Goal: Transaction & Acquisition: Purchase product/service

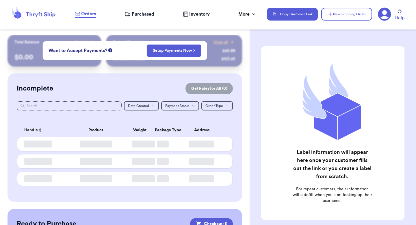
checkbox input "true"
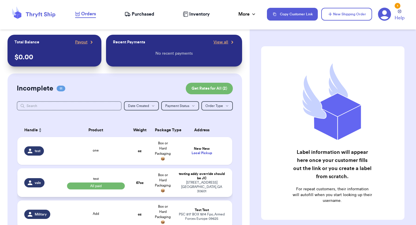
click at [152, 186] on td "Box or Hard Packaging 📦" at bounding box center [162, 182] width 23 height 29
select select "paid"
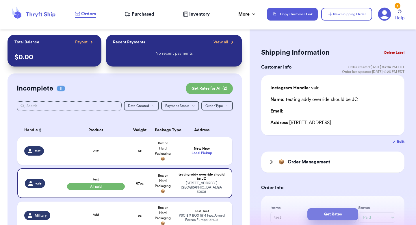
click at [333, 209] on button "Get Rates" at bounding box center [332, 214] width 51 height 12
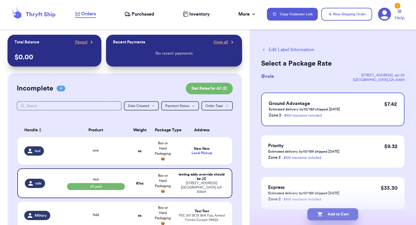
click at [323, 208] on button "Add to Cart" at bounding box center [332, 214] width 51 height 12
checkbox input "true"
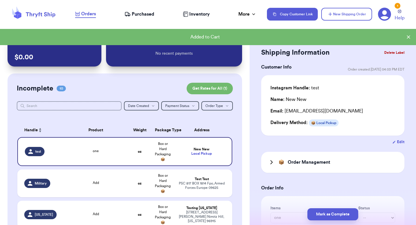
click at [181, 202] on td "Testing [US_STATE] [STREET_ADDRESS][PERSON_NAME][US_STATE]" at bounding box center [203, 214] width 58 height 28
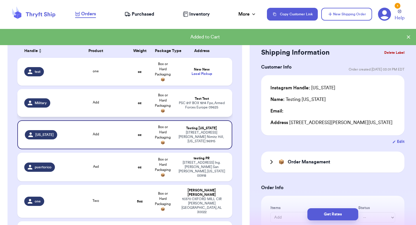
scroll to position [83, 0]
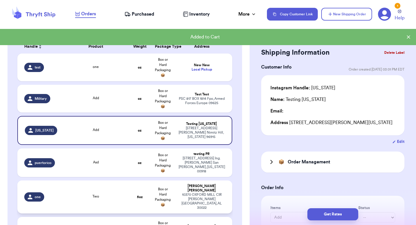
click at [177, 201] on td "[PERSON_NAME] [STREET_ADDRESS][PERSON_NAME]" at bounding box center [203, 196] width 58 height 33
type input "Two"
type input "5"
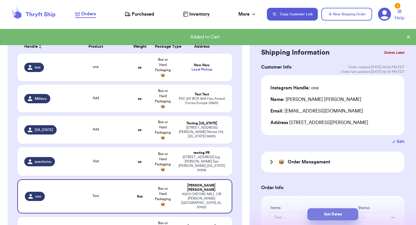
click at [325, 211] on button "Get Rates" at bounding box center [332, 214] width 51 height 12
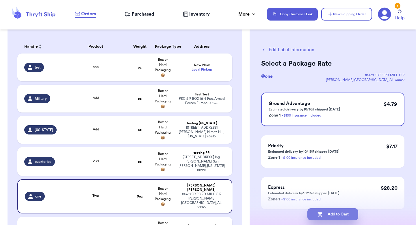
click at [320, 217] on button "Add to Cart" at bounding box center [332, 214] width 51 height 12
checkbox input "true"
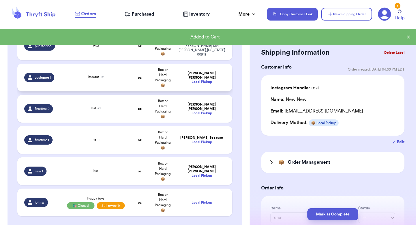
scroll to position [165, 0]
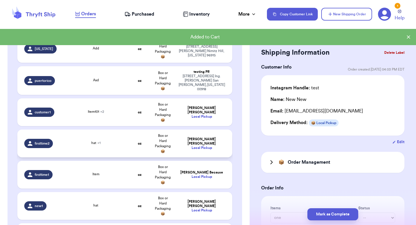
click at [186, 138] on div "[PERSON_NAME]" at bounding box center [201, 141] width 47 height 9
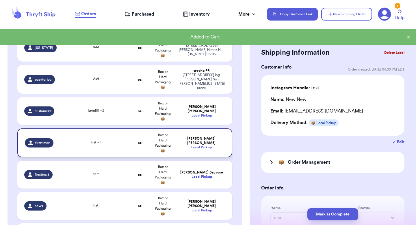
type input "hat"
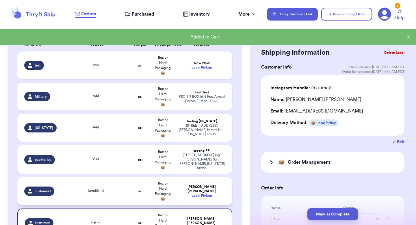
scroll to position [0, 0]
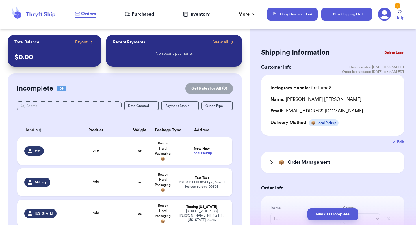
click at [361, 14] on button "New Shipping Order" at bounding box center [346, 14] width 51 height 13
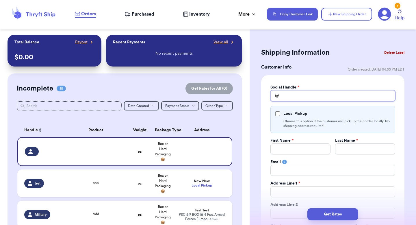
click at [295, 101] on input "Total Amount Paid" at bounding box center [332, 95] width 125 height 11
type input "c"
type input "co"
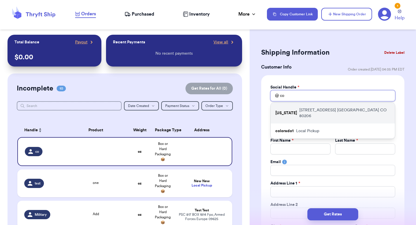
type input "co"
click at [299, 110] on p "[STREET_ADDRESS]" at bounding box center [344, 113] width 91 height 12
type input "[US_STATE]"
type input "testing"
type input "[US_STATE]"
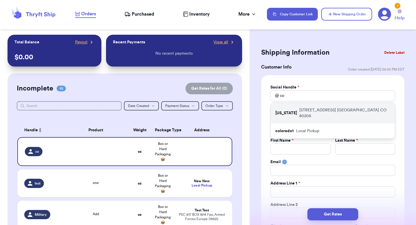
type input "[STREET_ADDRESS]"
type input "[GEOGRAPHIC_DATA]"
select select "CO"
type input "80206"
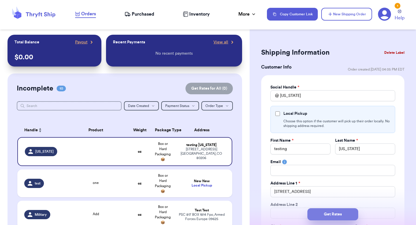
click at [329, 217] on button "Get Rates" at bounding box center [332, 214] width 51 height 12
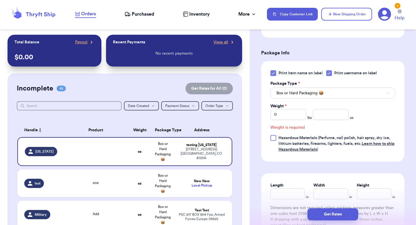
scroll to position [259, 0]
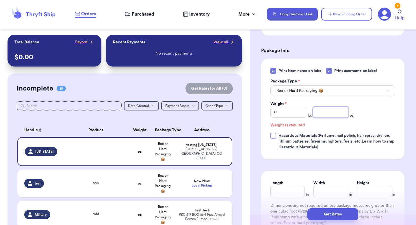
click at [327, 113] on input "number" at bounding box center [331, 112] width 36 height 11
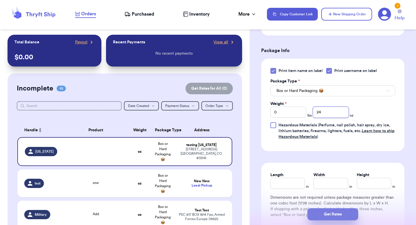
type input "24"
click at [331, 210] on button "Get Rates" at bounding box center [332, 214] width 51 height 12
type input "1"
type input "8"
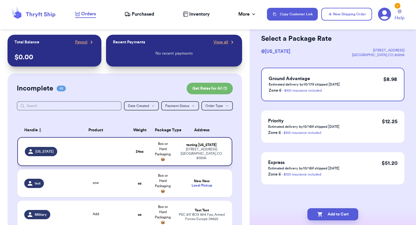
scroll to position [0, 0]
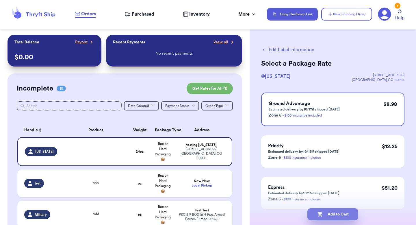
click at [318, 215] on icon "button" at bounding box center [319, 214] width 5 height 5
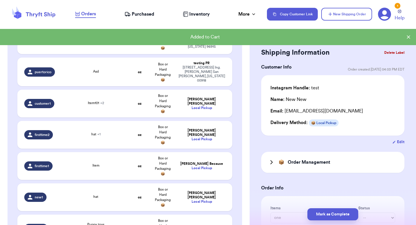
scroll to position [403, 0]
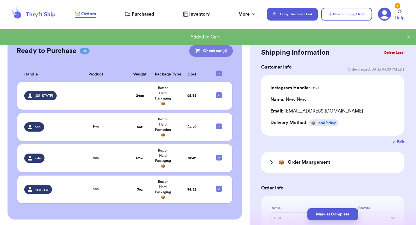
click at [207, 48] on button "Checkout ( 4 )" at bounding box center [211, 51] width 44 height 12
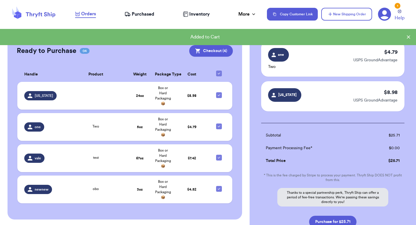
scroll to position [121, 0]
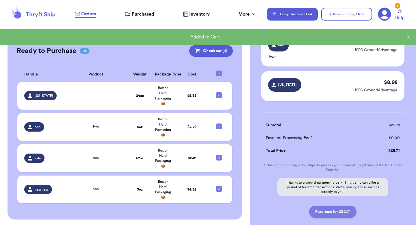
click at [331, 216] on button "Purchase for $25.71" at bounding box center [332, 211] width 47 height 12
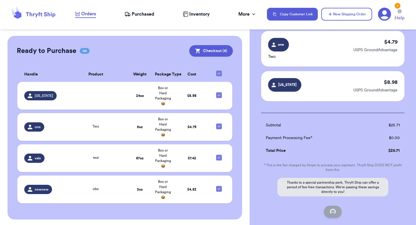
checkbox input "false"
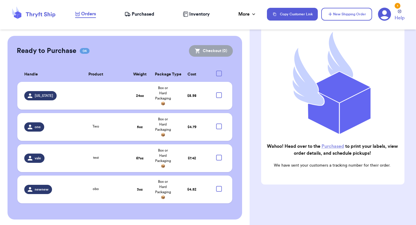
checkbox input "true"
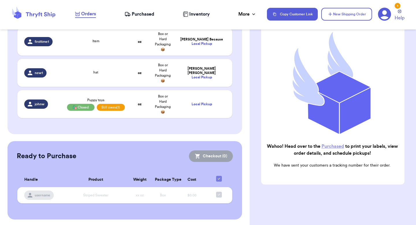
click at [144, 18] on nav "Orders Purchased Inventory More Stats Completed Orders Payments Payouts Copy Cu…" at bounding box center [242, 14] width 346 height 19
click at [144, 14] on span "Purchased" at bounding box center [143, 14] width 23 height 7
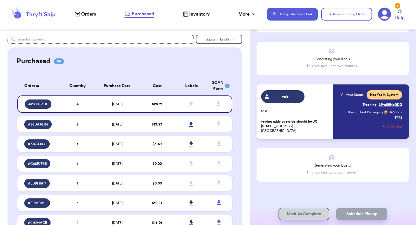
scroll to position [77, 0]
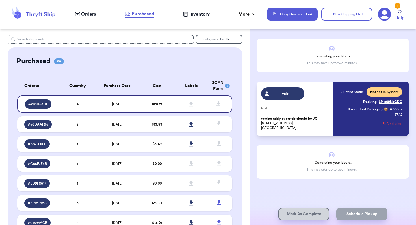
click at [352, 128] on div "Current Status: Not Yet in System Tracking: LP-z09NaGDG Box or Hard Packaging 📦…" at bounding box center [371, 108] width 61 height 43
click at [385, 103] on link "Tracking: LP-z09NaGDG" at bounding box center [382, 101] width 40 height 9
click at [177, 126] on td at bounding box center [191, 124] width 34 height 16
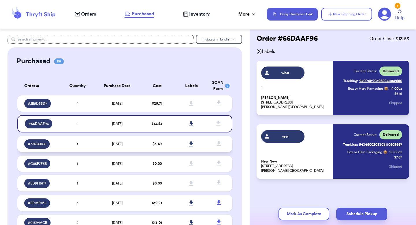
click at [174, 144] on td "$ 5.49" at bounding box center [157, 144] width 34 height 16
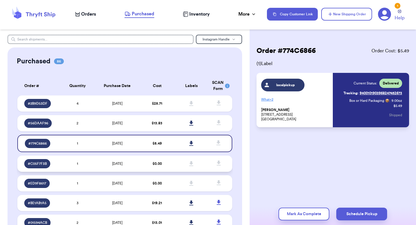
click at [171, 158] on td "$ 0.00" at bounding box center [157, 163] width 34 height 16
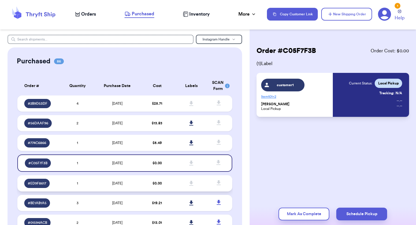
click at [169, 176] on td "$ 0.00" at bounding box center [157, 183] width 34 height 16
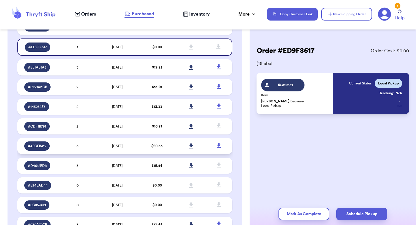
scroll to position [147, 0]
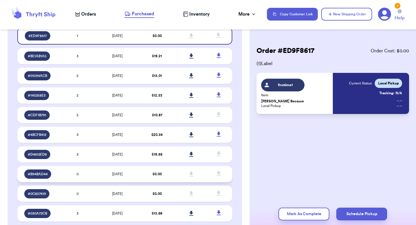
click at [166, 179] on td "$ 0.00" at bounding box center [157, 174] width 34 height 16
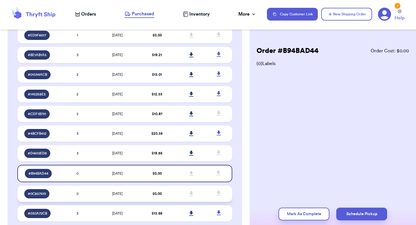
click at [165, 193] on td "$ 0.00" at bounding box center [157, 193] width 34 height 16
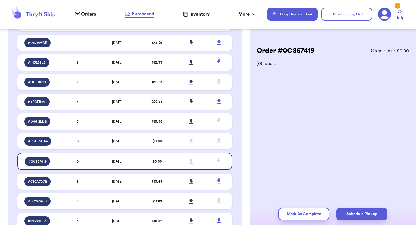
scroll to position [174, 0]
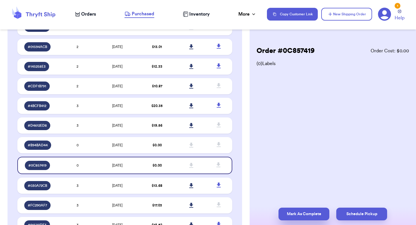
click at [300, 214] on button "Mark As Complete" at bounding box center [303, 213] width 51 height 13
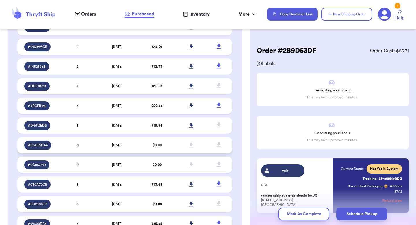
click at [165, 141] on td "$ 0.00" at bounding box center [157, 145] width 34 height 16
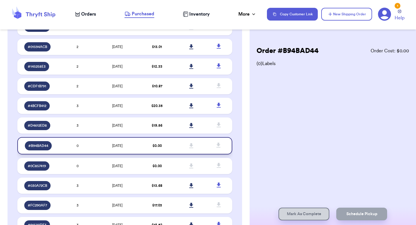
click at [187, 146] on span at bounding box center [191, 145] width 13 height 13
click at [180, 164] on td at bounding box center [191, 166] width 34 height 16
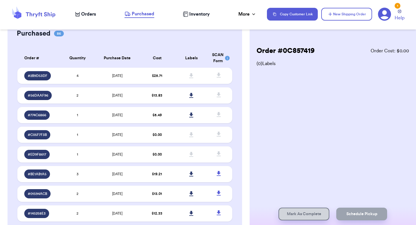
scroll to position [0, 0]
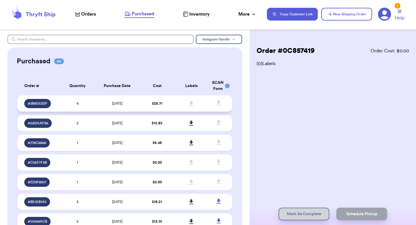
click at [176, 101] on td at bounding box center [191, 103] width 34 height 16
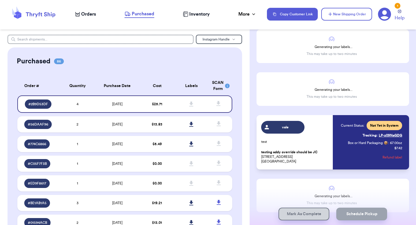
scroll to position [49, 0]
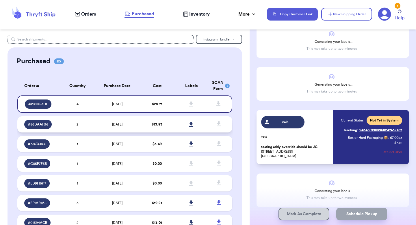
click at [157, 127] on td "$ 13.83" at bounding box center [157, 124] width 34 height 16
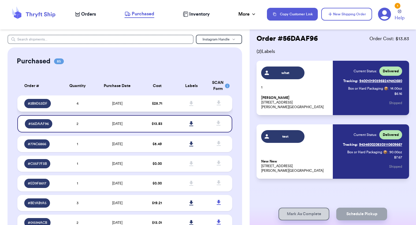
click at [163, 101] on td "$ 25.71" at bounding box center [157, 103] width 34 height 16
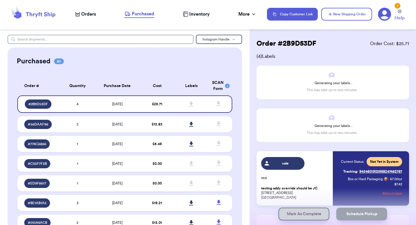
scroll to position [0, 0]
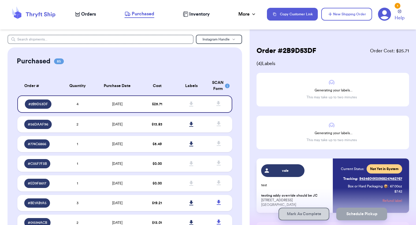
click at [79, 16] on icon at bounding box center [77, 14] width 5 height 4
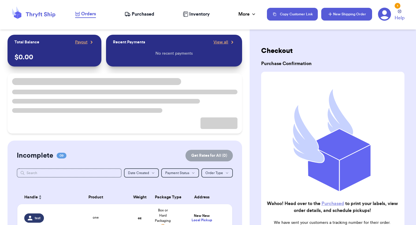
click at [344, 18] on button "New Shipping Order" at bounding box center [346, 14] width 51 height 13
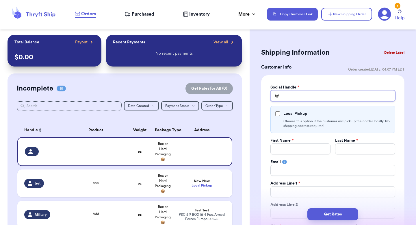
click at [292, 95] on input "Total Amount Paid" at bounding box center [332, 95] width 125 height 11
type input "g"
type input "ge"
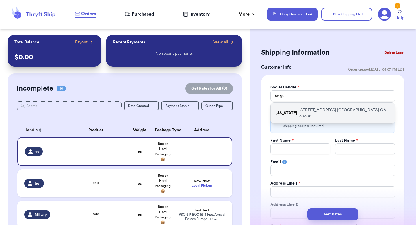
click at [296, 106] on div "[US_STATE] [STREET_ADDRESS]" at bounding box center [333, 113] width 124 height 21
type input "[US_STATE]"
checkbox input "true"
type input "testing"
type input "[US_STATE]"
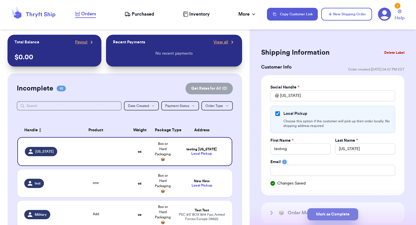
click at [320, 217] on button "Mark as Complete" at bounding box center [332, 214] width 51 height 12
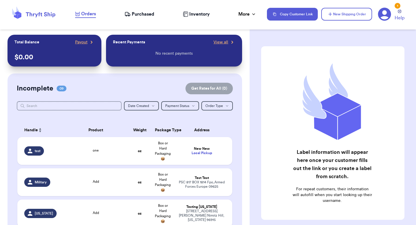
click at [146, 14] on span "Purchased" at bounding box center [143, 14] width 23 height 7
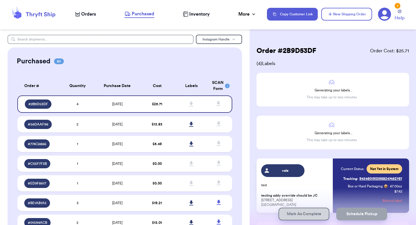
click at [185, 15] on icon at bounding box center [185, 14] width 5 height 5
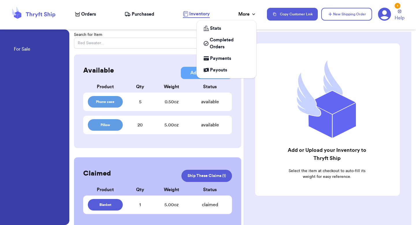
click at [243, 15] on div "More" at bounding box center [247, 14] width 18 height 7
click at [230, 47] on span "Completed Orders" at bounding box center [230, 43] width 40 height 14
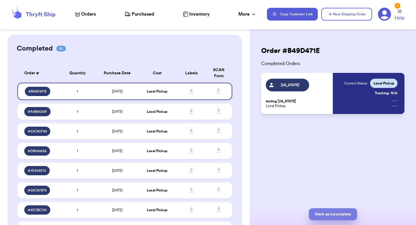
click at [337, 215] on button "Mark as Incomplete" at bounding box center [333, 214] width 48 height 12
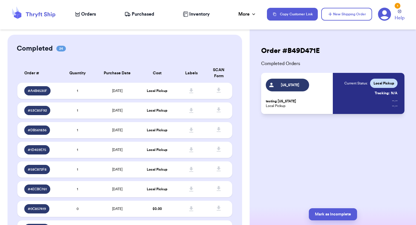
click at [91, 14] on span "Orders" at bounding box center [88, 14] width 15 height 7
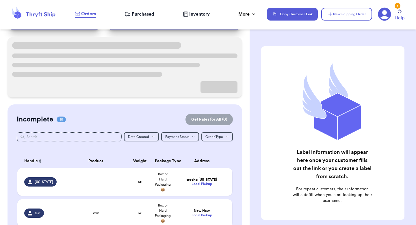
scroll to position [51, 0]
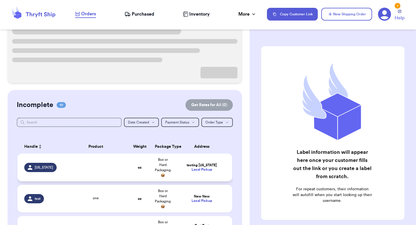
click at [202, 159] on td "testing [US_STATE] Local Pickup" at bounding box center [203, 167] width 58 height 28
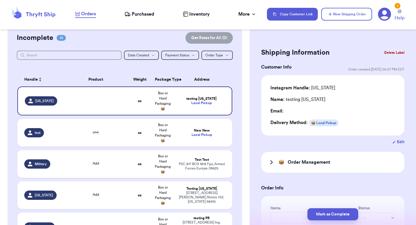
click at [396, 141] on button "Edit" at bounding box center [398, 142] width 12 height 6
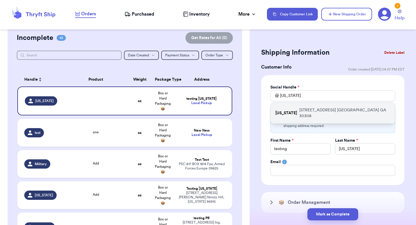
click at [316, 110] on p "[STREET_ADDRESS]" at bounding box center [344, 113] width 91 height 12
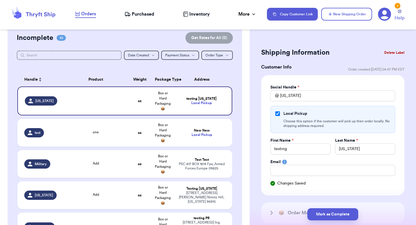
click at [308, 134] on div "Social Handle * @ [US_STATE] Local Pickup Choose this option if the customer wi…" at bounding box center [332, 135] width 125 height 102
click at [277, 115] on input "Local Pickup" at bounding box center [277, 113] width 5 height 5
checkbox input "false"
select select "GA"
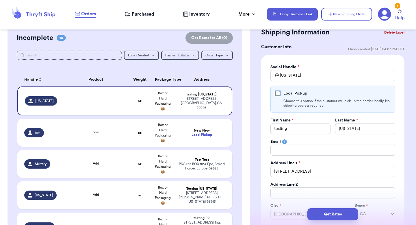
scroll to position [0, 0]
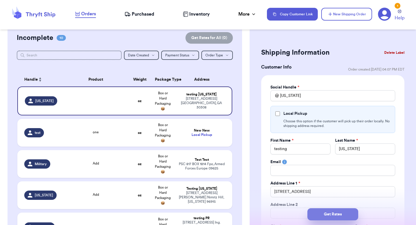
click at [320, 212] on button "Get Rates" at bounding box center [332, 214] width 51 height 12
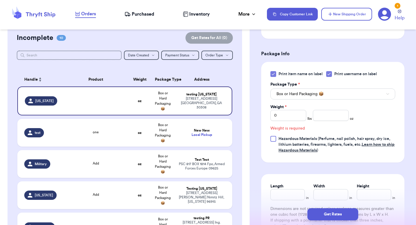
scroll to position [396, 0]
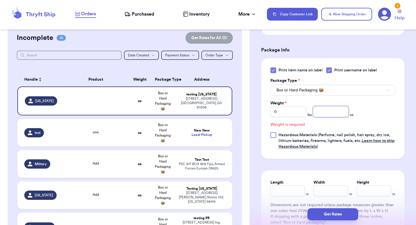
click at [319, 113] on input "number" at bounding box center [331, 111] width 36 height 11
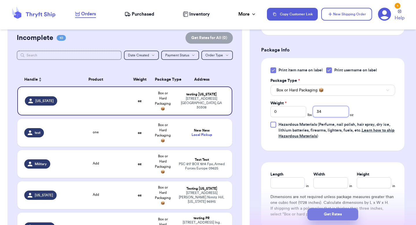
type input "34"
click at [321, 219] on button "Get Rates" at bounding box center [332, 214] width 51 height 12
type input "2"
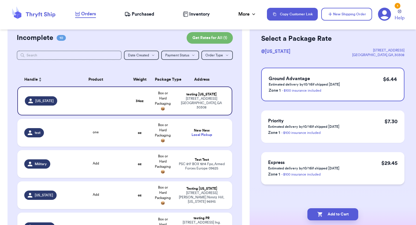
scroll to position [0, 0]
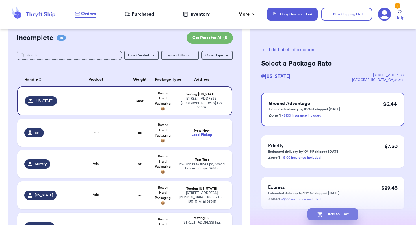
click at [331, 214] on button "Add to Cart" at bounding box center [332, 214] width 51 height 12
checkbox input "true"
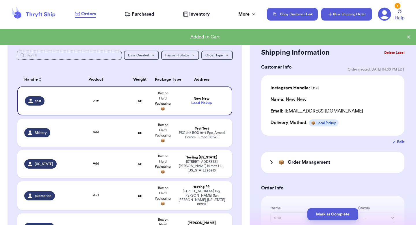
click at [343, 18] on button "New Shipping Order" at bounding box center [346, 14] width 51 height 13
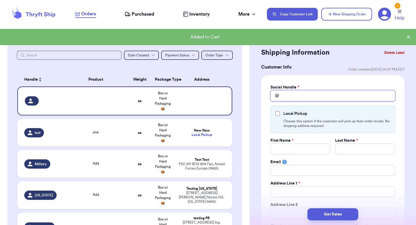
click at [305, 98] on input "Total Amount Paid" at bounding box center [332, 95] width 125 height 11
type input "c"
type input "co"
type input "col"
type input "colo"
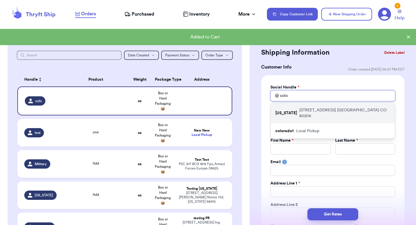
type input "colo"
click at [290, 114] on div "[US_STATE] [STREET_ADDRESS]" at bounding box center [333, 113] width 124 height 21
type input "[US_STATE]"
type input "testing"
type input "[US_STATE]"
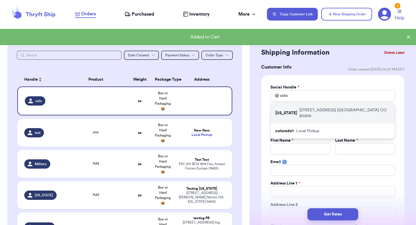
type input "[STREET_ADDRESS]"
type input "[GEOGRAPHIC_DATA]"
select select "CO"
type input "80206"
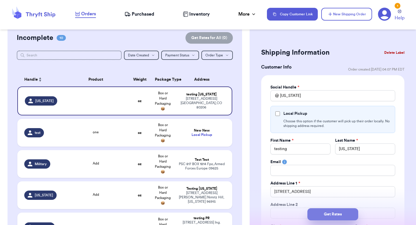
click at [315, 218] on button "Get Rates" at bounding box center [332, 214] width 51 height 12
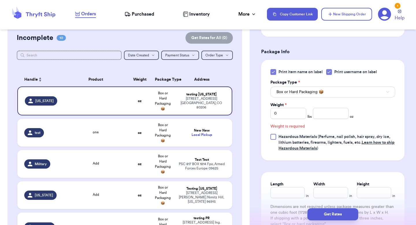
scroll to position [259, 0]
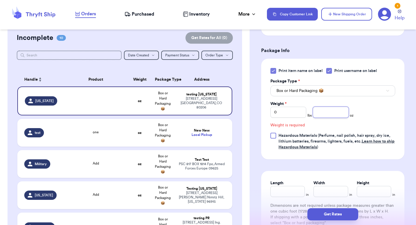
click at [321, 113] on input "number" at bounding box center [331, 112] width 36 height 11
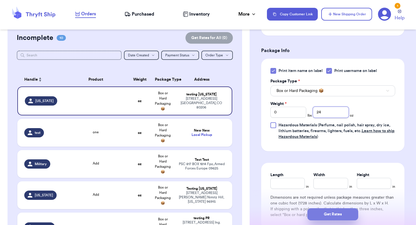
type input "24"
click at [321, 219] on button "Get Rates" at bounding box center [332, 214] width 51 height 12
type input "1"
type input "8"
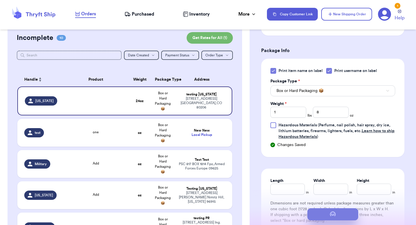
scroll to position [0, 0]
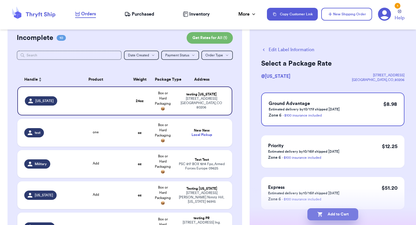
click at [322, 218] on button "Add to Cart" at bounding box center [332, 214] width 51 height 12
checkbox input "true"
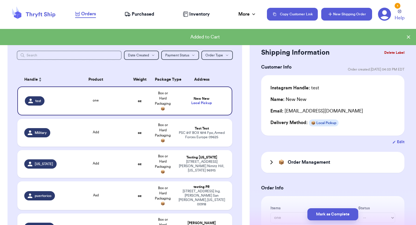
click at [336, 10] on button "New Shipping Order" at bounding box center [346, 14] width 51 height 13
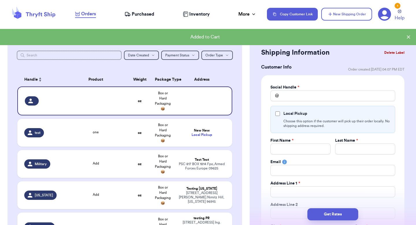
click at [292, 90] on label "Social Handle *" at bounding box center [284, 87] width 29 height 6
click at [288, 97] on input "Total Amount Paid" at bounding box center [332, 95] width 125 height 11
type input "a"
type input "al"
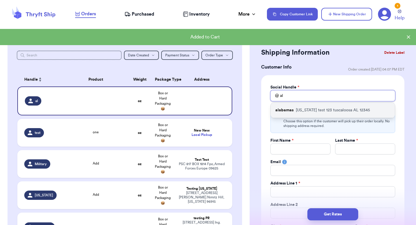
type input "al"
click at [289, 112] on p "alabamas" at bounding box center [284, 110] width 18 height 6
type input "alabamas"
type input "[PERSON_NAME]"
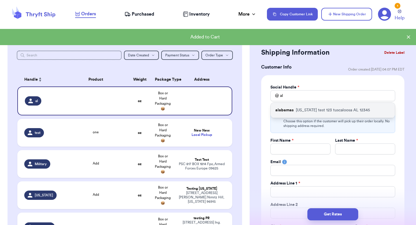
type input "[PERSON_NAME][EMAIL_ADDRESS][DOMAIN_NAME]"
type input "[US_STATE] test 123"
type input "tuscaloosa"
select select "AL"
type input "12345"
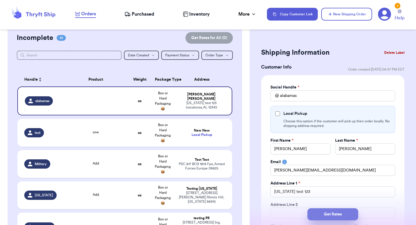
click at [316, 208] on button "Get Rates" at bounding box center [332, 214] width 51 height 12
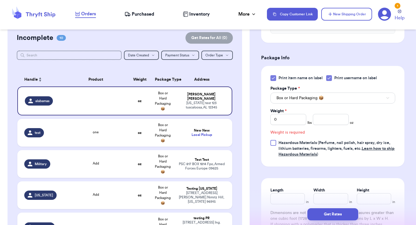
scroll to position [259, 0]
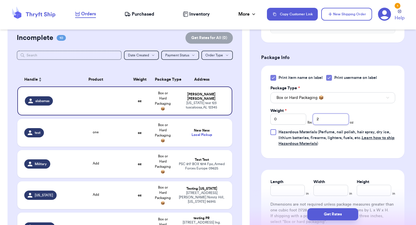
click at [332, 113] on input "2" at bounding box center [331, 118] width 36 height 11
type input "25"
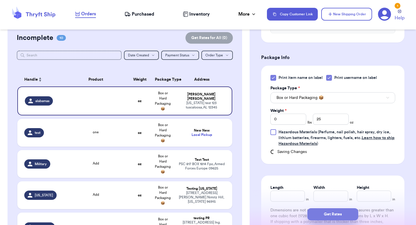
click at [326, 215] on button "Get Rates" at bounding box center [332, 214] width 51 height 12
type input "1"
type input "9"
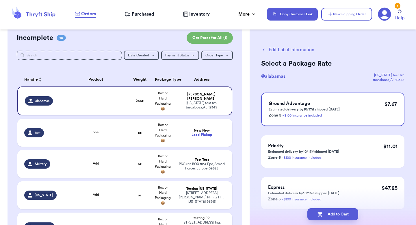
click at [326, 215] on button "Add to Cart" at bounding box center [332, 214] width 51 height 12
checkbox input "true"
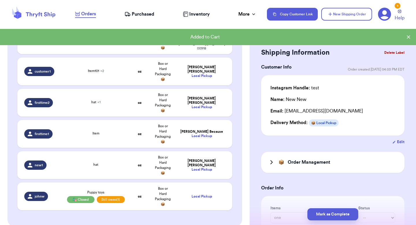
scroll to position [342, 0]
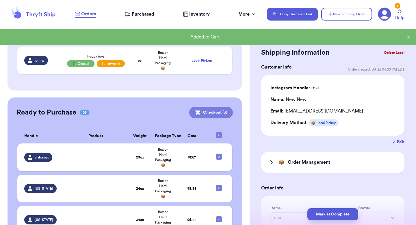
click at [210, 109] on button "Checkout ( 3 )" at bounding box center [211, 113] width 44 height 12
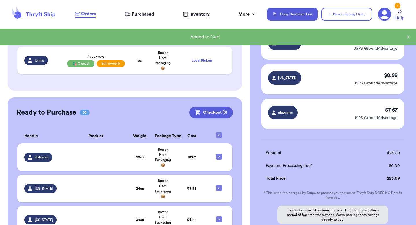
scroll to position [79, 0]
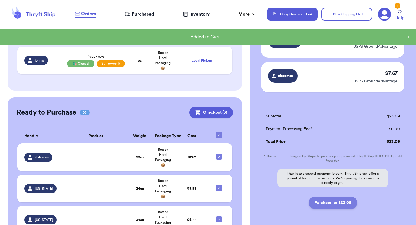
click at [318, 201] on button "Purchase for $23.09" at bounding box center [332, 202] width 49 height 12
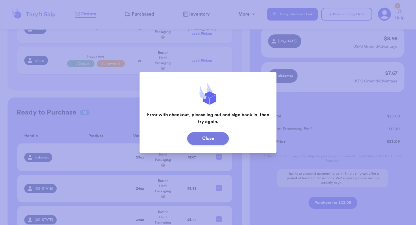
click at [193, 139] on button "Close" at bounding box center [208, 138] width 42 height 13
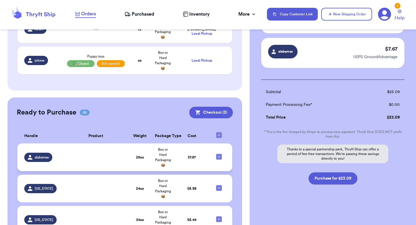
scroll to position [371, 0]
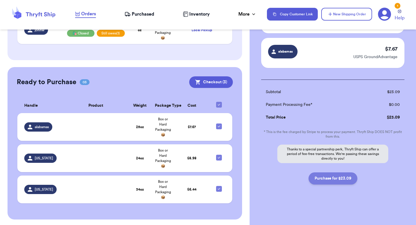
click at [323, 180] on button "Purchase for $23.09" at bounding box center [332, 178] width 49 height 12
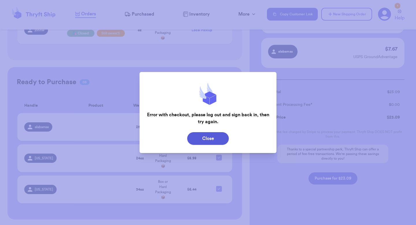
click at [215, 146] on div "Close" at bounding box center [207, 138] width 137 height 17
click at [210, 140] on button "Close" at bounding box center [208, 138] width 42 height 13
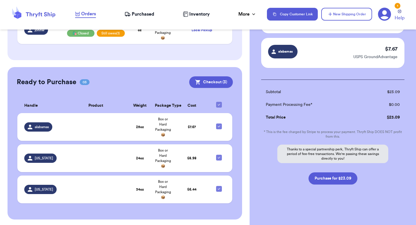
click at [381, 17] on icon at bounding box center [384, 14] width 13 height 13
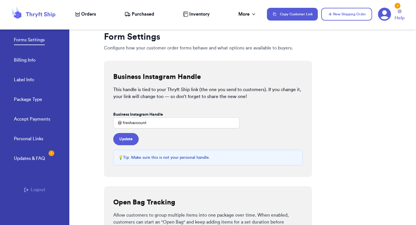
click at [33, 188] on button "Logout" at bounding box center [34, 189] width 21 height 7
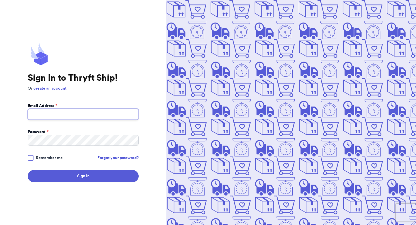
click at [79, 117] on input "Email Address *" at bounding box center [83, 114] width 111 height 11
type input "[EMAIL_ADDRESS][DOMAIN_NAME]"
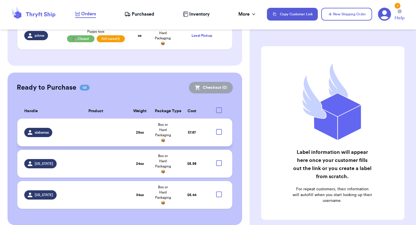
scroll to position [370, 0]
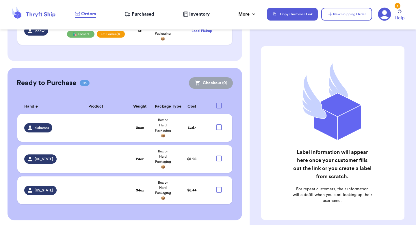
click at [218, 107] on div at bounding box center [219, 106] width 6 height 6
click at [219, 103] on input "checkbox" at bounding box center [219, 102] width 0 height 0
checkbox input "true"
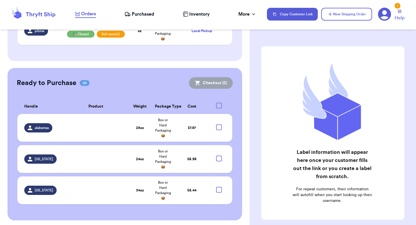
checkbox input "true"
click at [218, 82] on button "Checkout ( 3 )" at bounding box center [211, 83] width 44 height 12
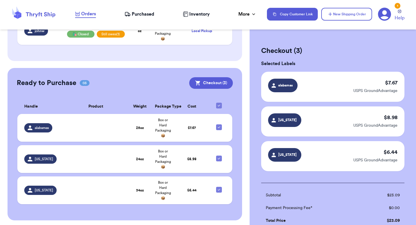
scroll to position [103, 0]
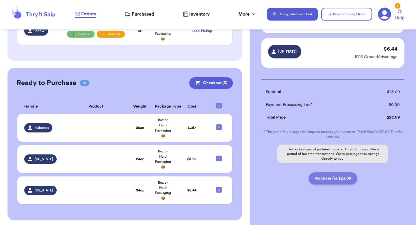
click at [319, 181] on button "Purchase for $23.09" at bounding box center [332, 178] width 49 height 12
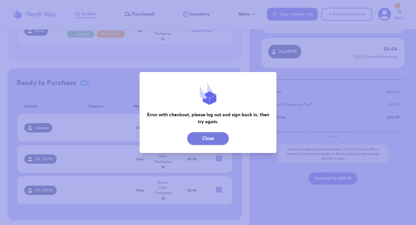
click at [197, 135] on button "Close" at bounding box center [208, 138] width 42 height 13
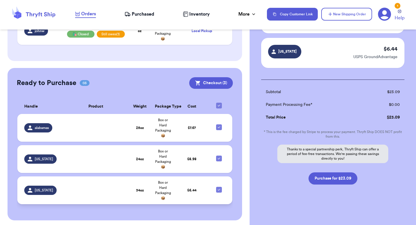
click at [175, 191] on td "$ 6.44" at bounding box center [191, 190] width 35 height 28
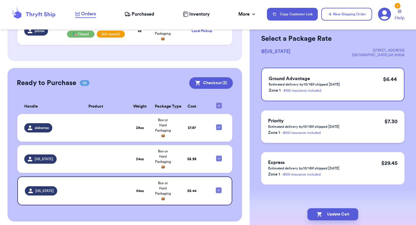
scroll to position [0, 0]
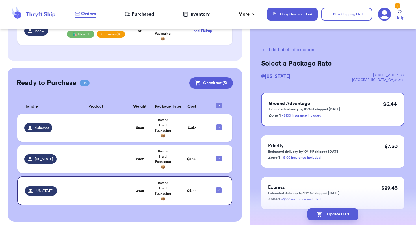
click at [283, 46] on div "Edit Label Information Select a Package Rate @ georgia 389 linden ave atlanta ,…" at bounding box center [332, 142] width 166 height 215
click at [283, 51] on button "Edit Label Information" at bounding box center [287, 49] width 53 height 7
checkbox input "false"
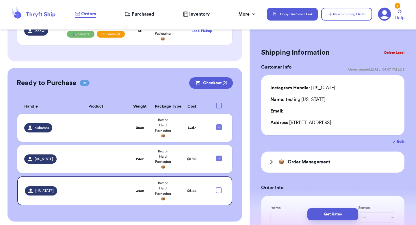
checkbox input "true"
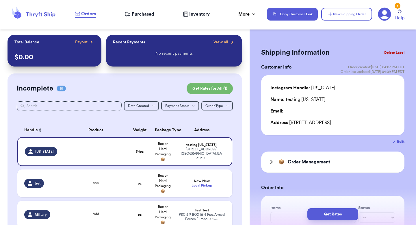
click at [384, 55] on button "Delete Label" at bounding box center [394, 52] width 25 height 13
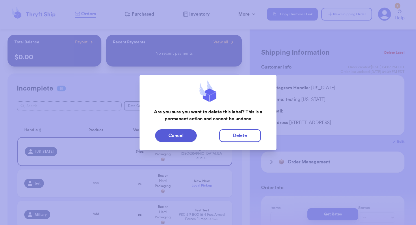
click at [232, 144] on div "Are you sure you want to delete this label? This is a permanent action and cann…" at bounding box center [207, 112] width 137 height 75
click at [235, 135] on button "Delete" at bounding box center [240, 135] width 42 height 13
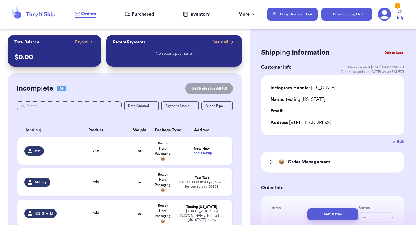
click at [340, 16] on button "New Shipping Order" at bounding box center [346, 14] width 51 height 13
type input "0"
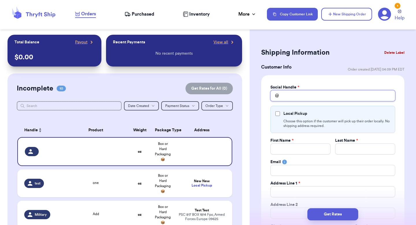
click at [288, 93] on input "Total Amount Paid" at bounding box center [332, 95] width 125 height 11
type input "g"
type input "ge"
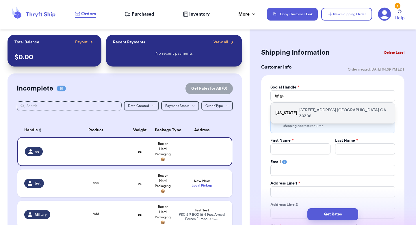
click at [299, 108] on p "[STREET_ADDRESS]" at bounding box center [344, 113] width 91 height 12
type input "[US_STATE]"
checkbox input "true"
type input "testing"
type input "[US_STATE]"
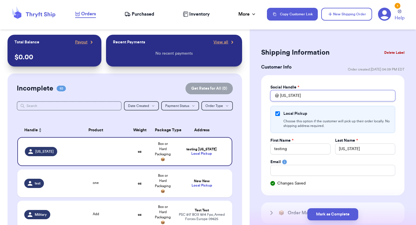
click at [299, 95] on input "[US_STATE]" at bounding box center [332, 95] width 125 height 11
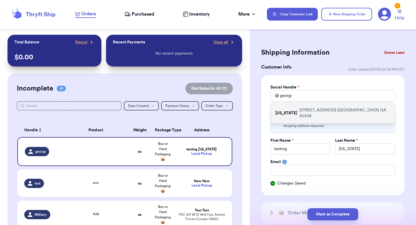
click at [292, 114] on div "[US_STATE] [STREET_ADDRESS]" at bounding box center [333, 113] width 124 height 21
type input "[US_STATE]"
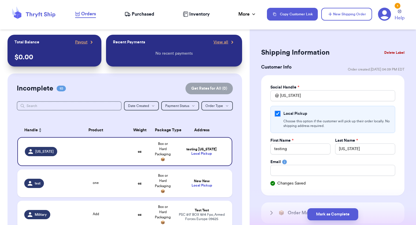
click at [278, 114] on input "Local Pickup" at bounding box center [277, 113] width 5 height 5
checkbox input "false"
select select "GA"
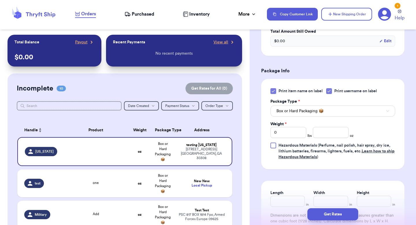
scroll to position [404, 0]
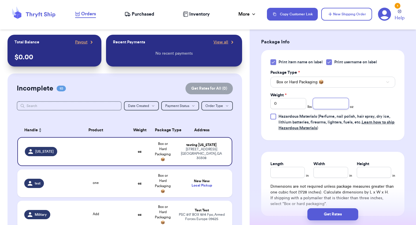
click at [325, 102] on input "number" at bounding box center [331, 103] width 36 height 11
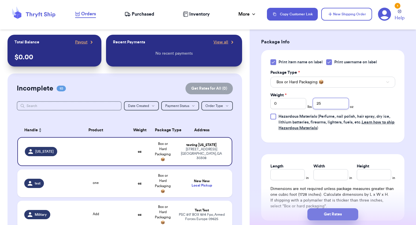
type input "25"
click at [323, 217] on button "Get Rates" at bounding box center [332, 214] width 51 height 12
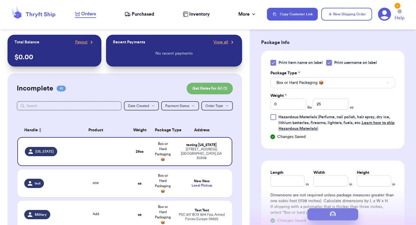
type input "1"
type input "9"
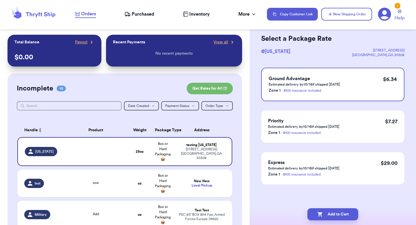
scroll to position [0, 0]
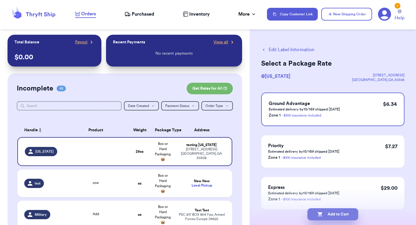
click at [323, 217] on button "Add to Cart" at bounding box center [332, 214] width 51 height 12
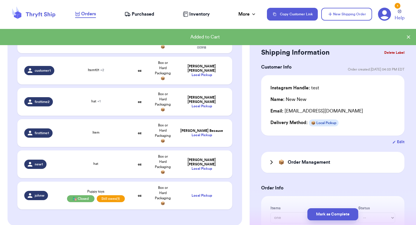
scroll to position [372, 0]
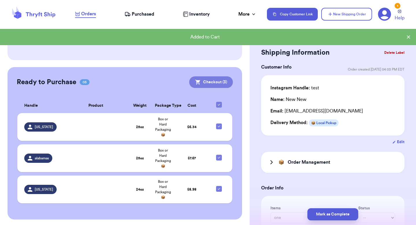
click at [213, 78] on button "Checkout ( 3 )" at bounding box center [211, 82] width 44 height 12
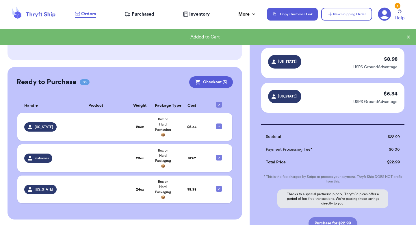
scroll to position [87, 0]
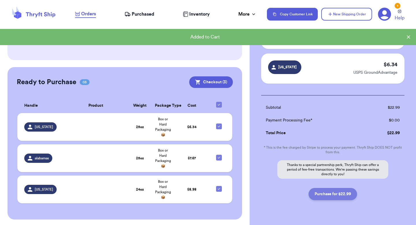
click at [336, 199] on button "Purchase for $22.99" at bounding box center [332, 194] width 49 height 12
checkbox input "false"
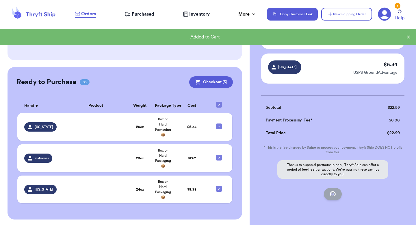
checkbox input "true"
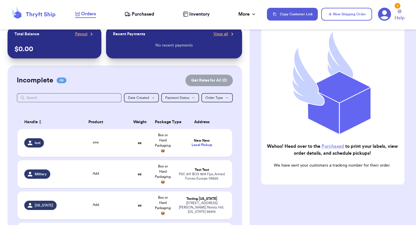
scroll to position [4, 0]
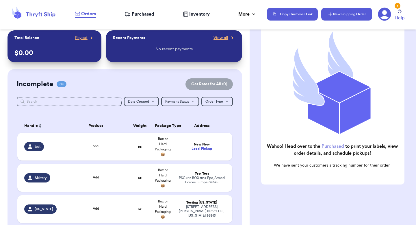
click at [331, 20] on button "New Shipping Order" at bounding box center [346, 14] width 51 height 13
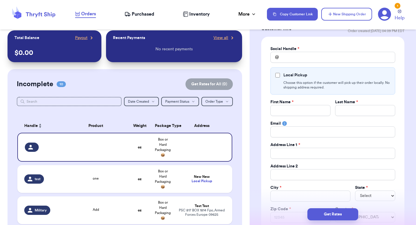
scroll to position [0, 0]
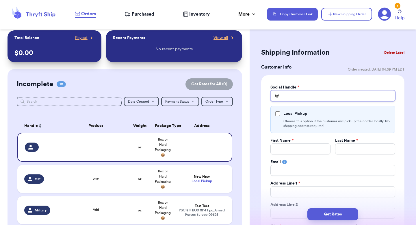
click at [286, 96] on input "Total Amount Paid" at bounding box center [332, 95] width 125 height 11
type input "g"
type input "ge"
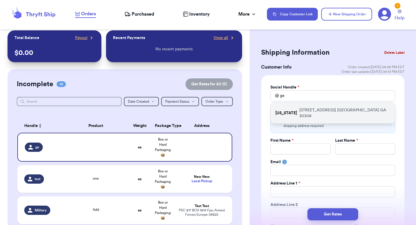
click at [293, 105] on div "[US_STATE] [STREET_ADDRESS]" at bounding box center [333, 113] width 124 height 21
type input "[US_STATE]"
type input "testing"
type input "[US_STATE]"
type input "[STREET_ADDRESS]"
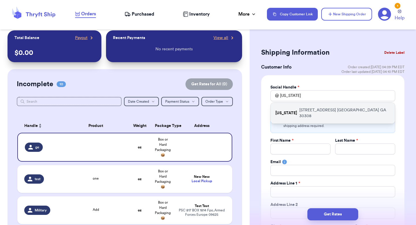
type input "[GEOGRAPHIC_DATA]"
select select "GA"
type input "30308"
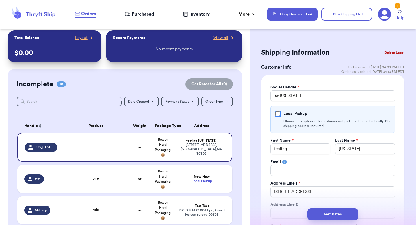
click at [277, 113] on input "Local Pickup" at bounding box center [277, 113] width 5 height 5
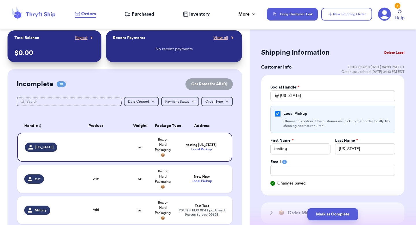
click at [277, 113] on input "Local Pickup" at bounding box center [277, 113] width 5 height 5
checkbox input "false"
select select "GA"
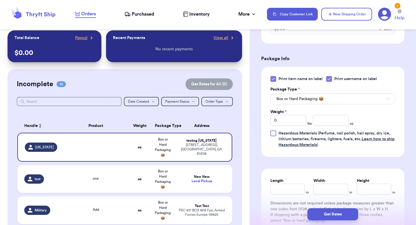
scroll to position [416, 0]
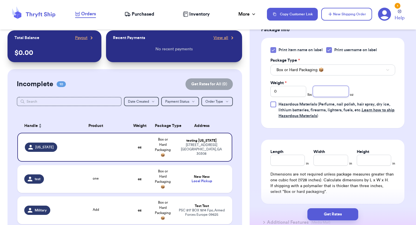
click at [330, 91] on input "number" at bounding box center [331, 91] width 36 height 11
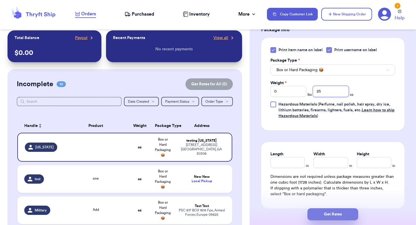
type input "25"
click at [323, 209] on button "Get Rates" at bounding box center [332, 214] width 51 height 12
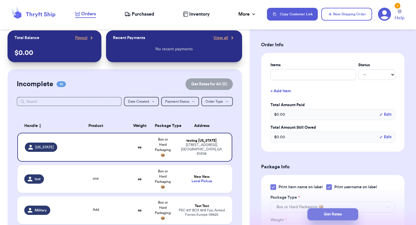
type input "1"
type input "9"
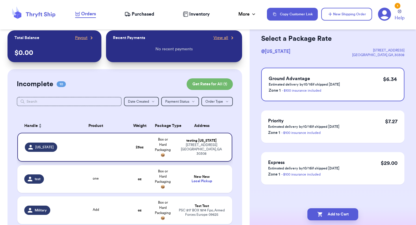
scroll to position [0, 0]
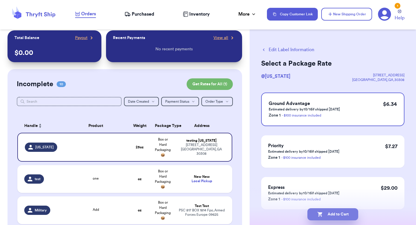
click at [338, 212] on button "Add to Cart" at bounding box center [332, 214] width 51 height 12
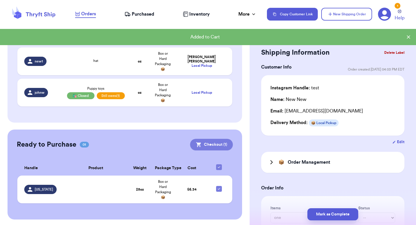
click at [219, 147] on button "Checkout ( 1 )" at bounding box center [211, 145] width 43 height 12
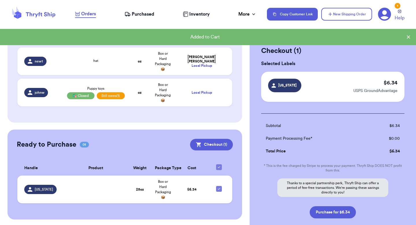
click at [336, 218] on div "Checkout ( 1 ) Selected Labels georgia $ 6.34 USPS GroundAdvantage Subtotal $ 6…" at bounding box center [332, 147] width 166 height 224
click at [336, 215] on button "Purchase for $6.34" at bounding box center [333, 212] width 46 height 12
checkbox input "false"
checkbox input "true"
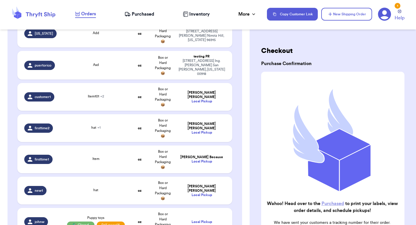
scroll to position [42, 0]
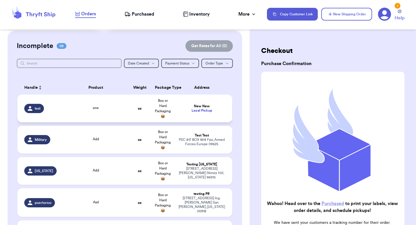
click at [212, 111] on div "Local Pickup" at bounding box center [201, 110] width 47 height 4
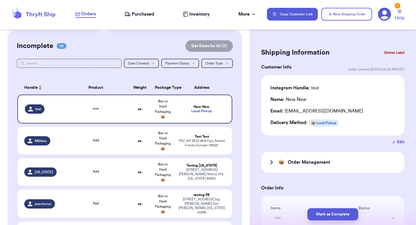
click at [399, 142] on button "Edit" at bounding box center [398, 142] width 12 height 6
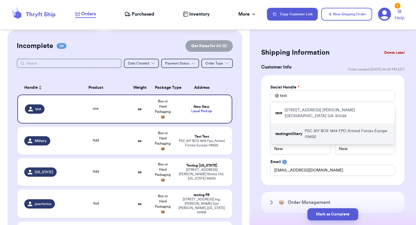
click at [301, 123] on div "testingmilitary PSC 817 BOX 1814 FPO Armed Forces Europe 09622" at bounding box center [333, 133] width 124 height 21
type input "testingmilitary"
checkbox input "false"
type input "Military"
type input "area"
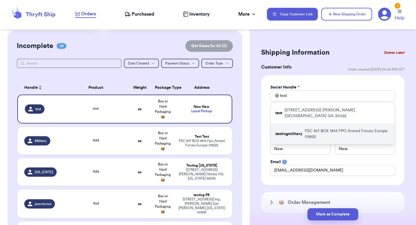
type input "[PERSON_NAME][EMAIL_ADDRESS][DOMAIN_NAME]"
select select "AE"
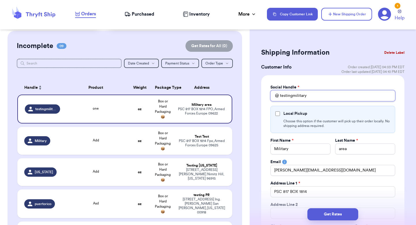
click at [310, 95] on input "testingmilitary" at bounding box center [332, 95] width 125 height 11
type input "5"
type input "53"
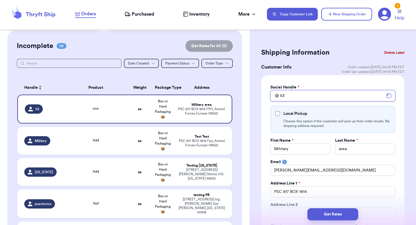
type input "5"
type input "6"
type input "63"
type input "6"
type input "t"
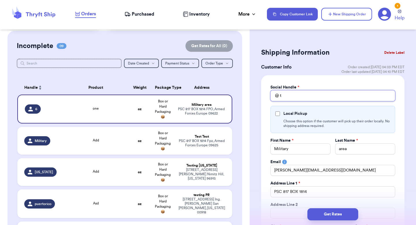
type input "te"
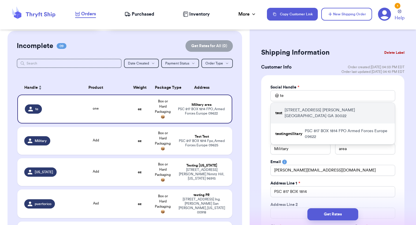
click at [310, 110] on p "10370 Oxford Mill Circle Johns Creek GA 30022" at bounding box center [337, 113] width 106 height 12
type input "test"
type input "New"
type input "[EMAIL_ADDRESS][DOMAIN_NAME]"
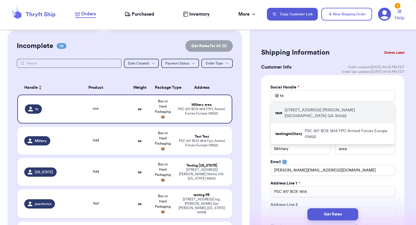
type input "[STREET_ADDRESS]"
type input "[PERSON_NAME][GEOGRAPHIC_DATA]"
select select "GA"
type input "30022"
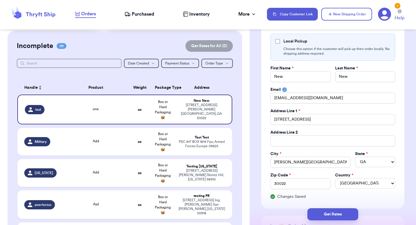
scroll to position [71, 0]
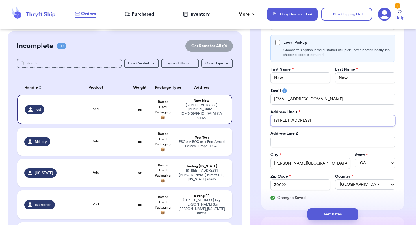
click at [310, 119] on input "[STREET_ADDRESS]" at bounding box center [332, 120] width 125 height 11
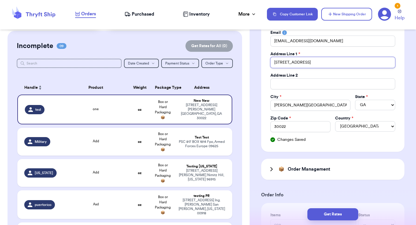
scroll to position [251, 0]
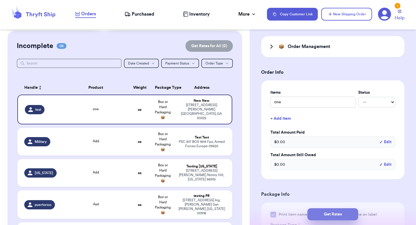
click at [324, 209] on button "Get Rates" at bounding box center [332, 214] width 51 height 12
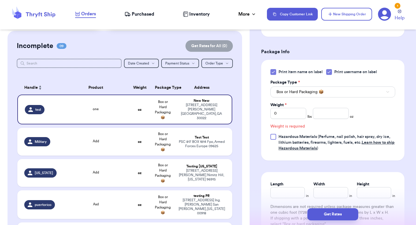
scroll to position [396, 0]
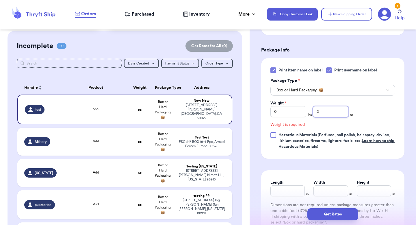
click at [328, 108] on input "2" at bounding box center [331, 111] width 36 height 11
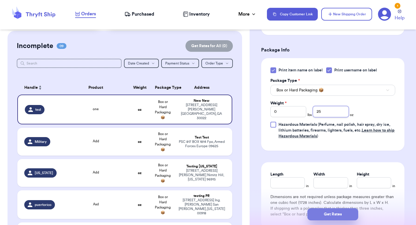
type input "25"
click at [324, 217] on button "Get Rates" at bounding box center [332, 214] width 51 height 12
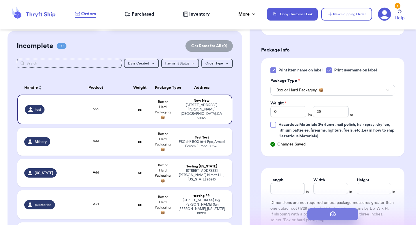
type input "1"
type input "9"
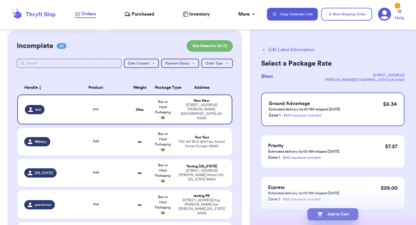
click at [325, 213] on button "Add to Cart" at bounding box center [332, 214] width 51 height 12
checkbox input "true"
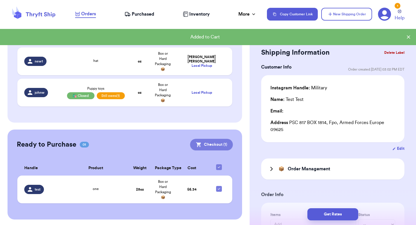
click at [203, 143] on button "Checkout ( 1 )" at bounding box center [211, 145] width 43 height 12
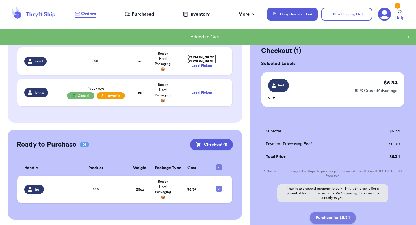
click at [333, 213] on button "Purchase for $6.34" at bounding box center [333, 217] width 46 height 12
checkbox input "false"
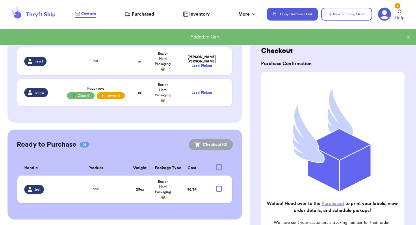
checkbox input "true"
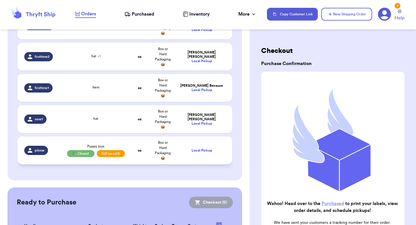
scroll to position [215, 0]
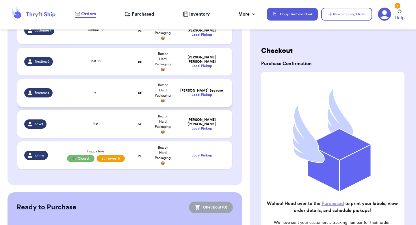
click at [193, 93] on div "Local Pickup" at bounding box center [201, 95] width 47 height 4
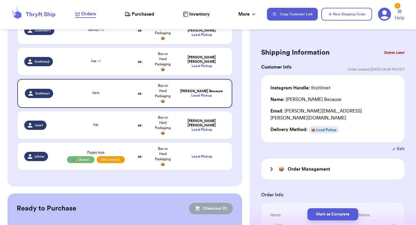
click at [397, 146] on button "Edit" at bounding box center [398, 149] width 12 height 6
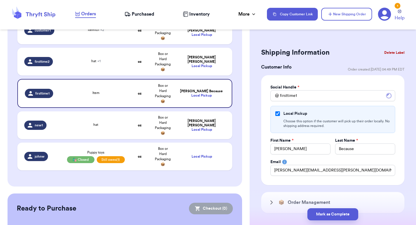
click at [326, 115] on div "Local Pickup" at bounding box center [332, 114] width 115 height 6
click at [282, 114] on div "Local Pickup" at bounding box center [332, 114] width 115 height 6
click at [277, 112] on input "Local Pickup" at bounding box center [277, 113] width 5 height 5
checkbox input "false"
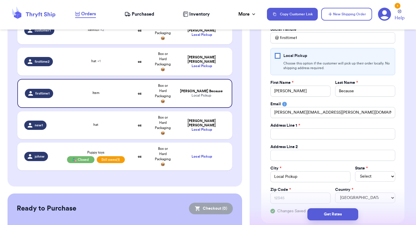
scroll to position [115, 0]
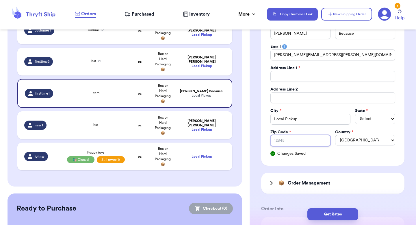
click at [292, 140] on input "Zip Code *" at bounding box center [300, 140] width 60 height 11
click at [290, 117] on input "Local Pickup" at bounding box center [310, 118] width 80 height 11
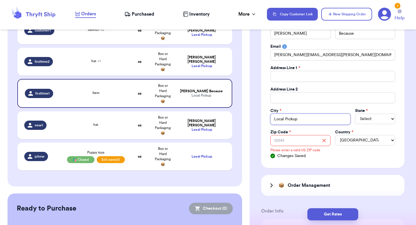
click at [290, 117] on input "Local Pickup" at bounding box center [310, 118] width 80 height 11
type input "[PERSON_NAME]"
type input "[STREET_ADDRESS]"
type input "apt 211"
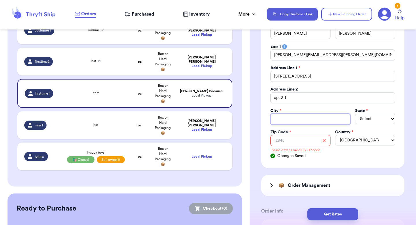
type input "[GEOGRAPHIC_DATA]"
select select "GA"
type input "30601"
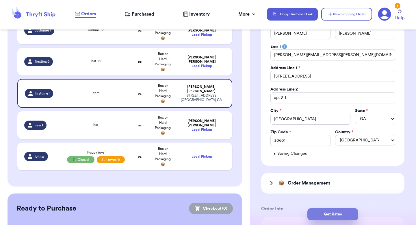
click at [326, 211] on button "Get Rates" at bounding box center [332, 214] width 51 height 12
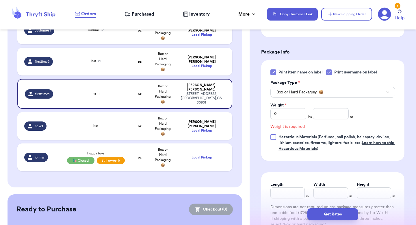
scroll to position [396, 0]
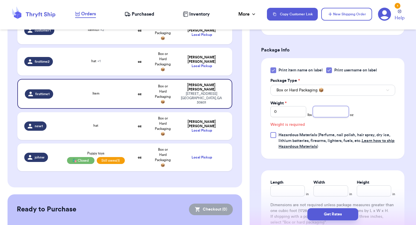
click at [329, 109] on input "number" at bounding box center [331, 111] width 36 height 11
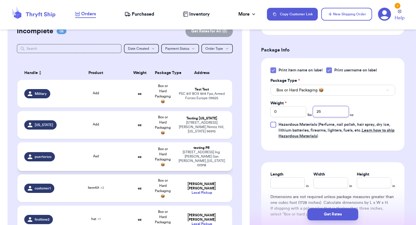
scroll to position [107, 0]
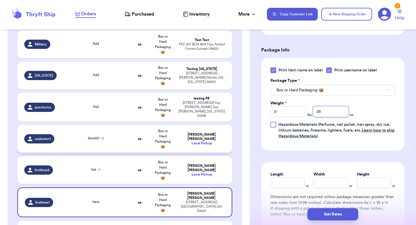
type input "25"
click at [199, 141] on div "Local Pickup" at bounding box center [201, 143] width 47 height 4
type input "Hat 2"
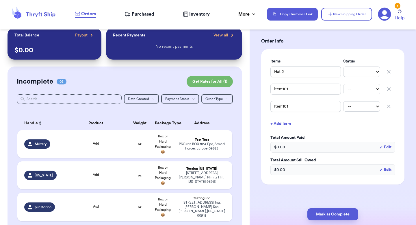
scroll to position [0, 0]
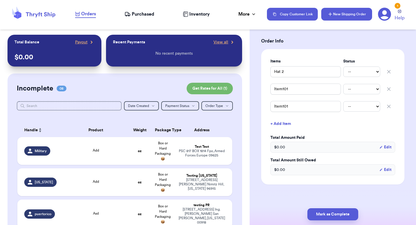
click at [336, 14] on button "New Shipping Order" at bounding box center [346, 14] width 51 height 13
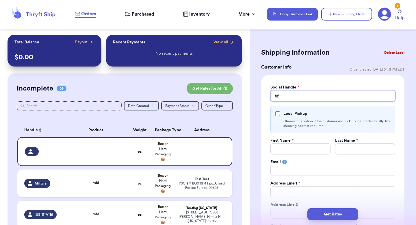
click at [284, 92] on input "Total Amount Paid" at bounding box center [332, 95] width 125 height 11
type input "g"
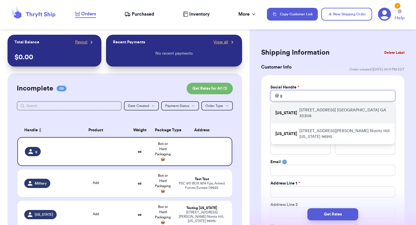
type input "g"
click at [288, 106] on div "[US_STATE] [STREET_ADDRESS]" at bounding box center [333, 113] width 124 height 21
type input "[US_STATE]"
type input "testing"
type input "[US_STATE]"
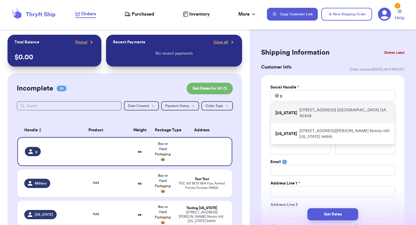
type input "[STREET_ADDRESS]"
type input "[GEOGRAPHIC_DATA]"
select select "GA"
type input "30308"
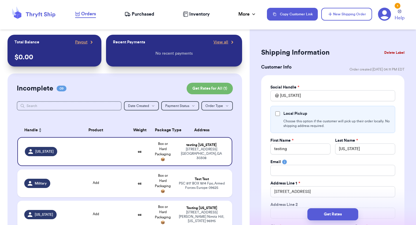
click at [284, 114] on label "Local Pickup" at bounding box center [295, 114] width 24 height 6
click at [280, 114] on input "Local Pickup" at bounding box center [277, 113] width 5 height 5
checkbox input "true"
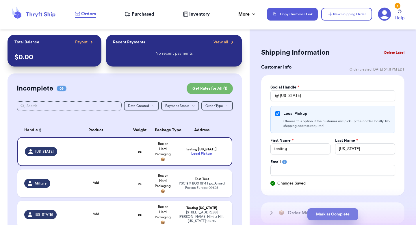
click at [324, 210] on button "Mark as Complete" at bounding box center [332, 214] width 51 height 12
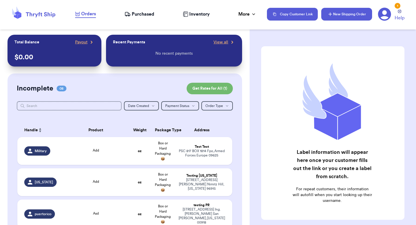
click at [339, 10] on button "New Shipping Order" at bounding box center [346, 14] width 51 height 13
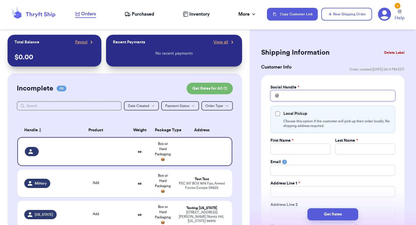
click at [292, 96] on input "Total Amount Paid" at bounding box center [332, 95] width 125 height 11
type input "g"
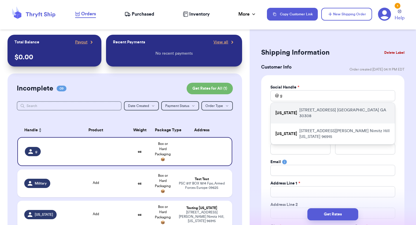
click at [287, 113] on div "[US_STATE] [STREET_ADDRESS]" at bounding box center [333, 113] width 124 height 21
type input "[US_STATE]"
type input "testing"
type input "[US_STATE]"
type input "[STREET_ADDRESS]"
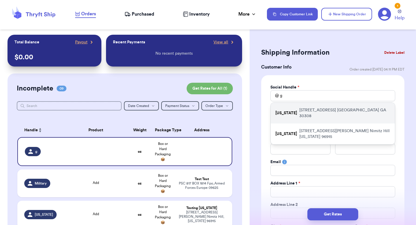
type input "[GEOGRAPHIC_DATA]"
select select "GA"
type input "30308"
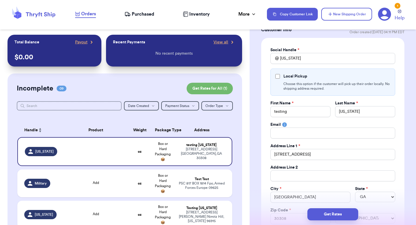
scroll to position [23, 0]
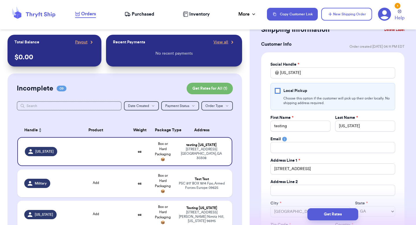
click at [278, 90] on input "Local Pickup" at bounding box center [277, 90] width 5 height 5
checkbox input "true"
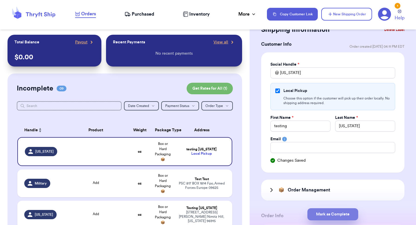
click at [320, 214] on button "Mark as Complete" at bounding box center [332, 214] width 51 height 12
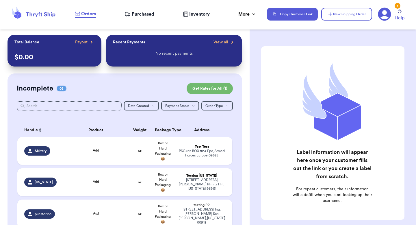
click at [136, 14] on span "Purchased" at bounding box center [143, 14] width 23 height 7
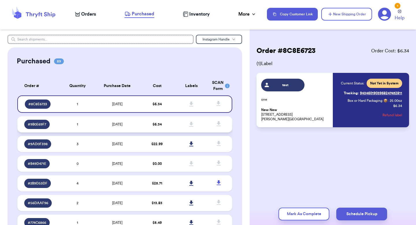
click at [146, 124] on td "$ 6.34" at bounding box center [157, 124] width 34 height 16
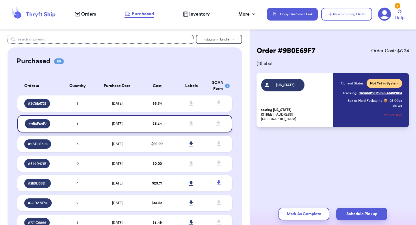
click at [146, 124] on td "$ 6.34" at bounding box center [157, 123] width 34 height 17
click at [145, 140] on td "$ 22.99" at bounding box center [157, 144] width 34 height 16
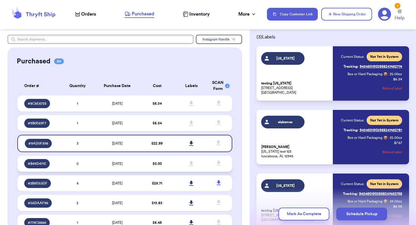
scroll to position [2, 0]
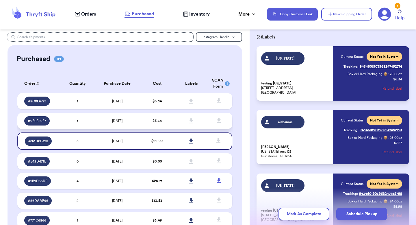
click at [165, 119] on td "$ 6.34" at bounding box center [157, 121] width 34 height 16
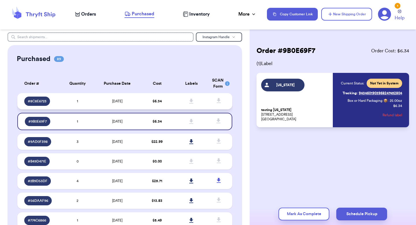
scroll to position [0, 0]
click at [172, 101] on td "$ 6.34" at bounding box center [157, 101] width 34 height 16
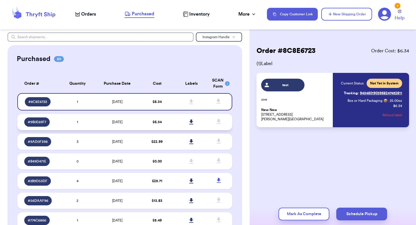
click at [167, 118] on td "$ 6.34" at bounding box center [157, 122] width 34 height 16
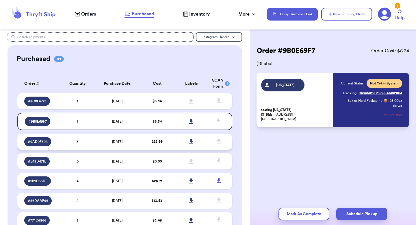
click at [162, 141] on span "$ 22.99" at bounding box center [156, 141] width 11 height 3
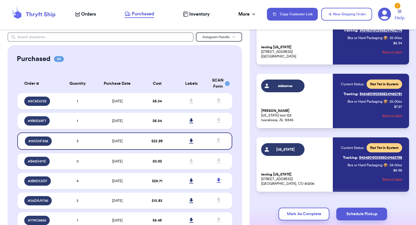
scroll to position [76, 0]
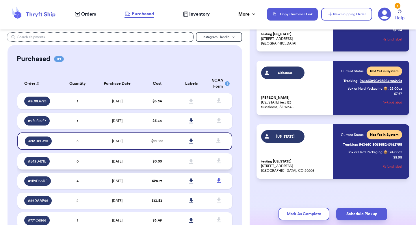
click at [77, 164] on td "0" at bounding box center [77, 161] width 34 height 16
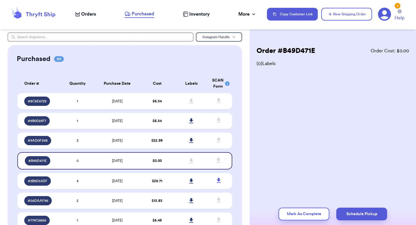
click at [81, 186] on td "4" at bounding box center [77, 181] width 34 height 16
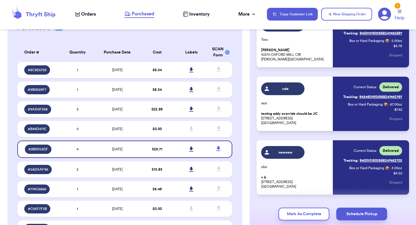
scroll to position [127, 0]
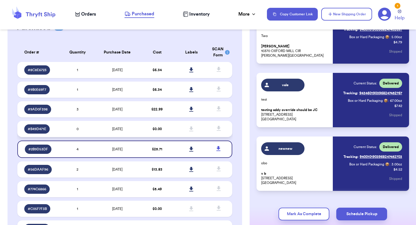
click at [131, 129] on td "[DATE]" at bounding box center [117, 129] width 45 height 16
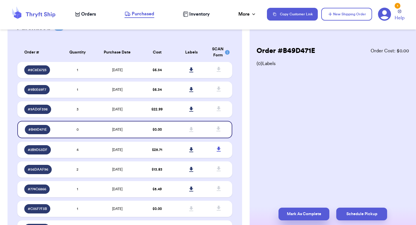
click at [291, 211] on button "Mark As Complete" at bounding box center [303, 213] width 51 height 13
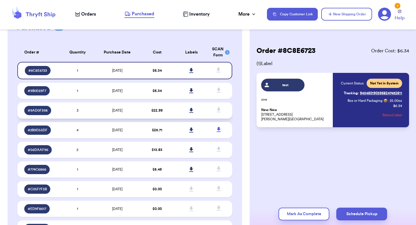
click at [134, 112] on td "[DATE]" at bounding box center [117, 110] width 45 height 16
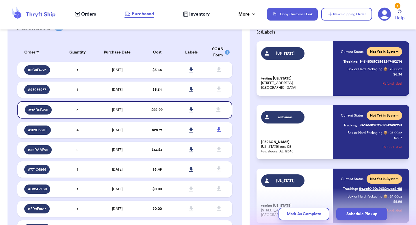
scroll to position [34, 0]
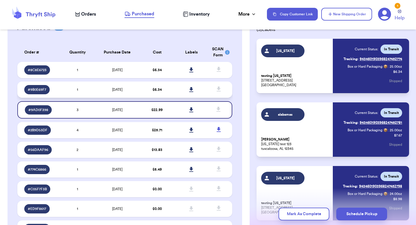
click at [168, 93] on td "$ 6.34" at bounding box center [157, 89] width 34 height 16
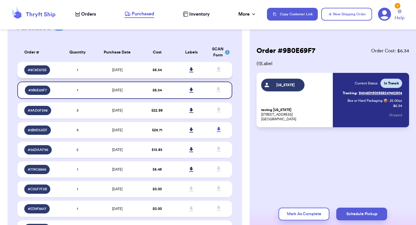
click at [162, 77] on td "$ 6.34" at bounding box center [157, 70] width 34 height 16
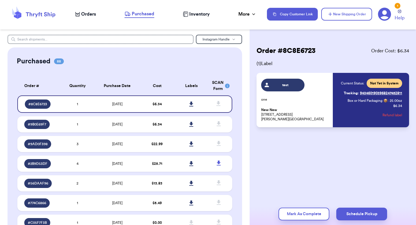
click at [83, 18] on div "Orders Purchased Inventory More Stats Completed Orders Payments Payouts" at bounding box center [168, 14] width 186 height 8
click at [85, 14] on span "Orders" at bounding box center [88, 14] width 15 height 7
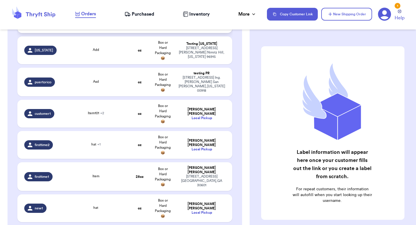
scroll to position [135, 0]
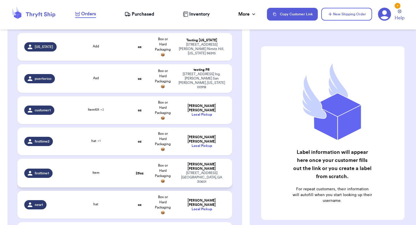
click at [178, 164] on td "Valeria Brenner 269 hull street athens , GA 30601" at bounding box center [203, 173] width 58 height 29
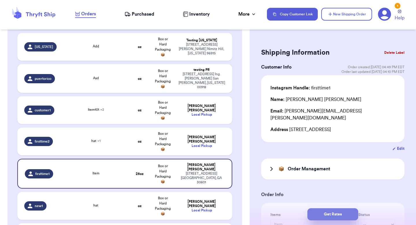
click at [322, 209] on button "Get Rates" at bounding box center [332, 214] width 51 height 12
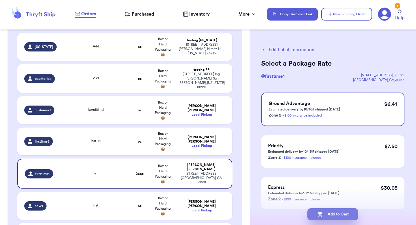
click at [324, 211] on button "Add to Cart" at bounding box center [332, 214] width 51 height 12
checkbox input "true"
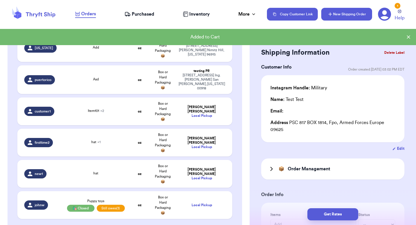
click at [342, 14] on button "New Shipping Order" at bounding box center [346, 14] width 51 height 13
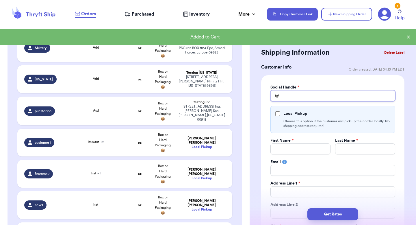
click at [314, 93] on input "Total Amount Paid" at bounding box center [332, 95] width 125 height 11
type input "g"
type input "ge"
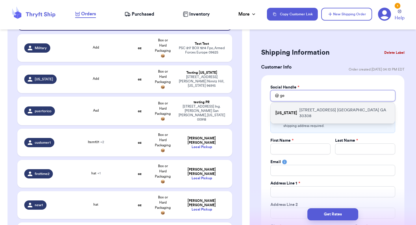
type input "ge"
click at [306, 110] on p "[STREET_ADDRESS]" at bounding box center [344, 113] width 91 height 12
type input "[US_STATE]"
type input "testing"
type input "[US_STATE]"
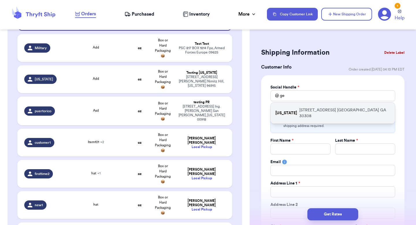
type input "[STREET_ADDRESS]"
type input "[GEOGRAPHIC_DATA]"
select select "GA"
type input "30308"
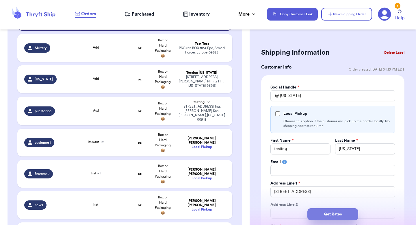
click at [323, 213] on button "Get Rates" at bounding box center [332, 214] width 51 height 12
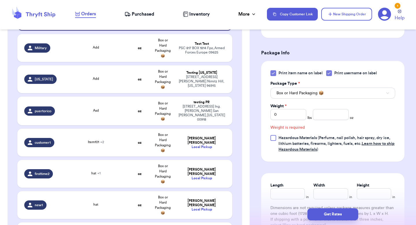
scroll to position [259, 0]
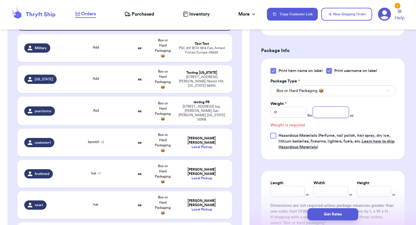
click at [322, 114] on input "number" at bounding box center [331, 112] width 36 height 11
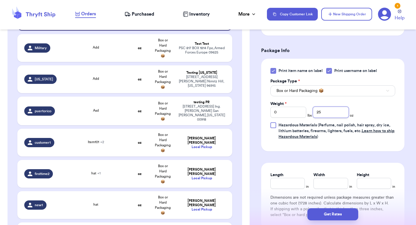
type input "25"
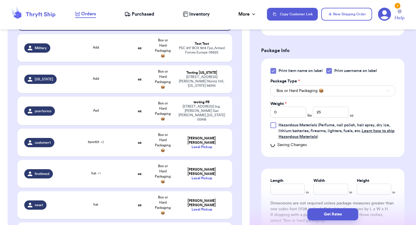
click at [320, 220] on div "Get Rates" at bounding box center [332, 213] width 166 height 21
click at [321, 215] on button "Get Rates" at bounding box center [332, 214] width 51 height 12
type input "1"
type input "9"
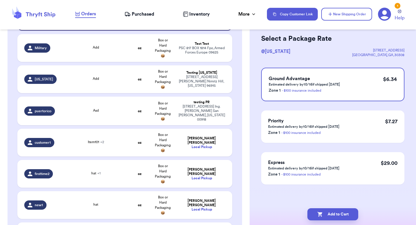
scroll to position [0, 0]
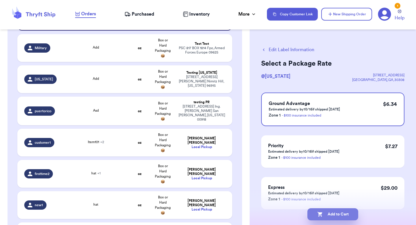
click at [320, 214] on icon "button" at bounding box center [319, 214] width 5 height 5
checkbox input "true"
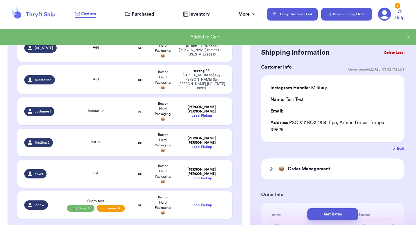
click at [333, 13] on icon "button" at bounding box center [330, 14] width 6 height 6
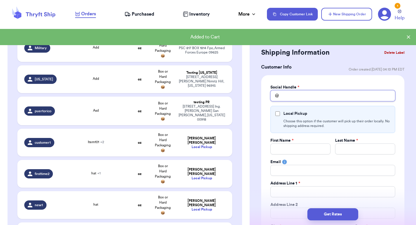
click at [295, 95] on input "Total Amount Paid" at bounding box center [332, 95] width 125 height 11
type input "c"
type input "co"
type input "col"
type input "colo"
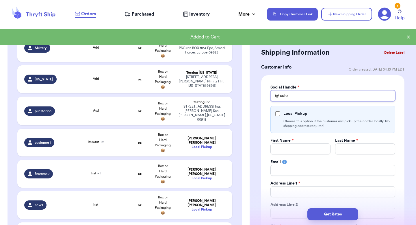
type input "color"
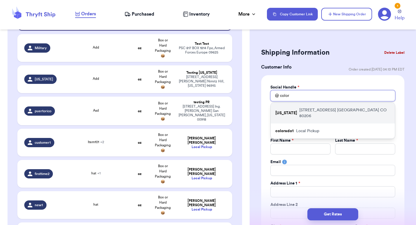
type input "color"
click at [289, 110] on p "[US_STATE]" at bounding box center [286, 113] width 22 height 6
type input "[US_STATE]"
type input "testing"
type input "[US_STATE]"
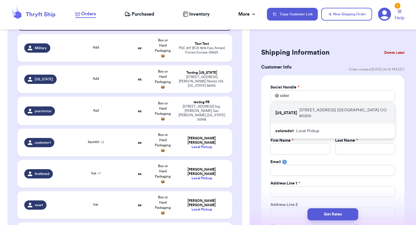
type input "[STREET_ADDRESS]"
type input "[GEOGRAPHIC_DATA]"
select select "CO"
type input "80206"
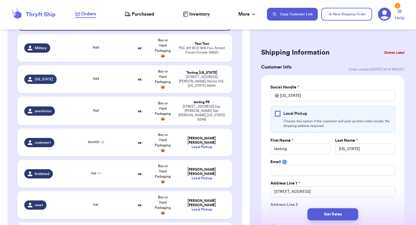
click at [278, 112] on input "Local Pickup" at bounding box center [277, 113] width 5 height 5
checkbox input "true"
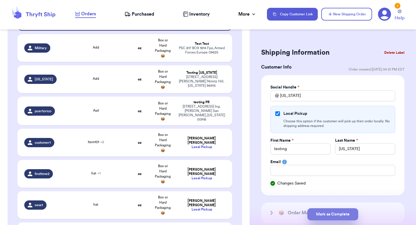
click at [327, 208] on button "Mark as Complete" at bounding box center [332, 214] width 51 height 12
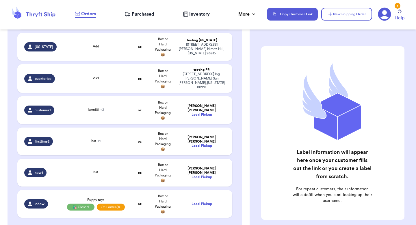
click at [141, 11] on span "Purchased" at bounding box center [143, 14] width 23 height 7
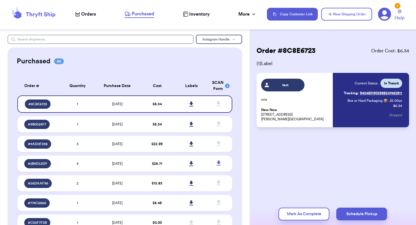
click at [198, 16] on span "Inventory" at bounding box center [199, 14] width 21 height 7
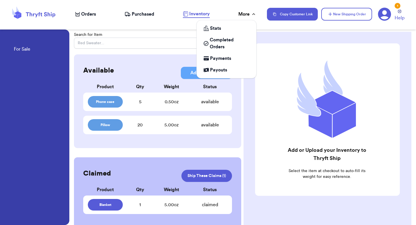
click at [238, 16] on div "More" at bounding box center [247, 14] width 18 height 7
click at [221, 34] on link "Completed Orders" at bounding box center [226, 43] width 55 height 18
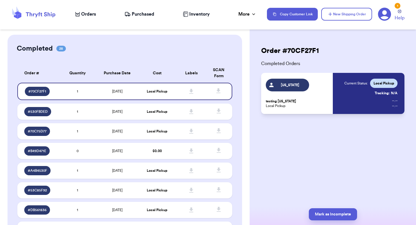
click at [146, 13] on span "Purchased" at bounding box center [143, 14] width 23 height 7
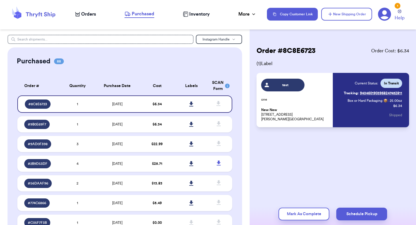
click at [89, 16] on span "Orders" at bounding box center [88, 14] width 15 height 7
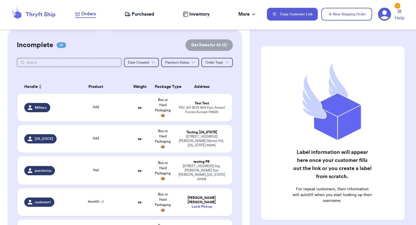
scroll to position [23, 0]
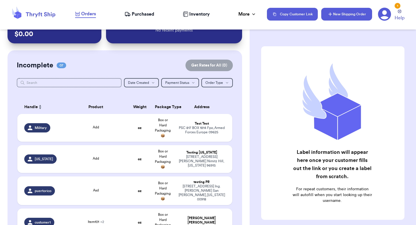
click at [327, 16] on button "New Shipping Order" at bounding box center [346, 14] width 51 height 13
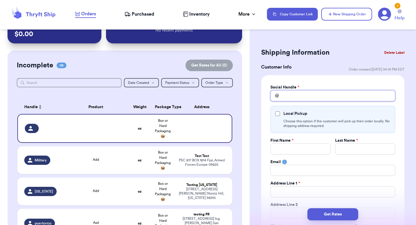
click at [299, 96] on input "Total Amount Paid" at bounding box center [332, 95] width 125 height 11
type input "c"
type input "co"
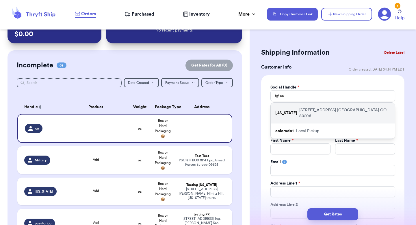
click at [308, 113] on p "[STREET_ADDRESS]" at bounding box center [344, 113] width 91 height 12
type input "[US_STATE]"
checkbox input "true"
type input "testing"
type input "[US_STATE]"
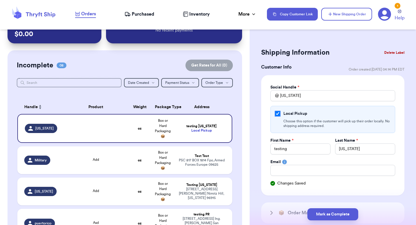
click at [279, 113] on input "Local Pickup" at bounding box center [277, 113] width 5 height 5
checkbox input "false"
select select "CO"
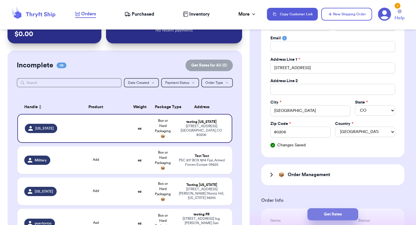
click at [316, 210] on button "Get Rates" at bounding box center [332, 214] width 51 height 12
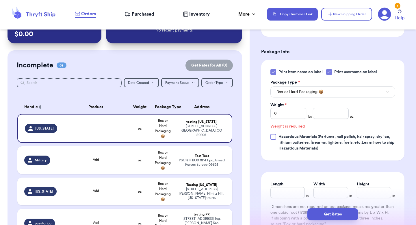
scroll to position [259, 0]
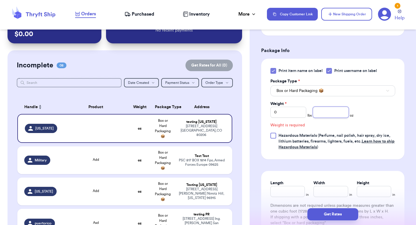
click at [321, 113] on input "number" at bounding box center [331, 112] width 36 height 11
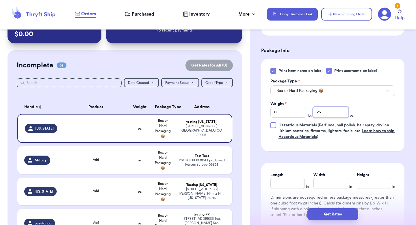
type input "25"
click at [319, 223] on div "Get Rates" at bounding box center [332, 213] width 166 height 21
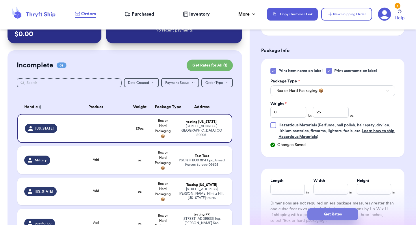
click at [319, 218] on button "Get Rates" at bounding box center [332, 214] width 51 height 12
type input "1"
type input "9"
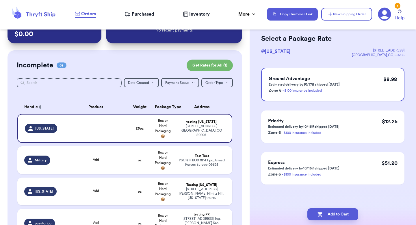
scroll to position [0, 0]
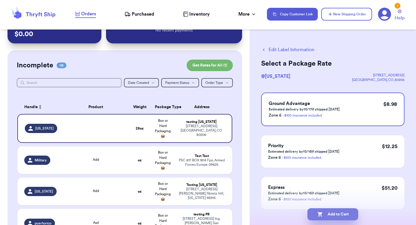
click at [319, 216] on icon "button" at bounding box center [320, 214] width 6 height 6
checkbox input "true"
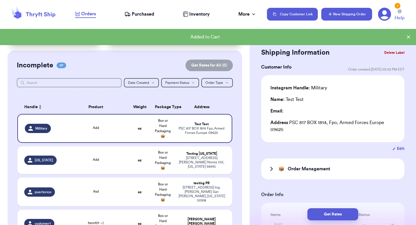
click at [342, 16] on button "New Shipping Order" at bounding box center [346, 14] width 51 height 13
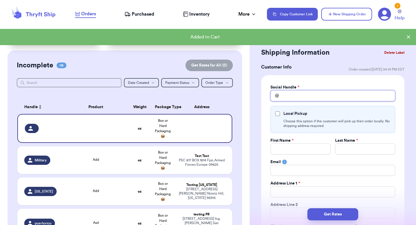
click at [307, 97] on input "Total Amount Paid" at bounding box center [332, 95] width 125 height 11
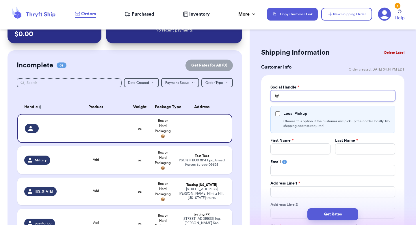
type input "m"
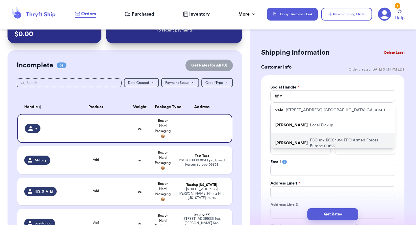
click at [310, 139] on p "PSC 817 BOX 1814 FPO Armed Forces Europe 09622" at bounding box center [350, 143] width 80 height 12
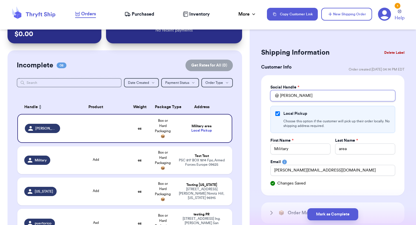
click at [301, 94] on input "[PERSON_NAME]" at bounding box center [332, 95] width 125 height 11
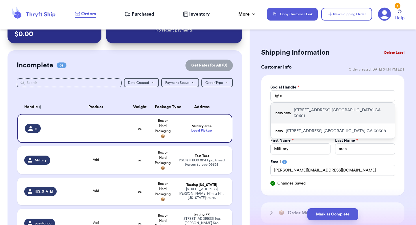
click at [301, 109] on p "269 hull street athens GA 30601" at bounding box center [342, 113] width 96 height 12
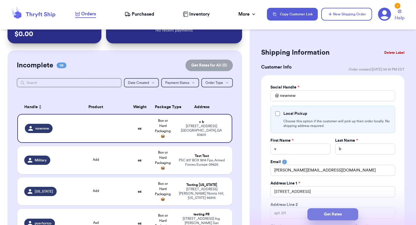
click at [316, 213] on button "Get Rates" at bounding box center [332, 214] width 51 height 12
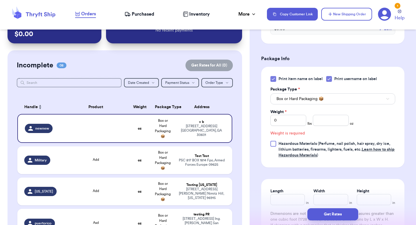
scroll to position [259, 0]
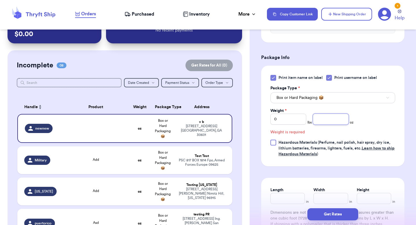
click at [328, 113] on input "number" at bounding box center [331, 118] width 36 height 11
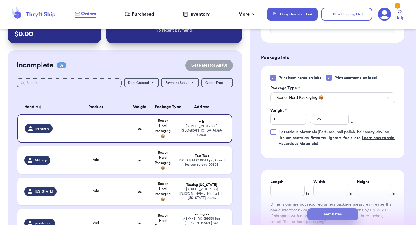
click at [322, 213] on button "Get Rates" at bounding box center [332, 214] width 51 height 12
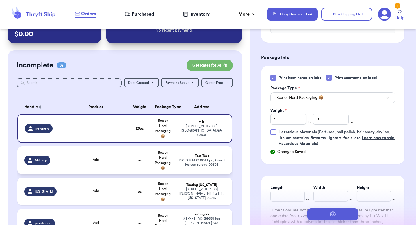
scroll to position [0, 0]
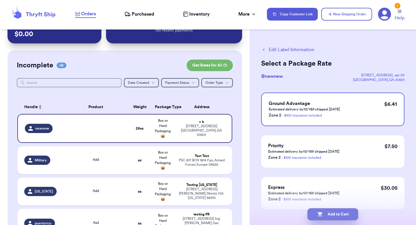
click at [325, 213] on button "Add to Cart" at bounding box center [332, 214] width 51 height 12
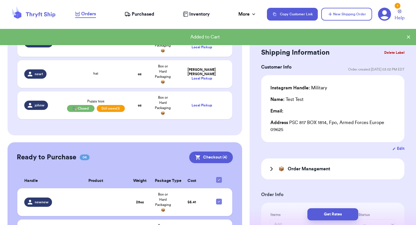
scroll to position [238, 0]
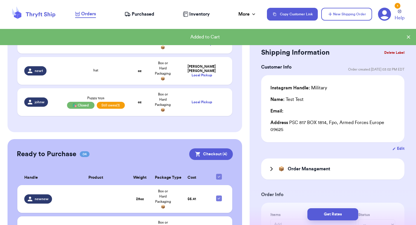
click at [199, 154] on icon at bounding box center [198, 154] width 6 height 6
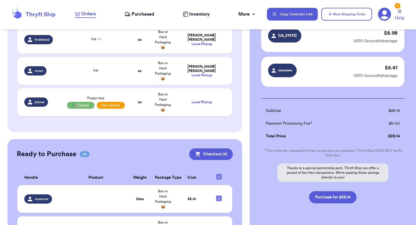
scroll to position [143, 0]
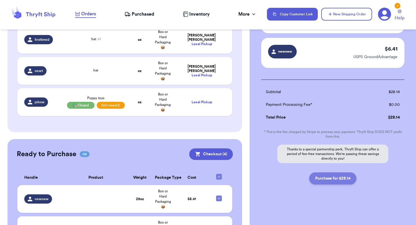
click at [320, 176] on button "Purchase for $28.14" at bounding box center [332, 178] width 47 height 12
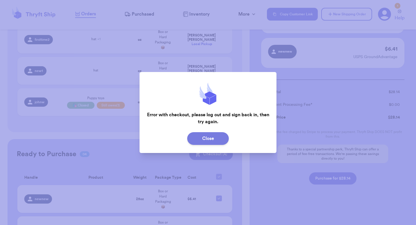
click at [217, 139] on button "Close" at bounding box center [208, 138] width 42 height 13
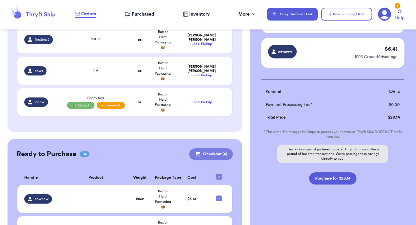
click at [215, 152] on button "Checkout ( 4 )" at bounding box center [211, 154] width 44 height 12
click at [206, 155] on button "Checkout ( 4 )" at bounding box center [211, 154] width 44 height 12
click at [322, 175] on button "Purchase for $28.14" at bounding box center [332, 178] width 47 height 12
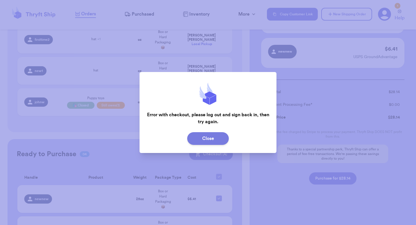
click at [213, 136] on button "Close" at bounding box center [208, 138] width 42 height 13
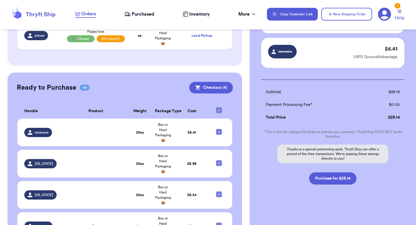
scroll to position [303, 0]
click at [166, 163] on span "Box or Hard Packaging 📦" at bounding box center [163, 163] width 16 height 19
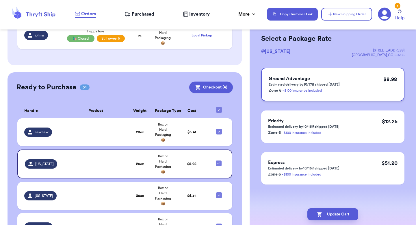
scroll to position [0, 0]
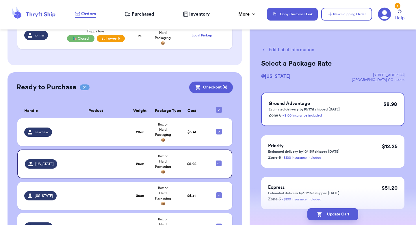
click at [280, 49] on button "Edit Label Information" at bounding box center [287, 49] width 53 height 7
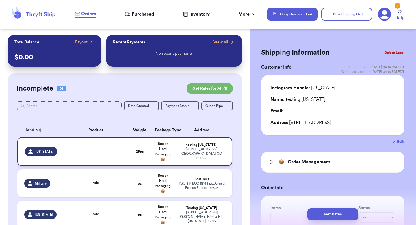
click at [215, 152] on div "3000 E 1st Ave Denver , CO 80206" at bounding box center [201, 153] width 47 height 13
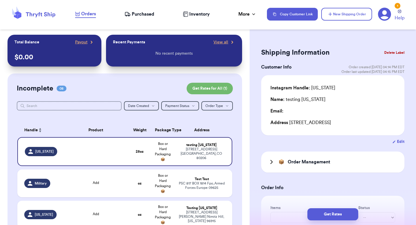
click at [399, 139] on button "Edit" at bounding box center [398, 142] width 12 height 6
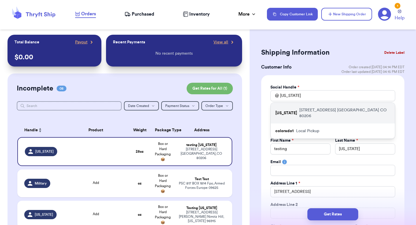
click at [280, 111] on p "[US_STATE]" at bounding box center [286, 113] width 22 height 6
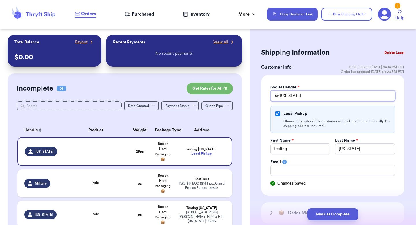
click at [287, 96] on input "[US_STATE]" at bounding box center [332, 95] width 125 height 11
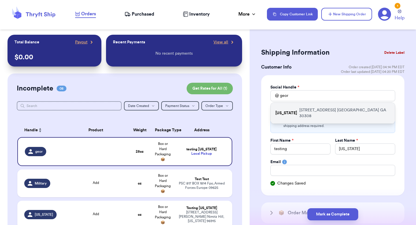
click at [291, 108] on div "[US_STATE] [STREET_ADDRESS]" at bounding box center [333, 113] width 124 height 21
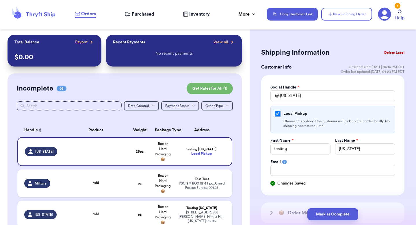
click at [276, 112] on input "Local Pickup" at bounding box center [277, 113] width 5 height 5
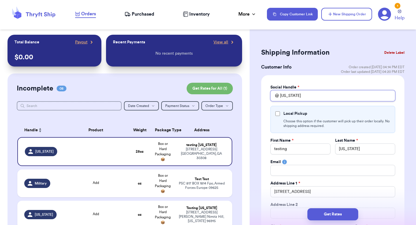
click at [290, 90] on input "[US_STATE]" at bounding box center [332, 95] width 125 height 11
click at [289, 95] on input "[US_STATE]" at bounding box center [332, 95] width 125 height 11
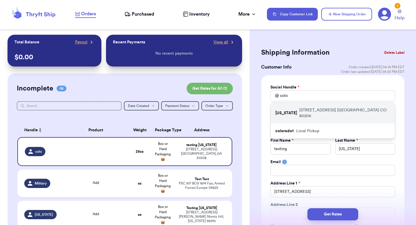
click at [292, 113] on div "[US_STATE] [STREET_ADDRESS]" at bounding box center [333, 113] width 124 height 21
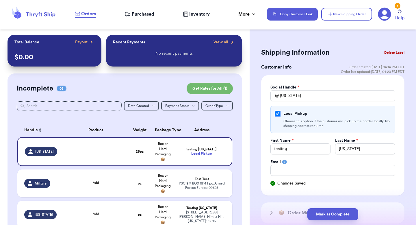
click at [279, 113] on input "Local Pickup" at bounding box center [277, 113] width 5 height 5
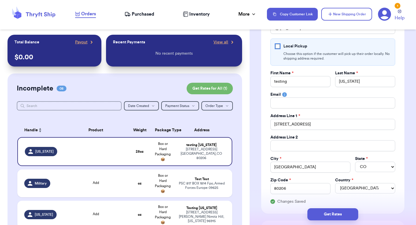
scroll to position [73, 0]
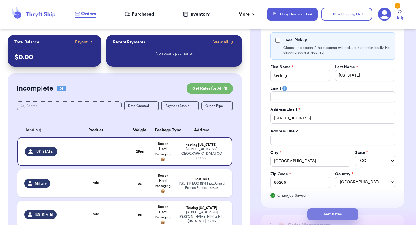
click at [318, 209] on button "Get Rates" at bounding box center [332, 214] width 51 height 12
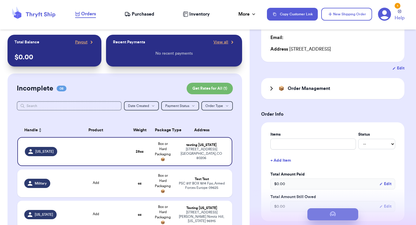
scroll to position [0, 0]
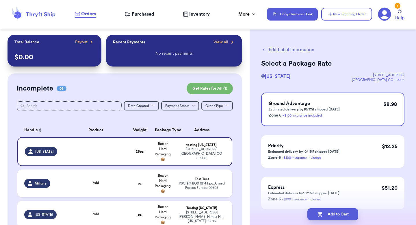
click at [318, 209] on button "Add to Cart" at bounding box center [332, 214] width 51 height 12
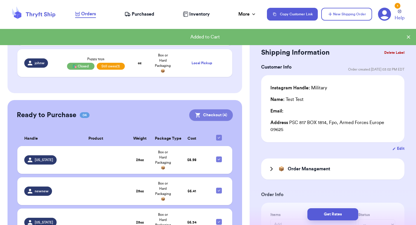
click at [206, 115] on button "Checkout ( 4 )" at bounding box center [211, 115] width 44 height 12
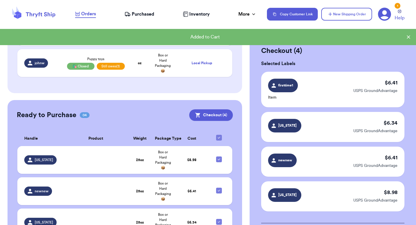
scroll to position [103, 0]
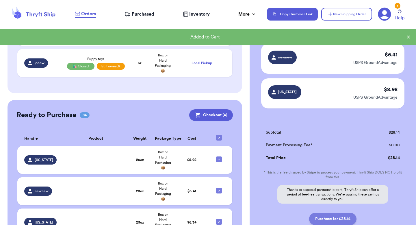
click at [323, 213] on button "Purchase for $28.14" at bounding box center [332, 219] width 47 height 12
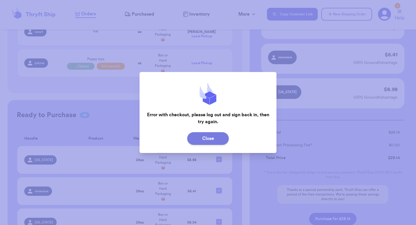
click at [217, 137] on button "Close" at bounding box center [208, 138] width 42 height 13
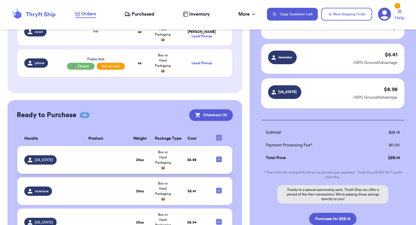
click at [161, 160] on span "Box or Hard Packaging 📦" at bounding box center [163, 159] width 16 height 19
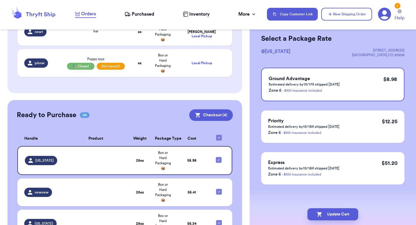
scroll to position [0, 0]
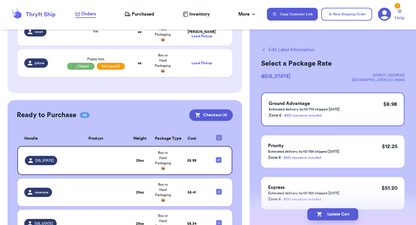
click at [288, 49] on button "Edit Label Information" at bounding box center [287, 49] width 53 height 7
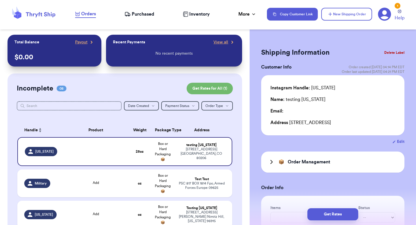
click at [404, 141] on button "Edit" at bounding box center [398, 142] width 12 height 6
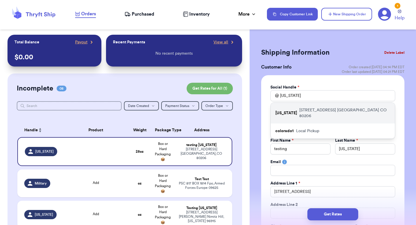
click at [328, 109] on p "[STREET_ADDRESS]" at bounding box center [344, 113] width 91 height 12
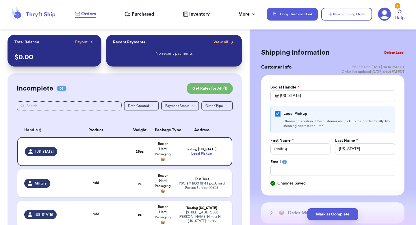
click at [280, 114] on input "Local Pickup" at bounding box center [277, 113] width 5 height 5
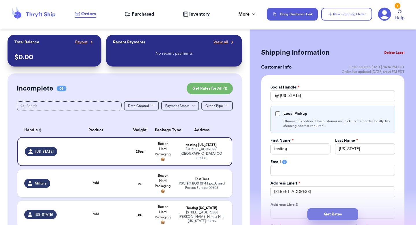
click at [329, 215] on button "Get Rates" at bounding box center [332, 214] width 51 height 12
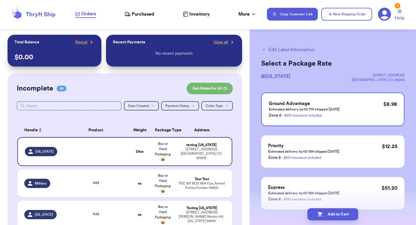
click at [301, 51] on button "Edit Label Information" at bounding box center [287, 49] width 53 height 7
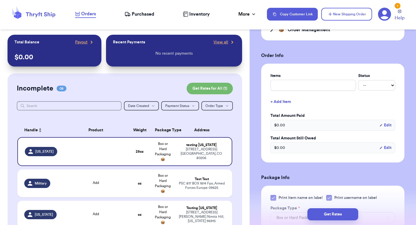
scroll to position [174, 0]
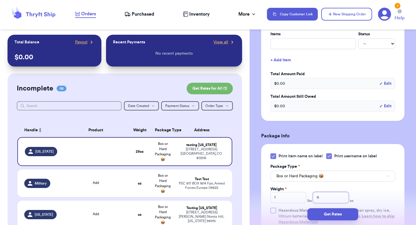
click at [319, 197] on input "9" at bounding box center [331, 197] width 36 height 11
click at [321, 208] on button "Get Rates" at bounding box center [332, 214] width 51 height 12
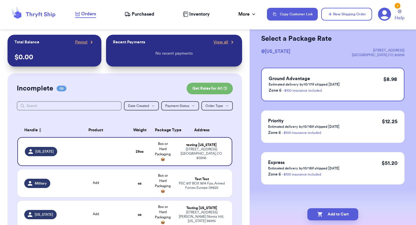
scroll to position [0, 0]
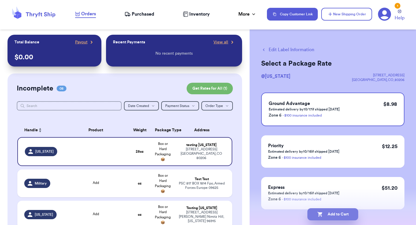
click at [320, 210] on button "Add to Cart" at bounding box center [332, 214] width 51 height 12
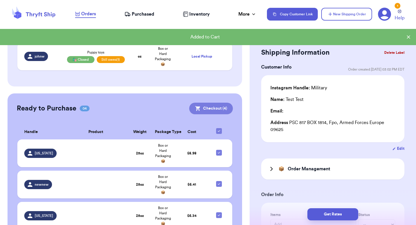
click at [208, 107] on button "Checkout ( 4 )" at bounding box center [211, 109] width 44 height 12
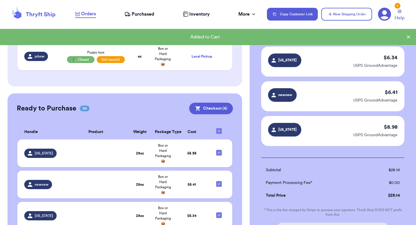
scroll to position [104, 0]
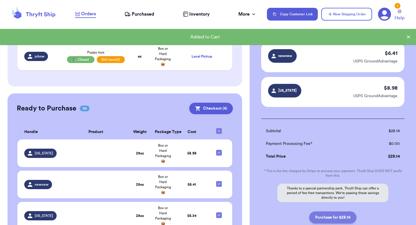
click at [320, 220] on button "Purchase for $28.14" at bounding box center [332, 217] width 47 height 12
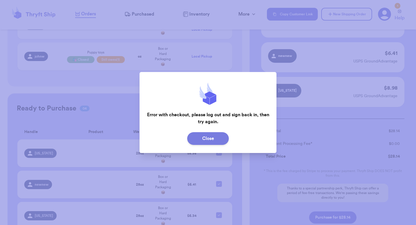
click at [209, 136] on button "Close" at bounding box center [208, 138] width 42 height 13
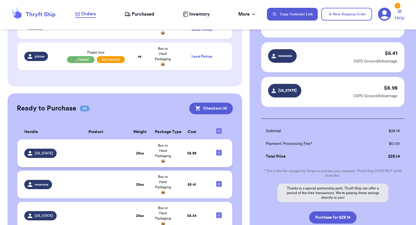
click at [168, 150] on td "Box or Hard Packaging 📦" at bounding box center [162, 153] width 23 height 28
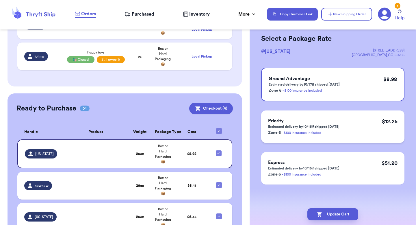
scroll to position [0, 0]
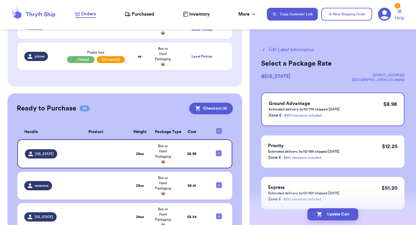
click at [303, 47] on button "Edit Label Information" at bounding box center [287, 49] width 53 height 7
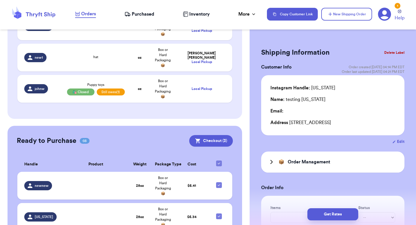
scroll to position [315, 0]
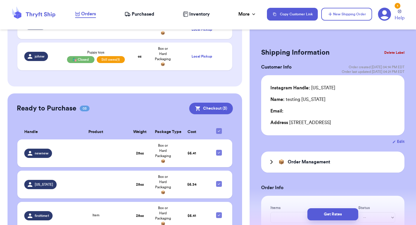
click at [392, 47] on button "Delete Label" at bounding box center [394, 52] width 25 height 13
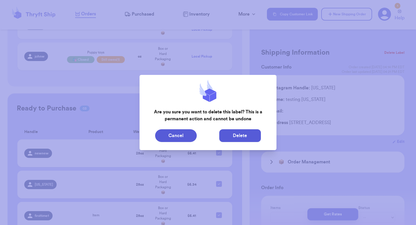
click at [246, 132] on button "Delete" at bounding box center [240, 135] width 42 height 13
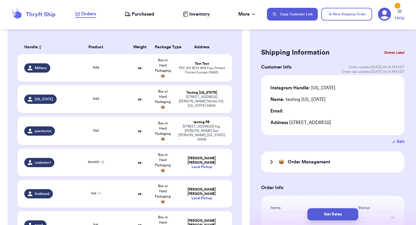
scroll to position [0, 0]
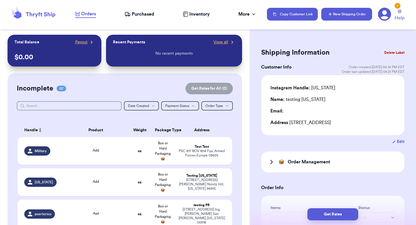
click at [340, 16] on button "New Shipping Order" at bounding box center [346, 14] width 51 height 13
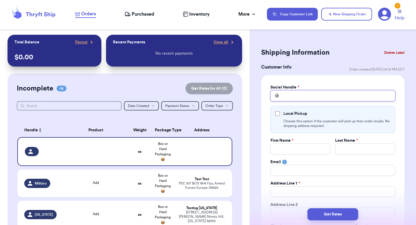
click at [303, 94] on input "Total Amount Paid" at bounding box center [332, 95] width 125 height 11
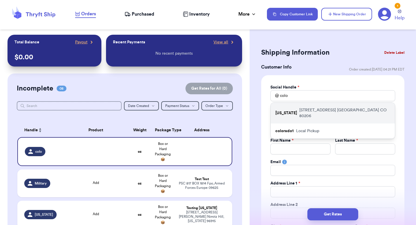
click at [311, 113] on div "[US_STATE] [STREET_ADDRESS]" at bounding box center [333, 113] width 124 height 21
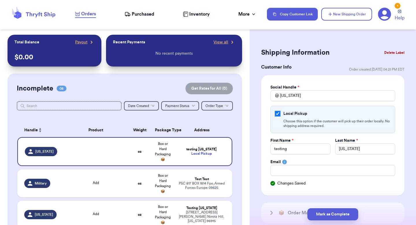
click at [276, 113] on input "Local Pickup" at bounding box center [277, 113] width 5 height 5
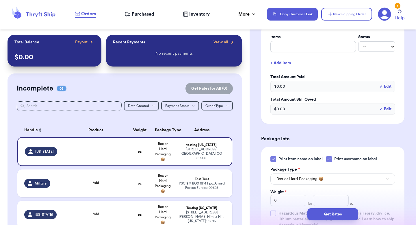
scroll to position [322, 0]
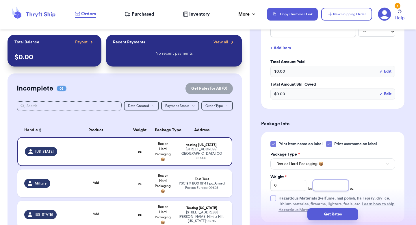
click at [327, 184] on input "number" at bounding box center [331, 185] width 36 height 11
click at [325, 220] on div "Get Rates" at bounding box center [332, 213] width 166 height 21
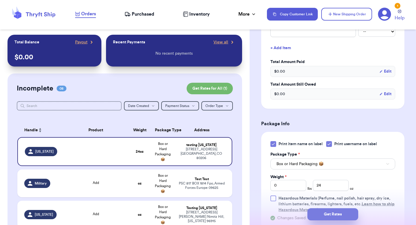
click at [325, 215] on button "Get Rates" at bounding box center [332, 214] width 51 height 12
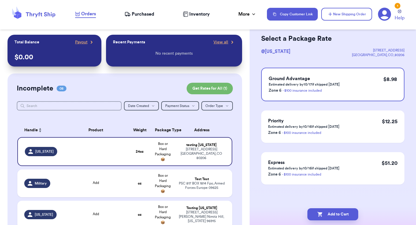
scroll to position [0, 0]
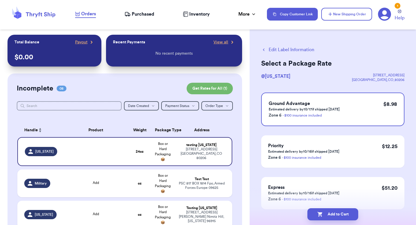
click at [325, 215] on button "Add to Cart" at bounding box center [332, 214] width 51 height 12
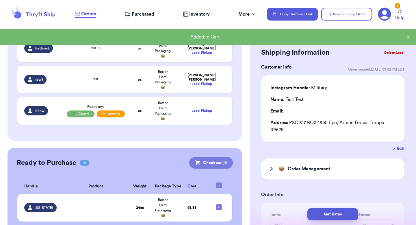
click at [206, 162] on button "Checkout ( 4 )" at bounding box center [211, 163] width 44 height 12
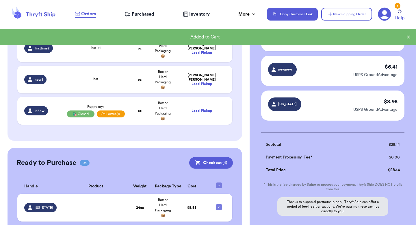
scroll to position [107, 0]
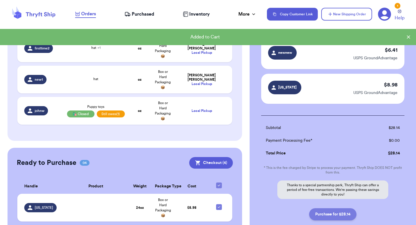
click at [320, 209] on button "Purchase for $28.14" at bounding box center [332, 214] width 47 height 12
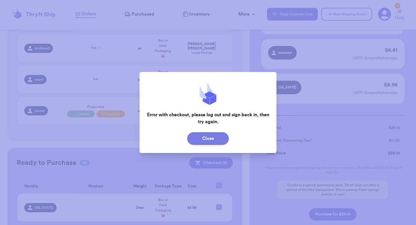
click at [213, 137] on button "Close" at bounding box center [208, 138] width 42 height 13
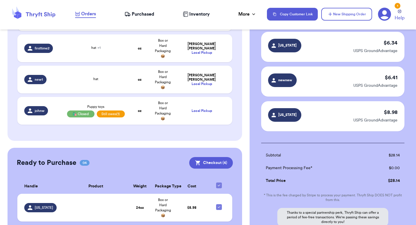
click at [293, 118] on span "[US_STATE]" at bounding box center [284, 115] width 33 height 14
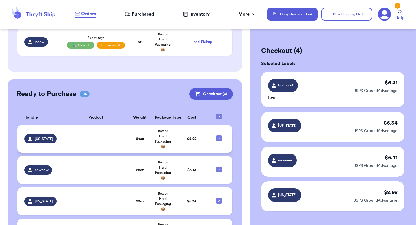
scroll to position [305, 0]
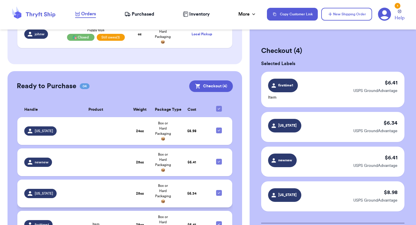
click at [144, 195] on td "25 oz" at bounding box center [139, 193] width 23 height 28
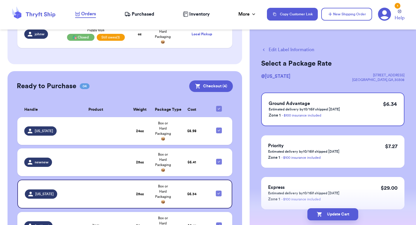
click at [306, 48] on button "Edit Label Information" at bounding box center [287, 49] width 53 height 7
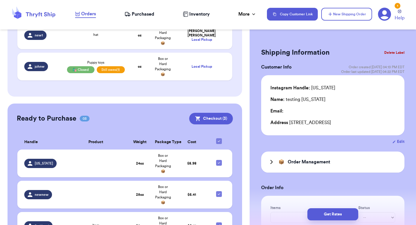
scroll to position [337, 0]
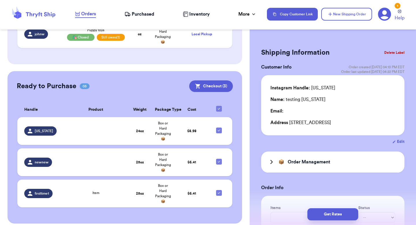
click at [400, 139] on button "Edit" at bounding box center [398, 142] width 12 height 6
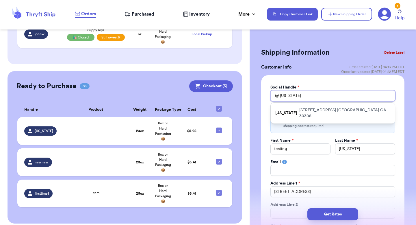
click at [322, 97] on input "[US_STATE]" at bounding box center [332, 95] width 125 height 11
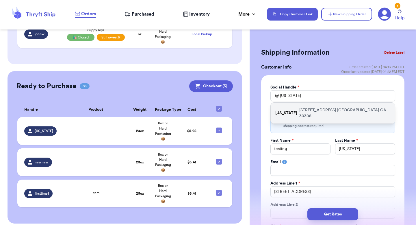
click at [318, 109] on p "[STREET_ADDRESS]" at bounding box center [344, 113] width 91 height 12
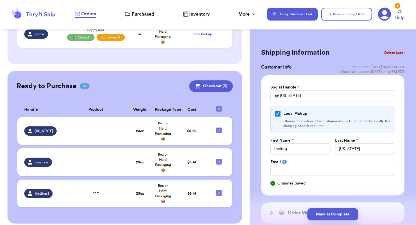
click at [276, 113] on input "Local Pickup" at bounding box center [277, 113] width 5 height 5
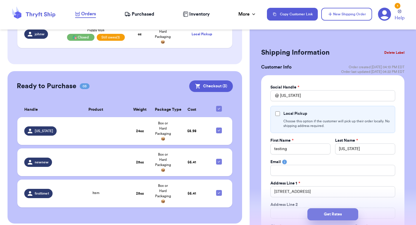
click at [318, 217] on button "Get Rates" at bounding box center [332, 214] width 51 height 12
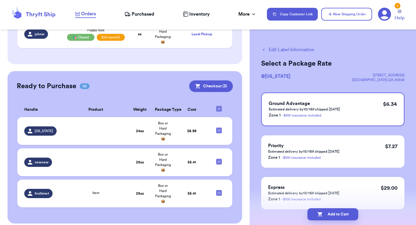
click at [318, 217] on button "Add to Cart" at bounding box center [332, 214] width 51 height 12
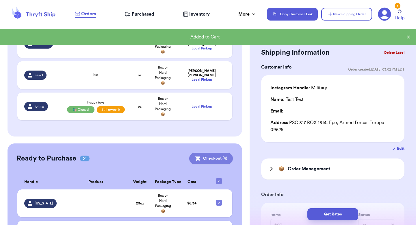
click at [220, 158] on button "Checkout ( 4 )" at bounding box center [211, 158] width 44 height 12
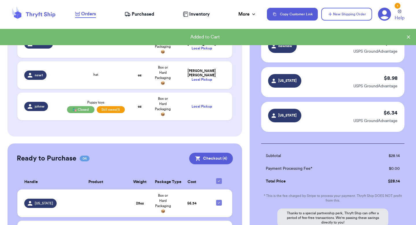
scroll to position [143, 0]
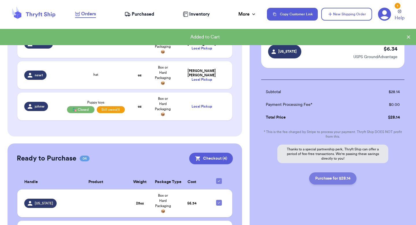
click at [322, 176] on button "Purchase for $28.14" at bounding box center [332, 178] width 47 height 12
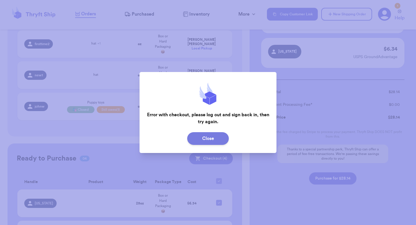
click at [203, 141] on button "Close" at bounding box center [208, 138] width 42 height 13
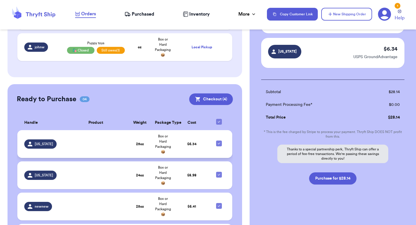
scroll to position [311, 0]
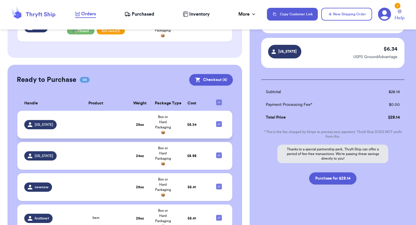
click at [217, 122] on icon at bounding box center [219, 124] width 5 height 5
click at [219, 121] on input "checkbox" at bounding box center [219, 121] width 0 height 0
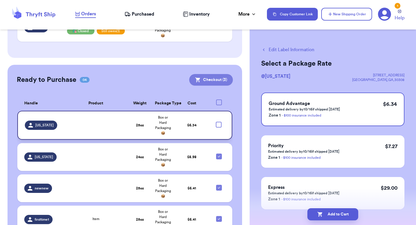
click at [212, 83] on button "Checkout ( 3 )" at bounding box center [211, 80] width 44 height 12
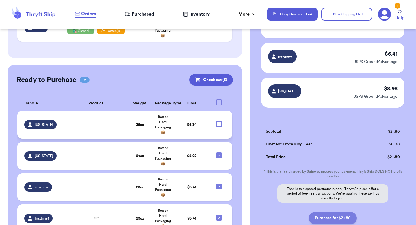
scroll to position [71, 0]
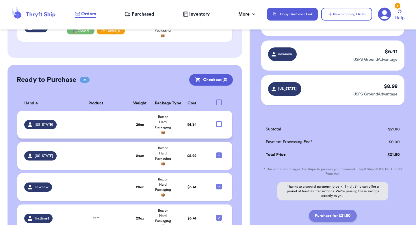
click at [316, 215] on button "Purchase for $21.80" at bounding box center [333, 215] width 48 height 12
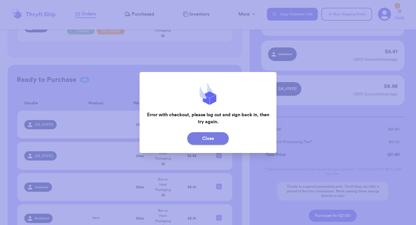
click at [206, 135] on button "Close" at bounding box center [208, 138] width 42 height 13
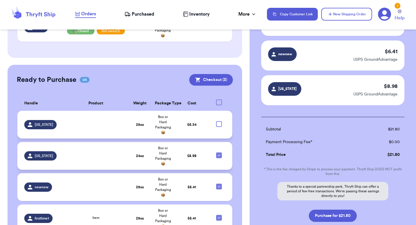
click at [221, 154] on icon at bounding box center [219, 155] width 5 height 5
click at [219, 152] on input "checkbox" at bounding box center [219, 152] width 0 height 0
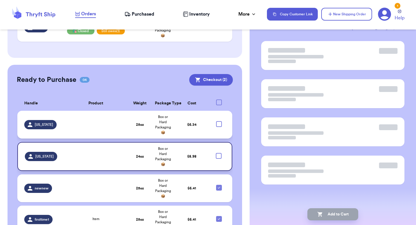
scroll to position [25, 0]
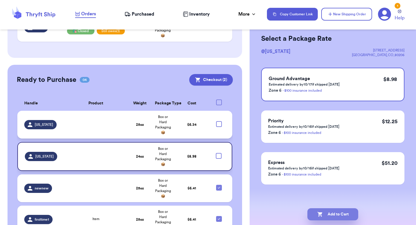
click at [321, 214] on icon "button" at bounding box center [320, 214] width 6 height 6
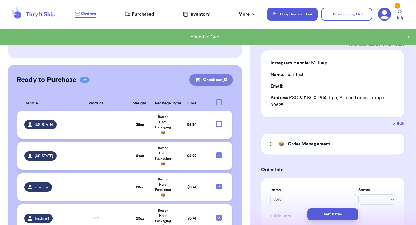
click at [212, 82] on button "Checkout ( 3 )" at bounding box center [211, 80] width 44 height 12
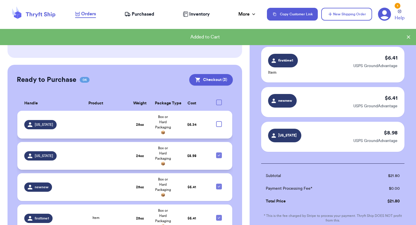
scroll to position [109, 0]
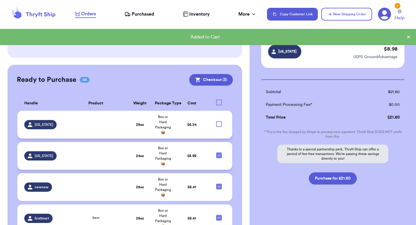
click at [221, 154] on icon at bounding box center [219, 155] width 5 height 5
click at [219, 152] on input "checkbox" at bounding box center [219, 152] width 0 height 0
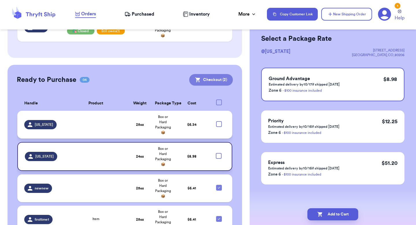
click at [222, 83] on button "Checkout ( 2 )" at bounding box center [211, 80] width 44 height 12
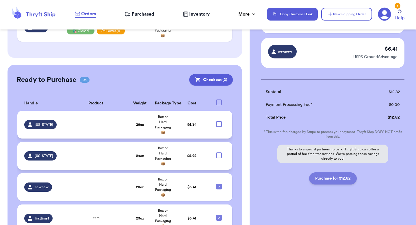
click at [319, 181] on button "Purchase for $12.82" at bounding box center [333, 178] width 48 height 12
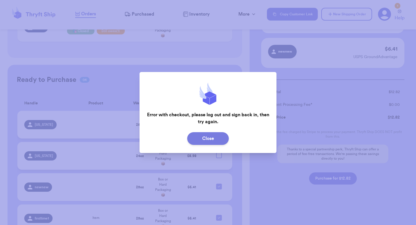
click at [215, 141] on button "Close" at bounding box center [208, 138] width 42 height 13
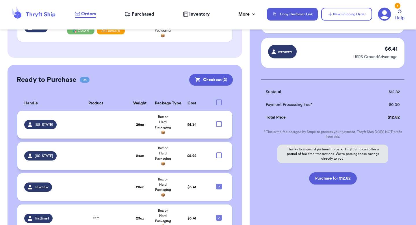
click at [384, 12] on icon at bounding box center [384, 14] width 13 height 13
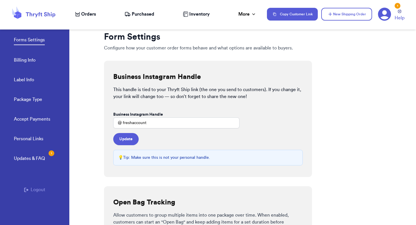
click at [39, 190] on button "Logout" at bounding box center [34, 189] width 21 height 7
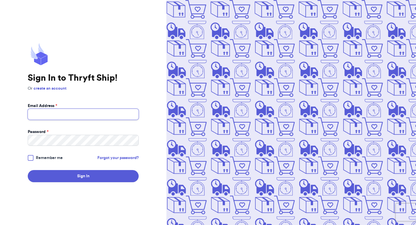
click at [92, 113] on input "Email Address *" at bounding box center [83, 114] width 111 height 11
click at [0, 224] on com-1password-button at bounding box center [0, 225] width 0 height 0
click at [109, 113] on input "fres" at bounding box center [83, 114] width 111 height 11
type input "fresh@test.co"
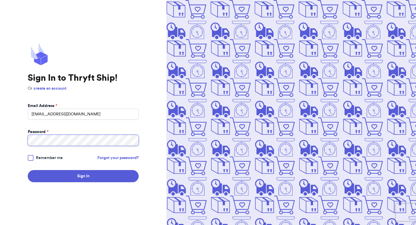
click at [28, 170] on button "Sign In" at bounding box center [83, 176] width 111 height 12
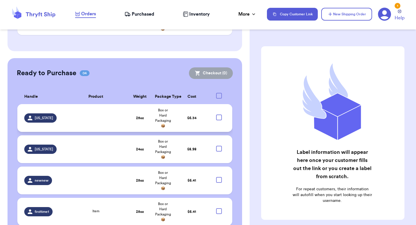
scroll to position [327, 0]
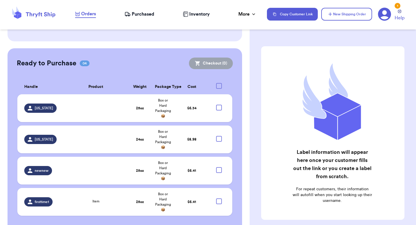
click at [220, 86] on div at bounding box center [219, 86] width 6 height 6
click at [219, 83] on input "checkbox" at bounding box center [219, 83] width 0 height 0
checkbox input "true"
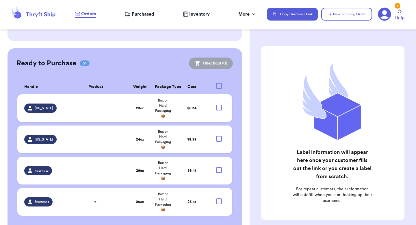
checkbox input "true"
click at [217, 64] on button "Checkout ( 4 )" at bounding box center [211, 63] width 44 height 12
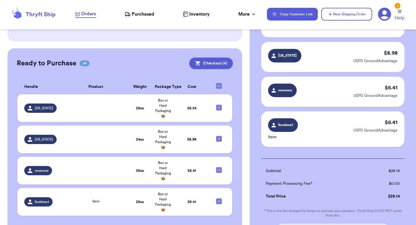
scroll to position [143, 0]
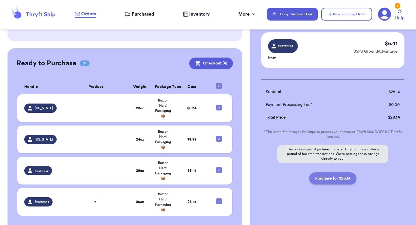
click at [321, 181] on button "Purchase for $28.14" at bounding box center [332, 178] width 47 height 12
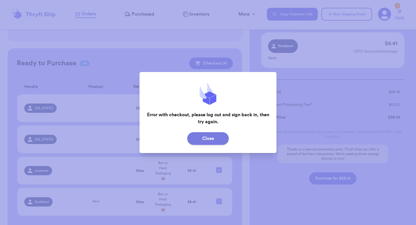
click at [205, 139] on button "Close" at bounding box center [208, 138] width 42 height 13
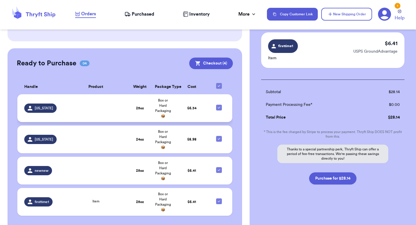
click at [219, 105] on icon at bounding box center [219, 107] width 5 height 5
click at [219, 105] on input "checkbox" at bounding box center [219, 104] width 0 height 0
checkbox input "false"
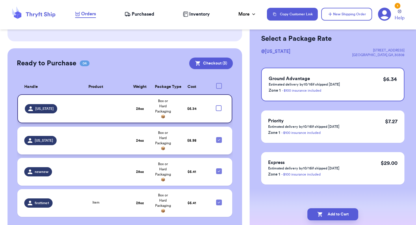
click at [218, 138] on icon at bounding box center [219, 139] width 5 height 5
click at [219, 137] on input "checkbox" at bounding box center [219, 137] width 0 height 0
checkbox input "false"
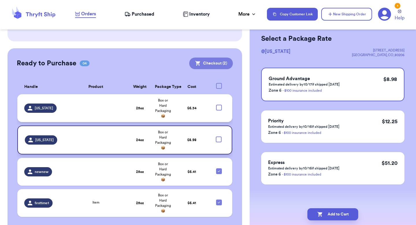
click at [223, 62] on button "Checkout ( 2 )" at bounding box center [211, 63] width 44 height 12
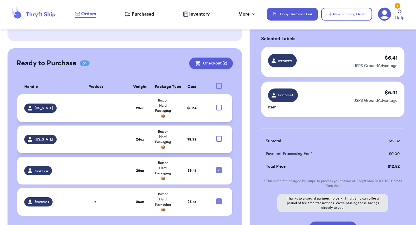
scroll to position [74, 0]
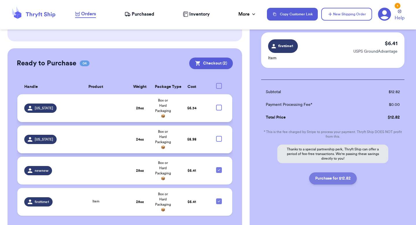
click at [316, 176] on button "Purchase for $12.82" at bounding box center [333, 178] width 48 height 12
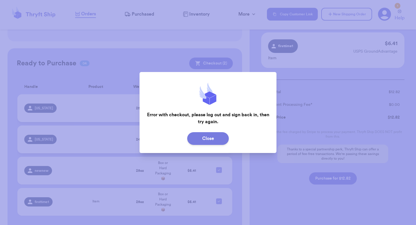
click at [214, 138] on button "Close" at bounding box center [208, 138] width 42 height 13
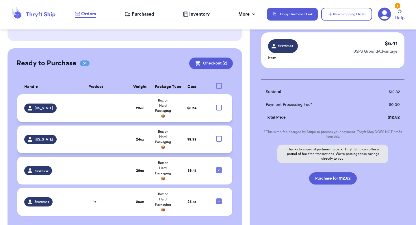
click at [166, 135] on span "Box or Hard Packaging 📦" at bounding box center [163, 139] width 16 height 19
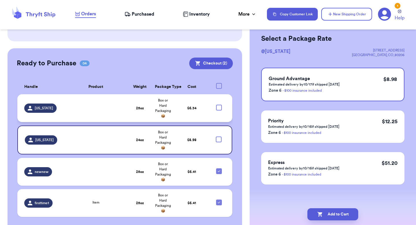
scroll to position [0, 0]
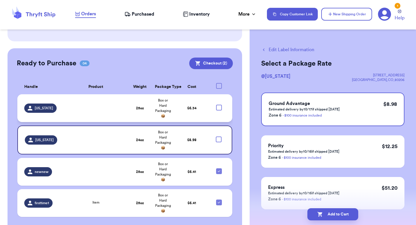
click at [286, 51] on button "Edit Label Information" at bounding box center [287, 49] width 53 height 7
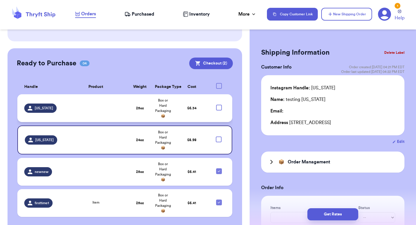
scroll to position [341, 0]
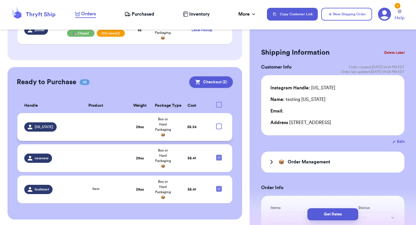
click at [392, 51] on button "Delete Label" at bounding box center [394, 52] width 25 height 13
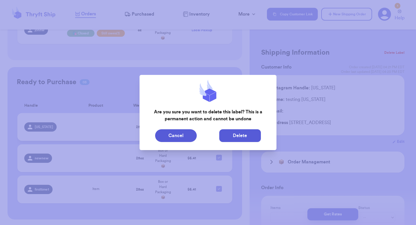
click at [247, 131] on button "Delete" at bounding box center [240, 135] width 42 height 13
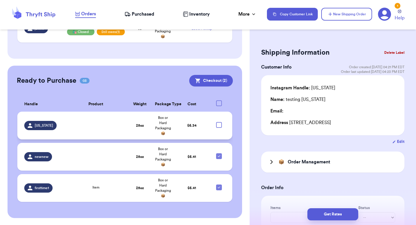
scroll to position [309, 0]
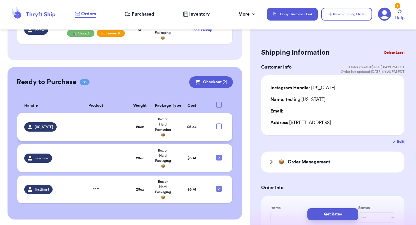
click at [181, 125] on td "$ 6.34" at bounding box center [191, 127] width 35 height 28
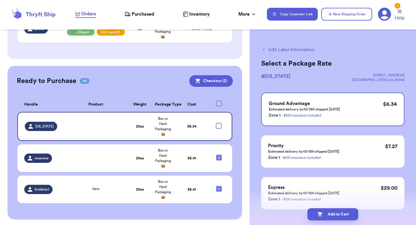
click at [263, 52] on button "Edit Label Information" at bounding box center [287, 49] width 53 height 7
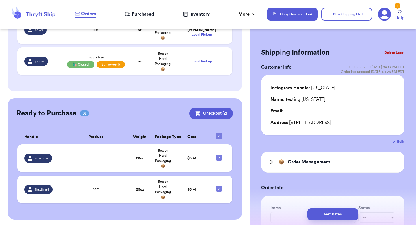
click at [403, 51] on button "Delete Label" at bounding box center [394, 52] width 25 height 13
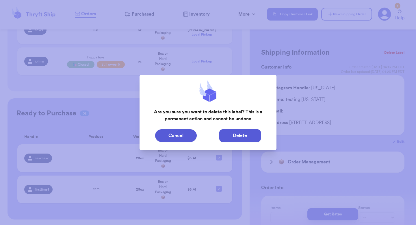
click at [225, 136] on button "Delete" at bounding box center [240, 135] width 42 height 13
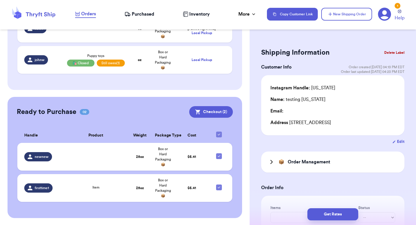
scroll to position [277, 0]
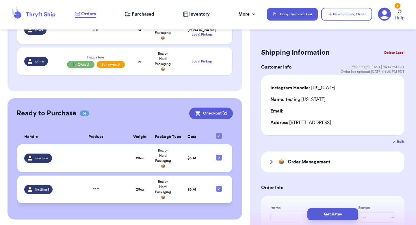
click at [175, 176] on td "$ 6.41" at bounding box center [191, 189] width 35 height 28
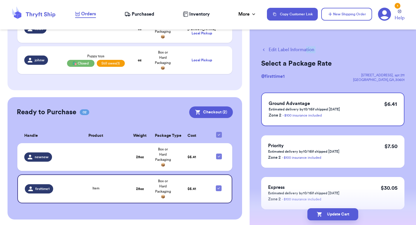
click at [305, 53] on div "Edit Label Information Select a Package Rate @ firsttime1 269 hull street , apt…" at bounding box center [332, 142] width 166 height 215
click at [288, 55] on div "Edit Label Information Select a Package Rate @ firsttime1 269 hull street , apt…" at bounding box center [332, 142] width 166 height 215
click at [291, 49] on button "Edit Label Information" at bounding box center [287, 49] width 53 height 7
checkbox input "false"
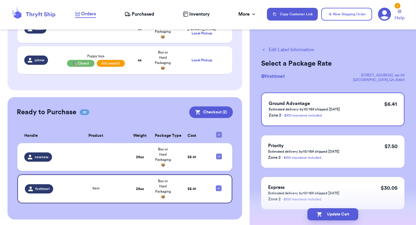
checkbox input "true"
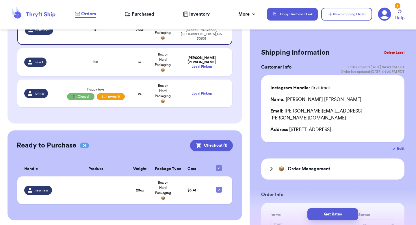
click at [397, 52] on button "Delete Label" at bounding box center [394, 52] width 25 height 13
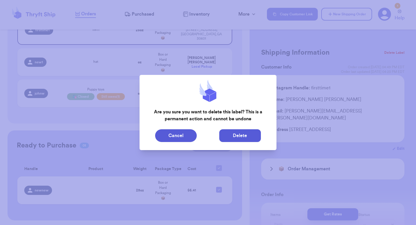
click at [241, 135] on button "Delete" at bounding box center [240, 135] width 42 height 13
type input "Add"
type input "0"
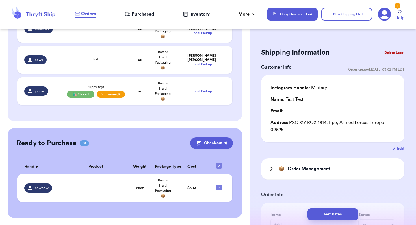
scroll to position [247, 0]
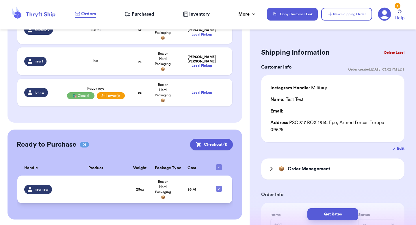
click at [198, 177] on td "$ 6.41" at bounding box center [191, 189] width 35 height 28
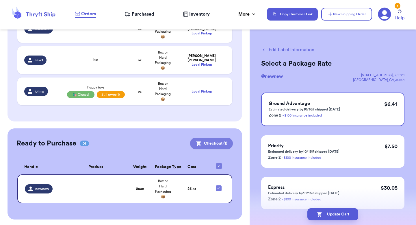
click at [218, 138] on button "Checkout ( 1 )" at bounding box center [211, 143] width 43 height 12
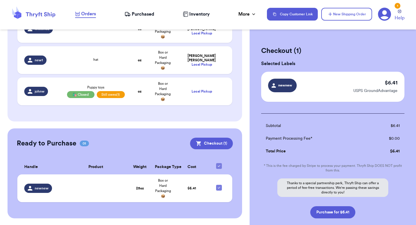
scroll to position [246, 0]
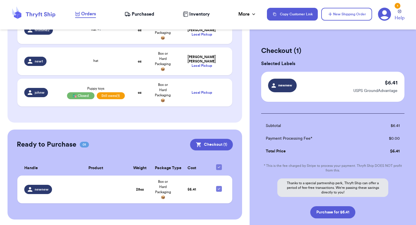
click at [345, 218] on div "Checkout ( 1 ) Selected Labels newnew $ 6.41 USPS GroundAdvantage Subtotal $ 6.…" at bounding box center [332, 147] width 166 height 224
click at [343, 213] on button "Purchase for $6.41" at bounding box center [332, 212] width 45 height 12
checkbox input "false"
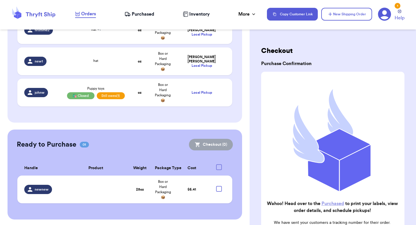
checkbox input "true"
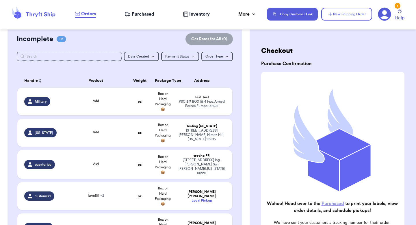
scroll to position [44, 0]
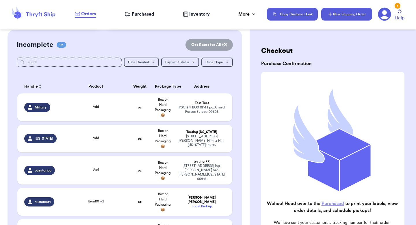
click at [334, 18] on button "New Shipping Order" at bounding box center [346, 14] width 51 height 13
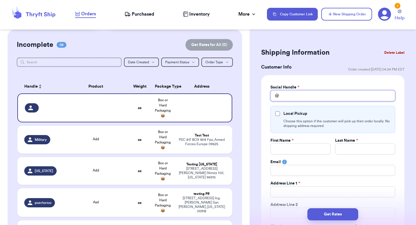
click at [295, 96] on input "Total Amount Paid" at bounding box center [332, 95] width 125 height 11
type input "c"
type input "co"
type input "col"
type input "colo"
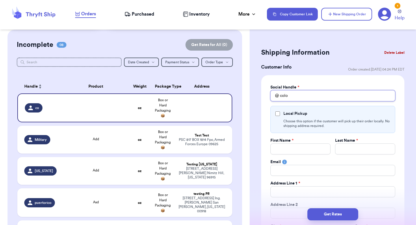
type input "color"
type input "colora"
type input "colorad"
type input "[US_STATE]"
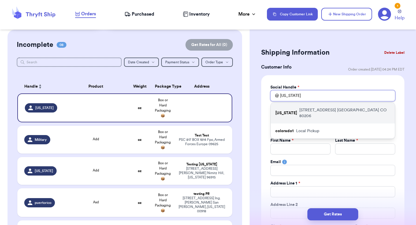
type input "[US_STATE]"
click at [337, 109] on p "[STREET_ADDRESS]" at bounding box center [344, 113] width 91 height 12
checkbox input "true"
type input "testing"
type input "[US_STATE]"
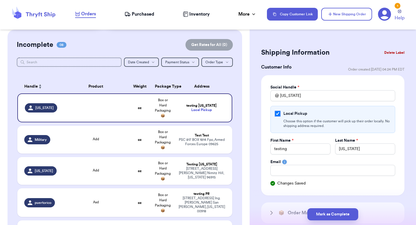
click at [277, 114] on input "Local Pickup" at bounding box center [277, 113] width 5 height 5
checkbox input "false"
select select "CO"
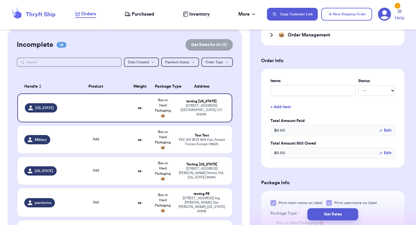
scroll to position [265, 0]
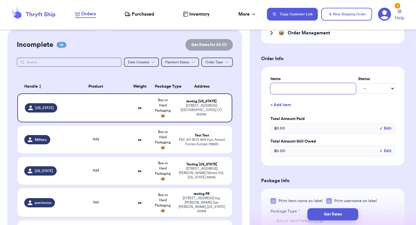
click at [303, 84] on input "text" at bounding box center [312, 88] width 85 height 11
type input "it"
type input "ite"
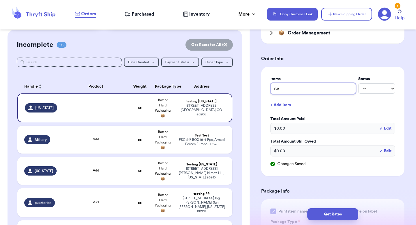
type input "item"
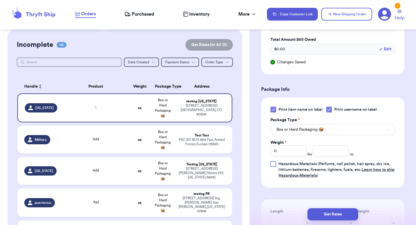
scroll to position [411, 0]
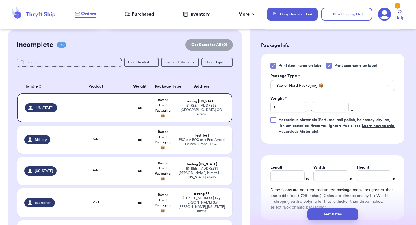
type input "item"
click at [326, 109] on input "number" at bounding box center [331, 106] width 36 height 11
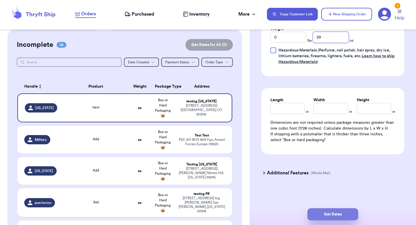
type input "29"
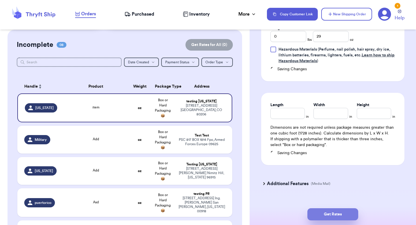
click at [340, 210] on button "Get Rates" at bounding box center [332, 214] width 51 height 12
type input "1"
type input "13"
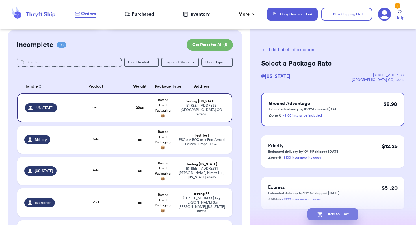
click at [318, 212] on icon "button" at bounding box center [320, 214] width 6 height 6
checkbox input "true"
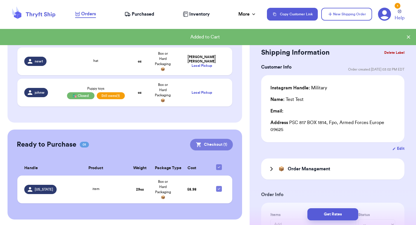
click at [223, 144] on button "Checkout ( 1 )" at bounding box center [211, 145] width 43 height 12
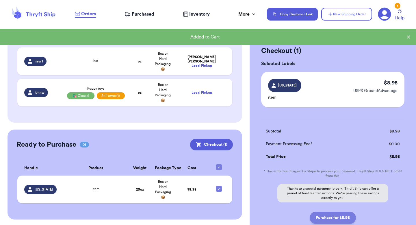
click at [329, 217] on button "Purchase for $8.98" at bounding box center [333, 217] width 46 height 12
checkbox input "false"
checkbox input "true"
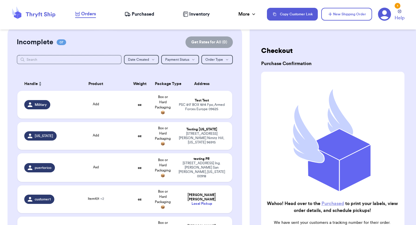
scroll to position [0, 0]
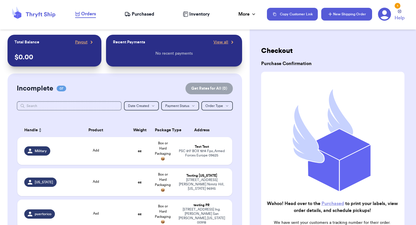
click at [334, 15] on button "New Shipping Order" at bounding box center [346, 14] width 51 height 13
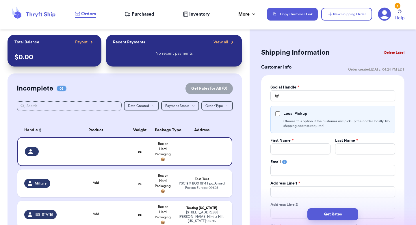
click at [290, 103] on div "Social Handle * @ Local Pickup Choose this option if the customer will pick up …" at bounding box center [332, 172] width 125 height 177
click at [290, 98] on input "Total Amount Paid" at bounding box center [332, 95] width 125 height 11
type input "c"
type input "co"
type input "col"
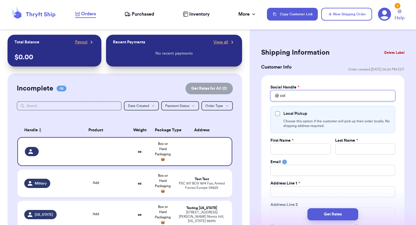
type input "colo"
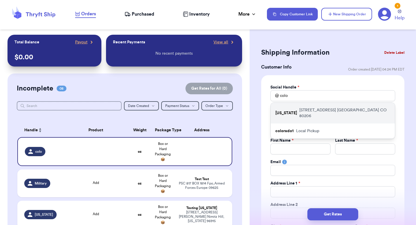
click at [295, 104] on div "[US_STATE] [STREET_ADDRESS]" at bounding box center [333, 113] width 124 height 21
type input "[US_STATE]"
type input "testing"
type input "[US_STATE]"
type input "[STREET_ADDRESS]"
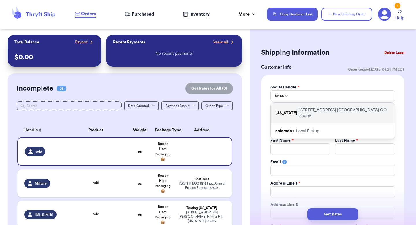
type input "[GEOGRAPHIC_DATA]"
select select "CO"
type input "80206"
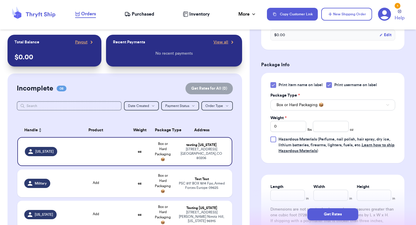
scroll to position [383, 0]
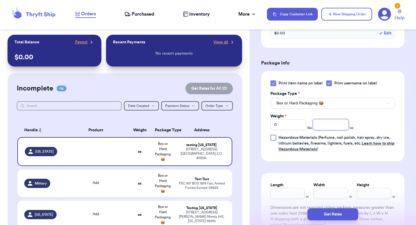
click at [315, 123] on input "number" at bounding box center [331, 124] width 36 height 11
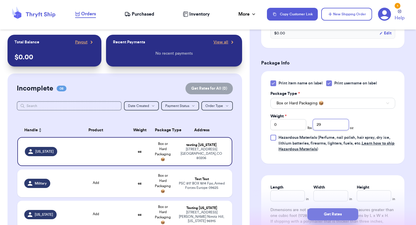
type input "29"
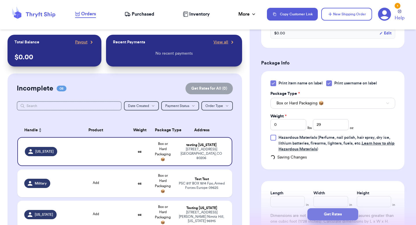
click at [327, 214] on button "Get Rates" at bounding box center [332, 214] width 51 height 12
type input "1"
type input "13"
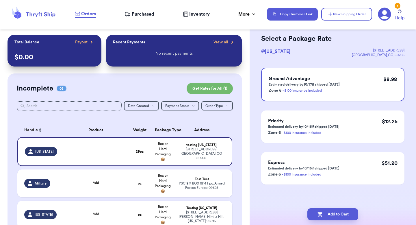
scroll to position [0, 0]
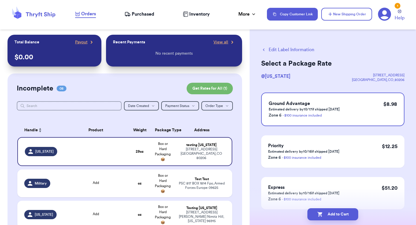
click at [327, 214] on button "Add to Cart" at bounding box center [332, 214] width 51 height 12
checkbox input "true"
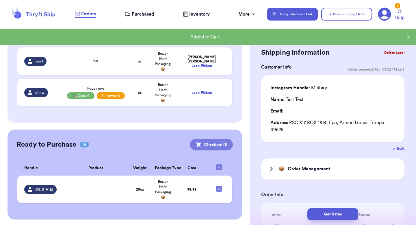
click at [220, 144] on button "Checkout ( 1 )" at bounding box center [211, 145] width 43 height 12
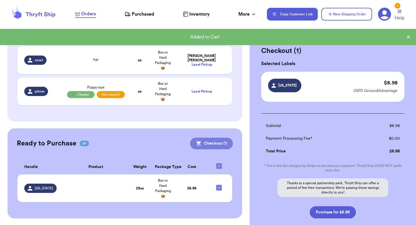
scroll to position [246, 0]
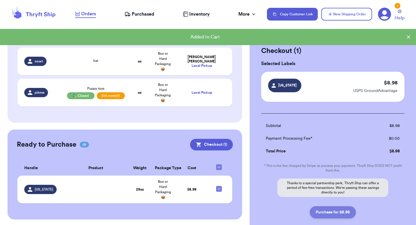
click at [327, 214] on button "Purchase for $8.98" at bounding box center [333, 212] width 46 height 12
checkbox input "false"
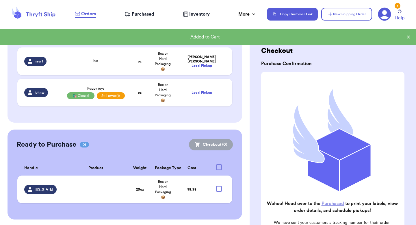
checkbox input "true"
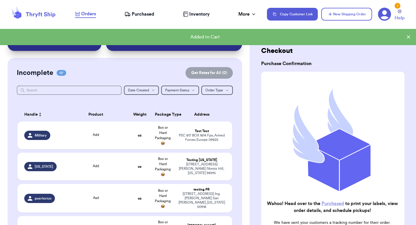
scroll to position [0, 0]
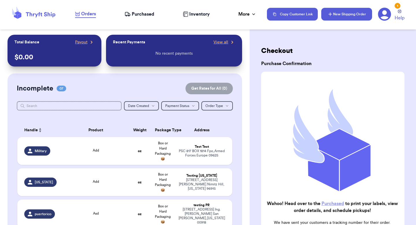
click at [338, 10] on button "New Shipping Order" at bounding box center [346, 14] width 51 height 13
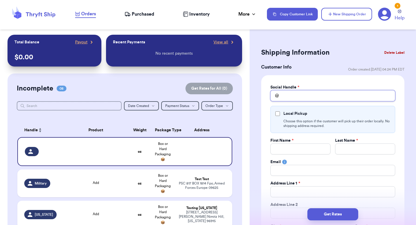
click at [285, 98] on input "Total Amount Paid" at bounding box center [332, 95] width 125 height 11
type input "g"
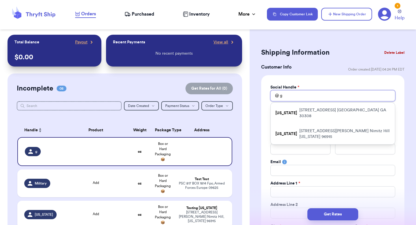
type input "ge"
type input "geo"
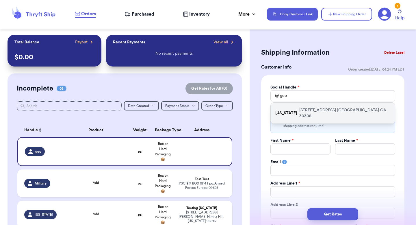
click at [287, 113] on p "[US_STATE]" at bounding box center [286, 113] width 22 height 6
type input "[US_STATE]"
checkbox input "true"
type input "testing"
type input "[US_STATE]"
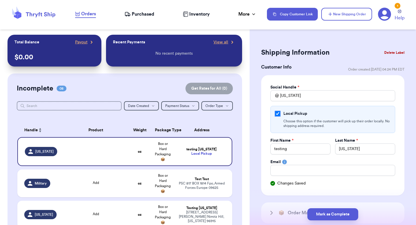
click at [278, 113] on input "Local Pickup" at bounding box center [277, 113] width 5 height 5
checkbox input "false"
select select "GA"
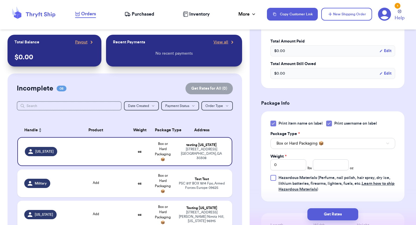
scroll to position [364, 0]
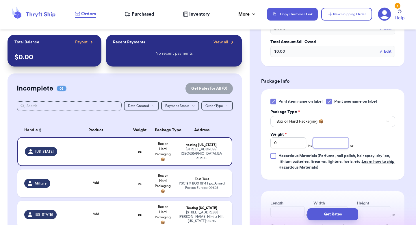
click at [328, 144] on input "number" at bounding box center [331, 142] width 36 height 11
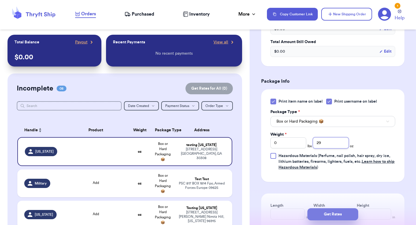
type input "29"
click at [332, 214] on button "Get Rates" at bounding box center [332, 214] width 51 height 12
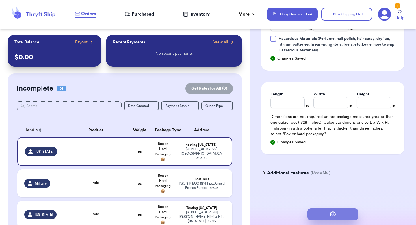
scroll to position [228, 0]
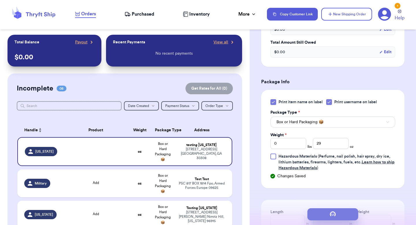
type input "1"
type input "13"
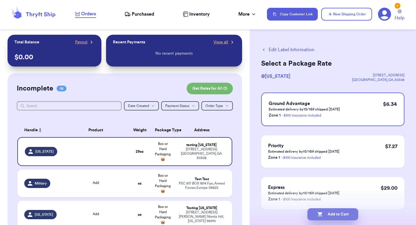
click at [327, 212] on button "Add to Cart" at bounding box center [332, 214] width 51 height 12
checkbox input "true"
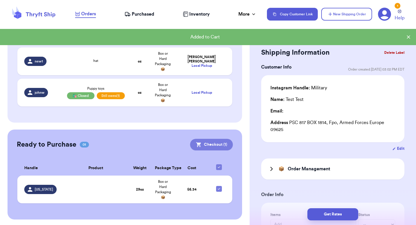
click at [209, 145] on button "Checkout ( 1 )" at bounding box center [211, 145] width 43 height 12
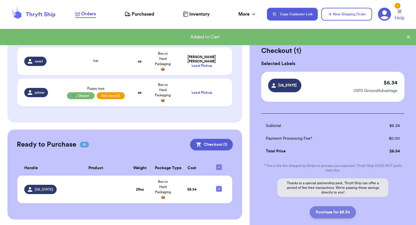
click at [333, 213] on button "Purchase for $6.34" at bounding box center [333, 212] width 46 height 12
checkbox input "false"
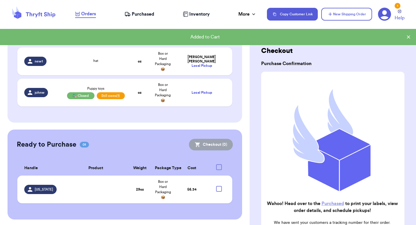
checkbox input "true"
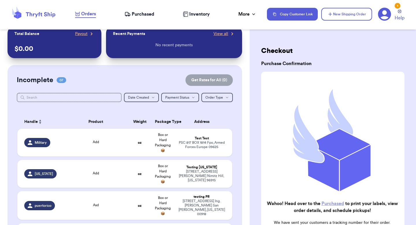
scroll to position [0, 0]
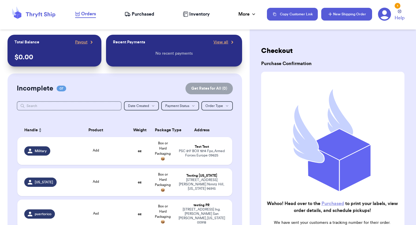
click at [346, 12] on button "New Shipping Order" at bounding box center [346, 14] width 51 height 13
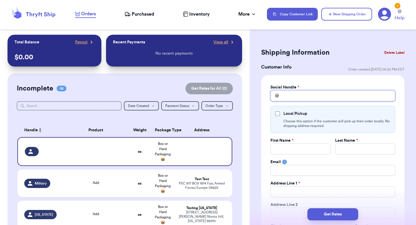
click at [297, 98] on input "Total Amount Paid" at bounding box center [332, 95] width 125 height 11
type input "c"
type input "co"
type input "col"
type input "colo"
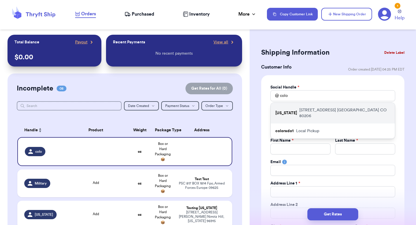
click at [299, 108] on p "[STREET_ADDRESS]" at bounding box center [344, 113] width 91 height 12
type input "[US_STATE]"
type input "testing"
type input "[US_STATE]"
type input "[STREET_ADDRESS]"
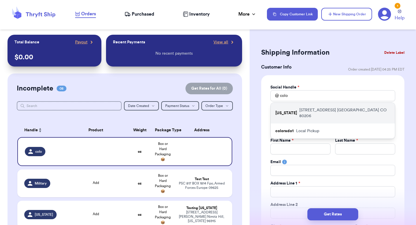
type input "[GEOGRAPHIC_DATA]"
select select "CO"
type input "80206"
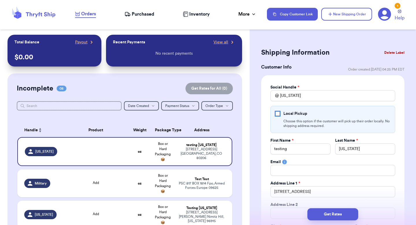
click at [276, 112] on input "Local Pickup" at bounding box center [277, 113] width 5 height 5
checkbox input "true"
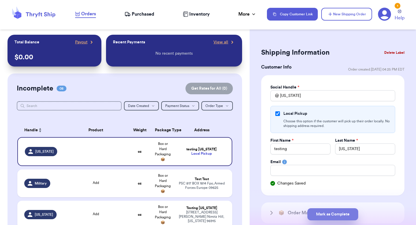
click at [324, 212] on button "Mark as Complete" at bounding box center [332, 214] width 51 height 12
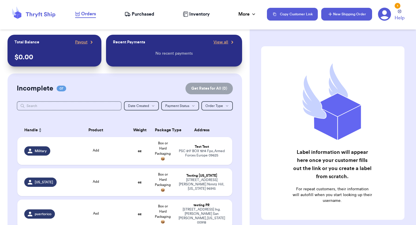
click at [333, 14] on button "New Shipping Order" at bounding box center [346, 14] width 51 height 13
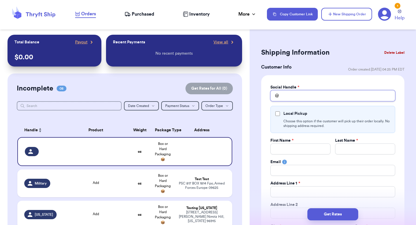
click at [288, 100] on input "Total Amount Paid" at bounding box center [332, 95] width 125 height 11
type input "c"
type input "co"
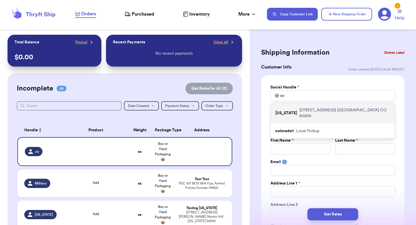
click at [291, 110] on p "[US_STATE]" at bounding box center [286, 113] width 22 height 6
type input "[US_STATE]"
checkbox input "true"
type input "testing"
type input "[US_STATE]"
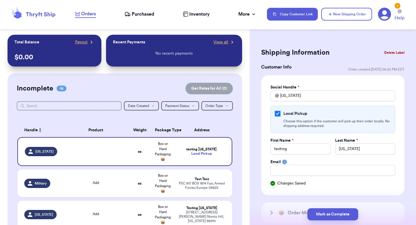
click at [277, 112] on input "Local Pickup" at bounding box center [277, 113] width 5 height 5
checkbox input "false"
select select "CO"
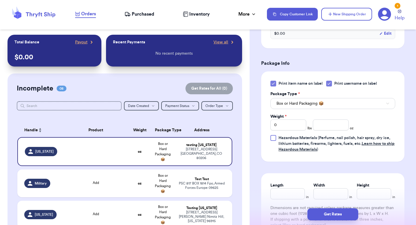
scroll to position [389, 0]
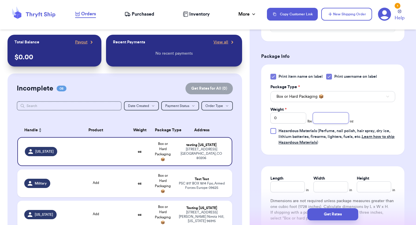
click at [328, 116] on input "number" at bounding box center [331, 117] width 36 height 11
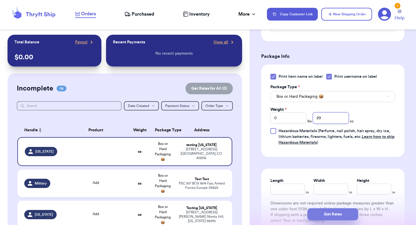
type input "29"
click at [335, 215] on button "Get Rates" at bounding box center [332, 214] width 51 height 12
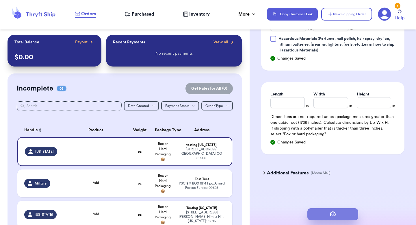
type input "1"
type input "13"
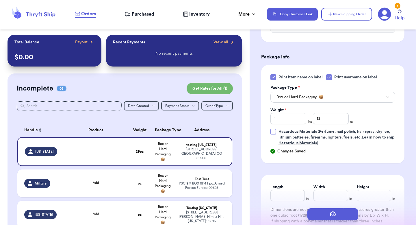
scroll to position [0, 0]
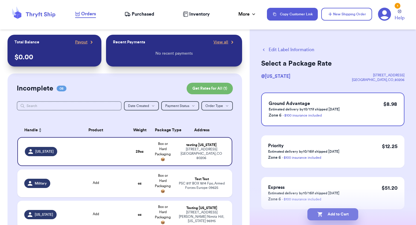
click at [323, 213] on button "Add to Cart" at bounding box center [332, 214] width 51 height 12
checkbox input "true"
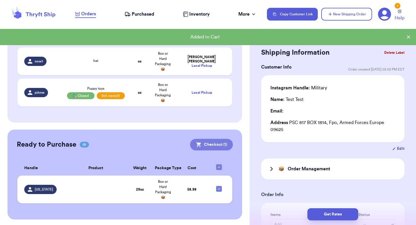
click at [228, 144] on button "Checkout ( 1 )" at bounding box center [211, 145] width 43 height 12
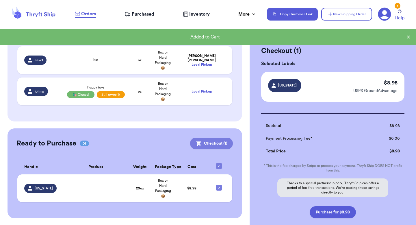
scroll to position [246, 0]
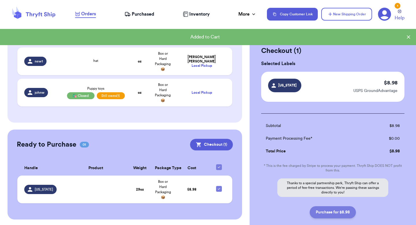
click at [326, 207] on button "Purchase for $8.98" at bounding box center [333, 212] width 46 height 12
checkbox input "false"
checkbox input "true"
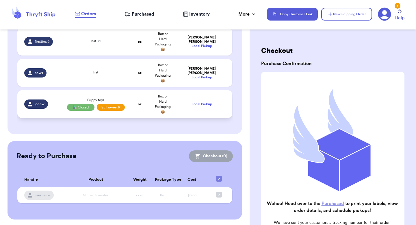
scroll to position [0, 0]
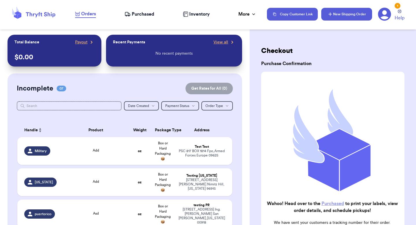
click at [338, 14] on button "New Shipping Order" at bounding box center [346, 14] width 51 height 13
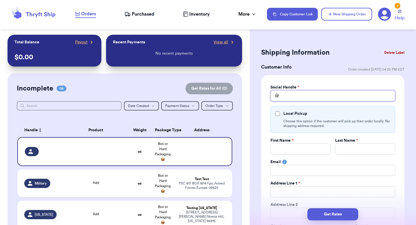
click at [298, 97] on input "Total Amount Paid" at bounding box center [332, 95] width 125 height 11
type input "c"
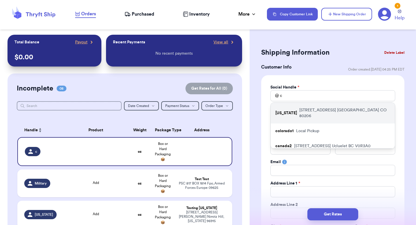
click at [304, 109] on p "[STREET_ADDRESS]" at bounding box center [344, 113] width 91 height 12
type input "[US_STATE]"
type input "testing"
type input "[US_STATE]"
type input "[STREET_ADDRESS]"
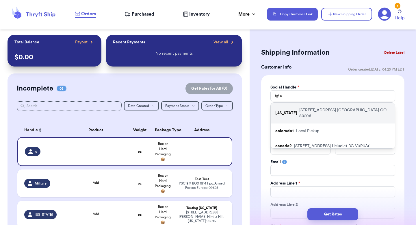
type input "[GEOGRAPHIC_DATA]"
select select "CO"
type input "80206"
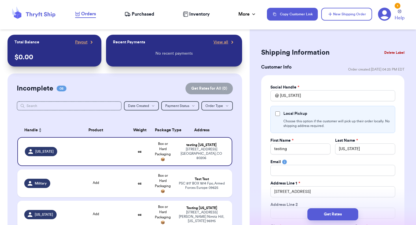
click at [280, 112] on div "Local Pickup" at bounding box center [332, 114] width 115 height 6
click at [278, 113] on input "Local Pickup" at bounding box center [277, 113] width 5 height 5
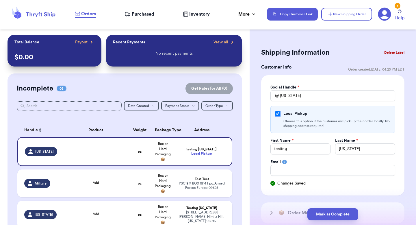
click at [278, 113] on input "Local Pickup" at bounding box center [277, 113] width 5 height 5
checkbox input "false"
select select "CO"
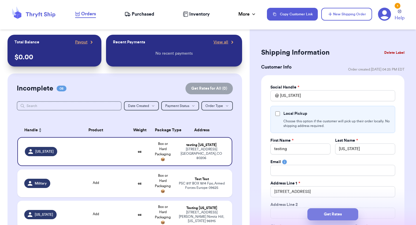
click at [328, 210] on button "Get Rates" at bounding box center [332, 214] width 51 height 12
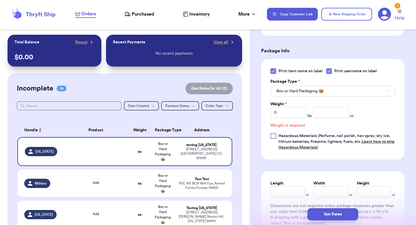
scroll to position [259, 0]
click at [324, 112] on input "2" at bounding box center [331, 112] width 36 height 11
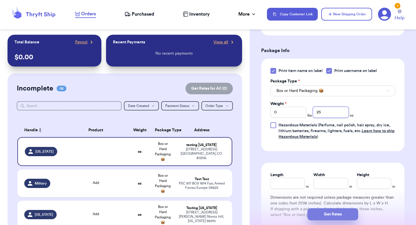
type input "25"
click at [326, 213] on button "Get Rates" at bounding box center [332, 214] width 51 height 12
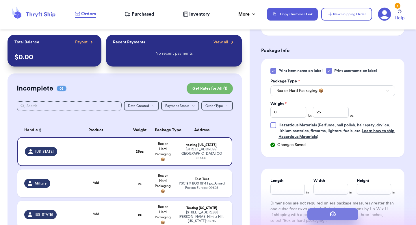
type input "1"
type input "9"
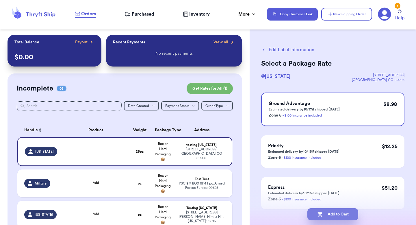
click at [326, 212] on button "Add to Cart" at bounding box center [332, 214] width 51 height 12
checkbox input "true"
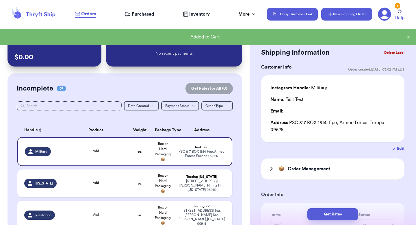
click at [340, 14] on button "New Shipping Order" at bounding box center [346, 14] width 51 height 13
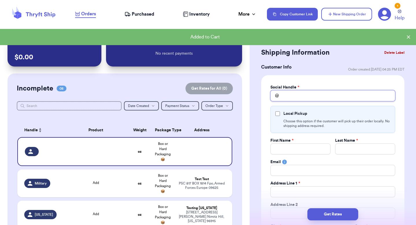
click at [308, 94] on input "Total Amount Paid" at bounding box center [332, 95] width 125 height 11
type input "g"
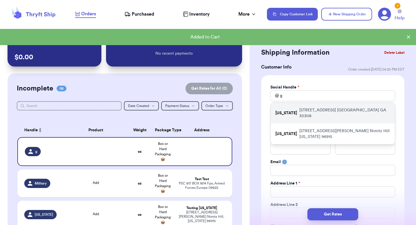
click at [307, 105] on div "[US_STATE] [STREET_ADDRESS]" at bounding box center [333, 113] width 124 height 21
type input "[US_STATE]"
checkbox input "true"
type input "testing"
type input "[US_STATE]"
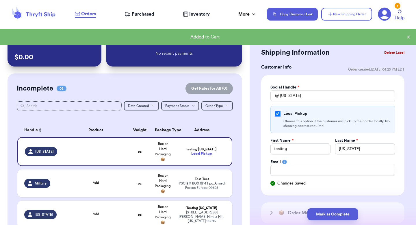
click at [278, 112] on input "Local Pickup" at bounding box center [277, 113] width 5 height 5
checkbox input "false"
select select "GA"
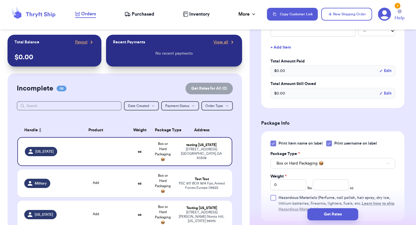
scroll to position [378, 0]
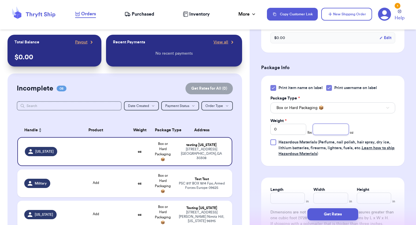
click at [335, 131] on input "number" at bounding box center [331, 129] width 36 height 11
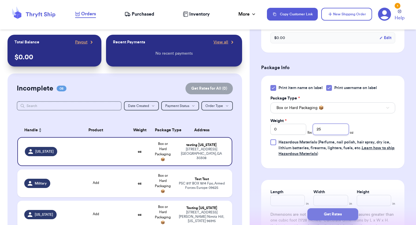
type input "25"
click at [328, 216] on button "Get Rates" at bounding box center [332, 214] width 51 height 12
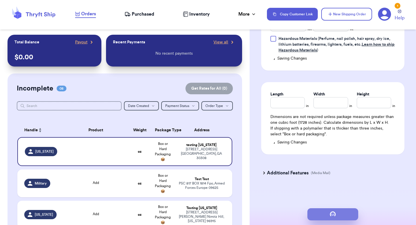
type input "1"
type input "9"
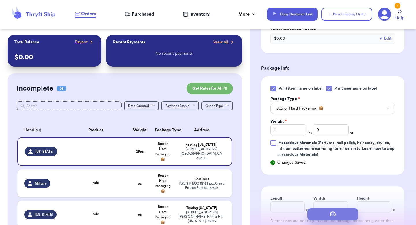
scroll to position [0, 0]
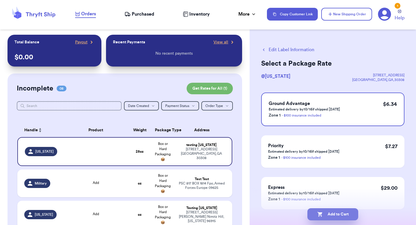
click at [328, 215] on button "Add to Cart" at bounding box center [332, 214] width 51 height 12
checkbox input "true"
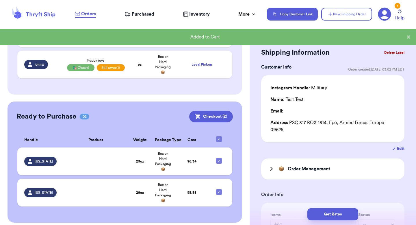
click at [214, 124] on div "Ready to Purchase 02 Checkout ( 2 ) Checkout ( 2 ) Handle Product Weight Packag…" at bounding box center [125, 161] width 234 height 121
click at [214, 122] on div "Ready to Purchase 02 Checkout ( 2 ) Checkout ( 2 ) Handle Product Weight Packag…" at bounding box center [125, 161] width 234 height 121
click at [214, 115] on button "Checkout ( 2 )" at bounding box center [211, 117] width 44 height 12
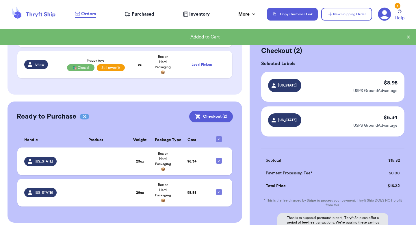
scroll to position [68, 0]
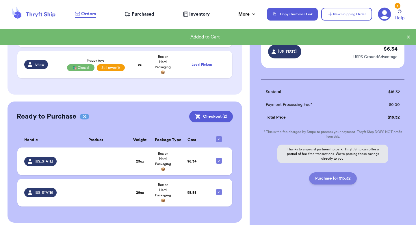
click at [336, 176] on button "Purchase for $15.32" at bounding box center [333, 178] width 48 height 12
checkbox input "false"
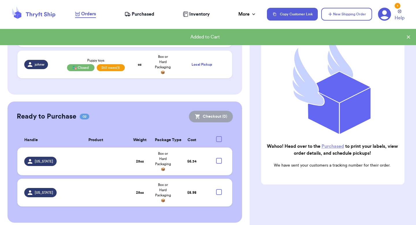
checkbox input "true"
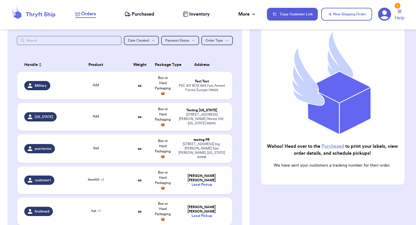
scroll to position [0, 0]
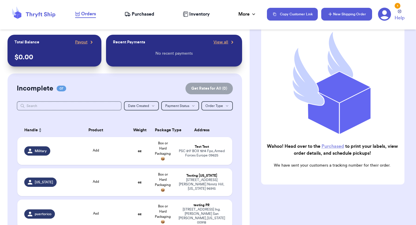
click at [342, 16] on button "New Shipping Order" at bounding box center [346, 14] width 51 height 13
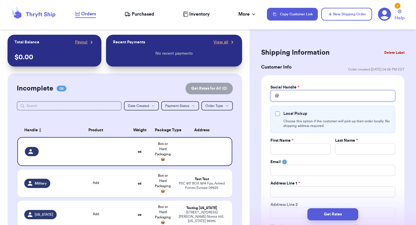
click at [285, 90] on input "Total Amount Paid" at bounding box center [332, 95] width 125 height 11
type input "p"
type input "l"
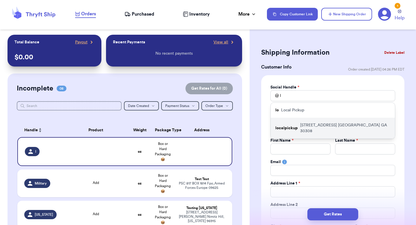
click at [291, 121] on div "localpickup 389 Linden Ave NE Atlanta GA 30308" at bounding box center [333, 128] width 124 height 21
type input "localpickup"
checkbox input "true"
type input "[PERSON_NAME]"
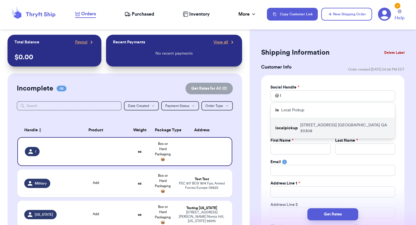
type input "valeria.brenner@yahoo.com"
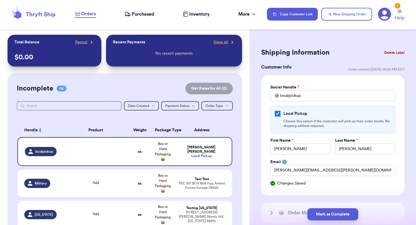
click at [279, 114] on input "Local Pickup" at bounding box center [277, 113] width 5 height 5
checkbox input "false"
select select "GA"
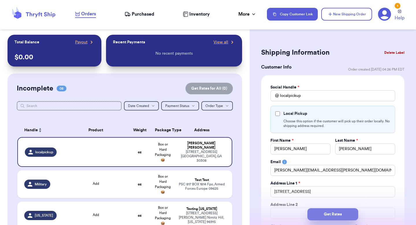
click at [326, 209] on button "Get Rates" at bounding box center [332, 214] width 51 height 12
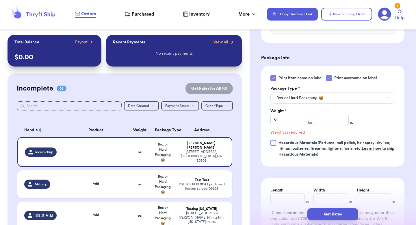
scroll to position [259, 0]
click at [323, 113] on input "number" at bounding box center [331, 118] width 36 height 11
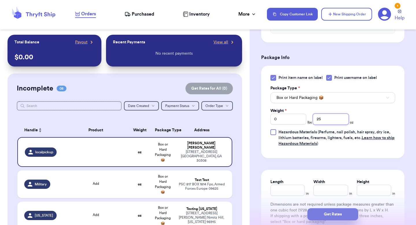
type input "25"
click at [325, 213] on button "Get Rates" at bounding box center [332, 214] width 51 height 12
type input "1"
type input "9"
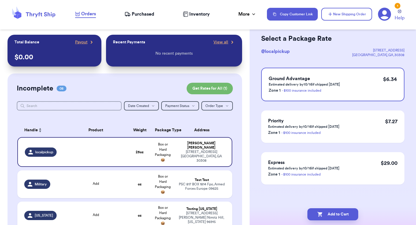
scroll to position [0, 0]
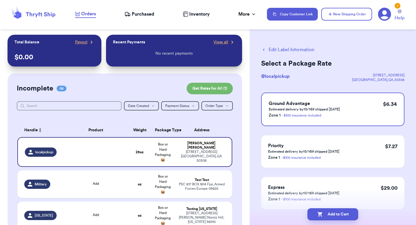
click at [325, 213] on button "Add to Cart" at bounding box center [332, 214] width 51 height 12
checkbox input "true"
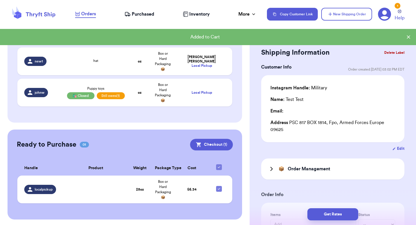
click at [206, 143] on button "Checkout ( 1 )" at bounding box center [211, 145] width 43 height 12
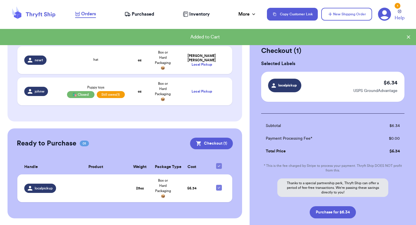
scroll to position [246, 0]
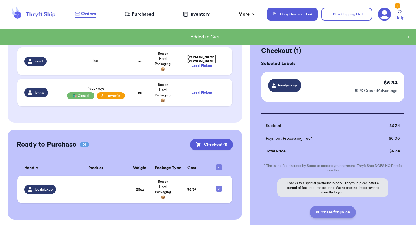
click at [322, 212] on button "Purchase for $6.34" at bounding box center [333, 212] width 46 height 12
checkbox input "false"
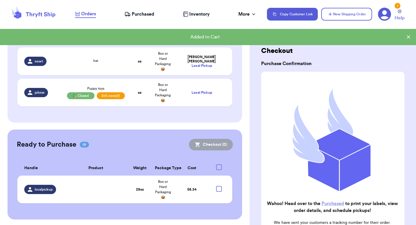
checkbox input "true"
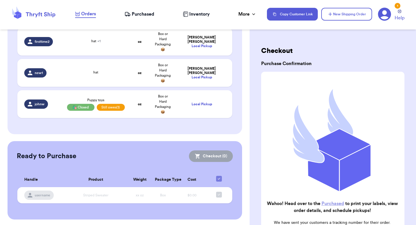
scroll to position [0, 0]
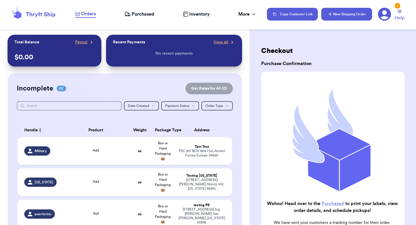
click at [333, 15] on icon "button" at bounding box center [330, 14] width 6 height 6
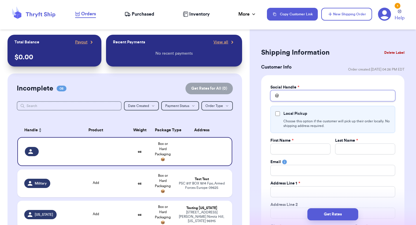
click at [296, 94] on input "Total Amount Paid" at bounding box center [332, 95] width 125 height 11
type input "p"
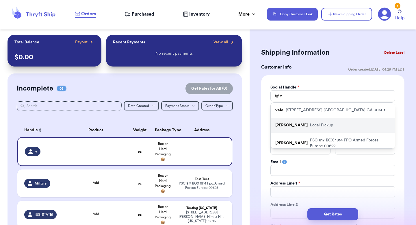
click at [310, 123] on p "Local Pickup" at bounding box center [321, 125] width 23 height 6
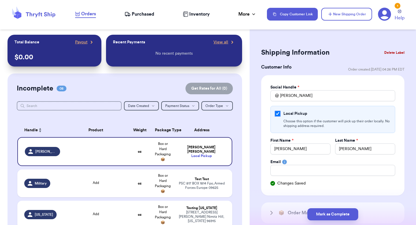
click at [277, 113] on input "Local Pickup" at bounding box center [277, 113] width 5 height 5
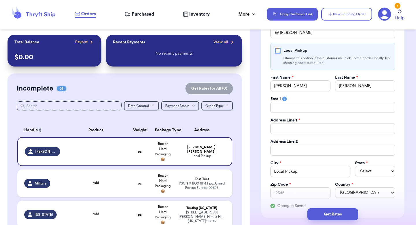
scroll to position [68, 0]
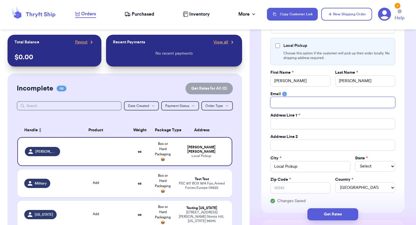
click at [291, 97] on input "Total Amount Paid" at bounding box center [332, 102] width 125 height 11
click at [291, 122] on input "Total Amount Paid" at bounding box center [332, 123] width 125 height 11
click at [390, 120] on input "Total Amount Paid" at bounding box center [332, 123] width 125 height 11
click at [382, 125] on input "Total Amount Paid" at bounding box center [332, 123] width 125 height 11
click at [0, 224] on com-1password-button at bounding box center [0, 225] width 0 height 0
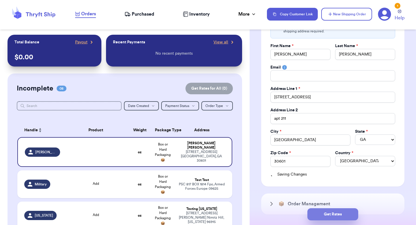
click at [331, 210] on button "Get Rates" at bounding box center [332, 214] width 51 height 12
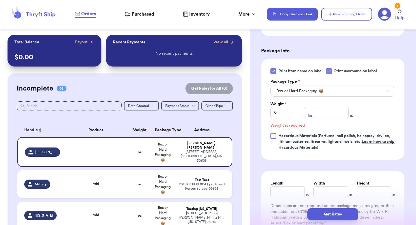
scroll to position [259, 0]
click at [328, 109] on input "number" at bounding box center [331, 112] width 36 height 11
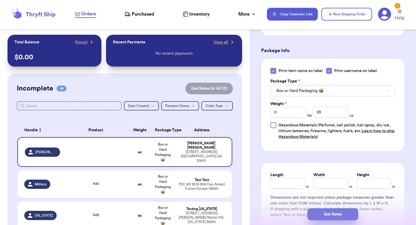
click at [335, 216] on button "Get Rates" at bounding box center [332, 214] width 51 height 12
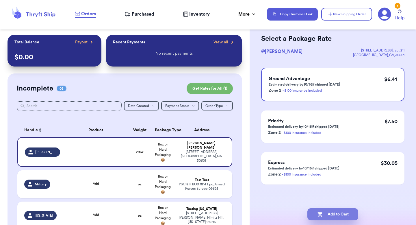
scroll to position [0, 0]
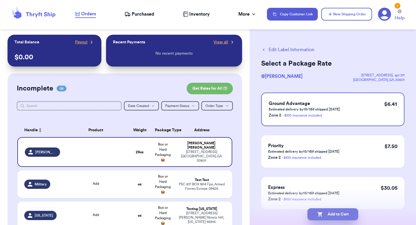
click at [331, 213] on button "Add to Cart" at bounding box center [332, 214] width 51 height 12
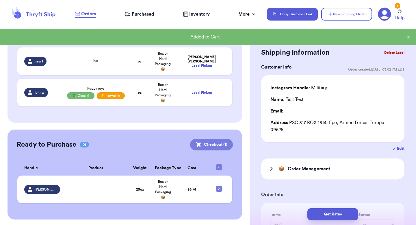
click at [224, 146] on button "Checkout ( 1 )" at bounding box center [211, 145] width 43 height 12
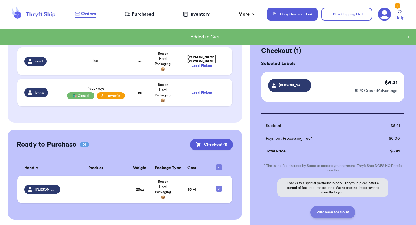
click at [332, 212] on button "Purchase for $6.41" at bounding box center [332, 212] width 45 height 12
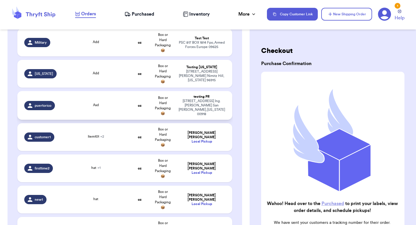
scroll to position [114, 0]
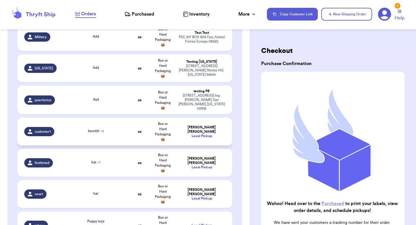
click at [203, 135] on td "Ross Geller Local Pickup" at bounding box center [203, 132] width 58 height 28
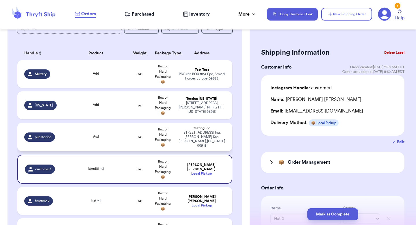
scroll to position [0, 0]
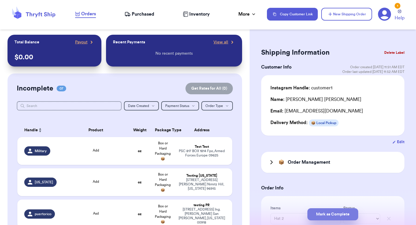
click at [327, 211] on button "Mark as Complete" at bounding box center [332, 214] width 51 height 12
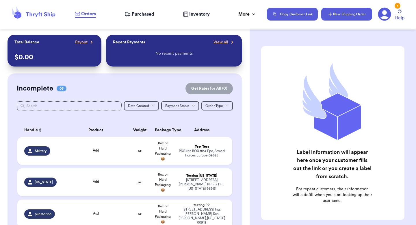
click at [342, 15] on button "New Shipping Order" at bounding box center [346, 14] width 51 height 13
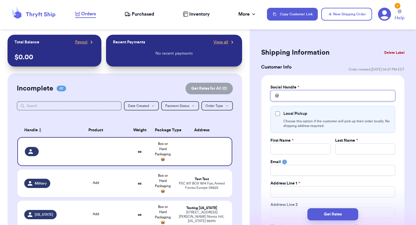
click at [285, 96] on input "Total Amount Paid" at bounding box center [332, 95] width 125 height 11
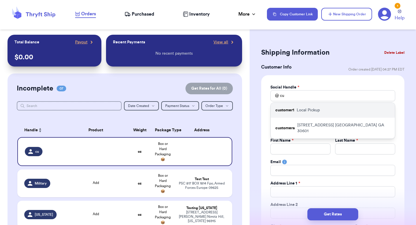
click at [290, 107] on div "customer1 Local Pickup" at bounding box center [333, 110] width 124 height 15
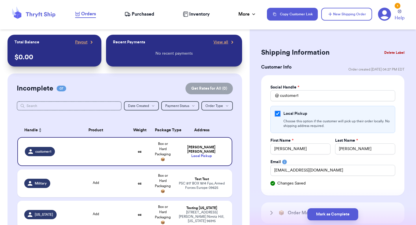
click at [277, 112] on input "Local Pickup" at bounding box center [277, 113] width 5 height 5
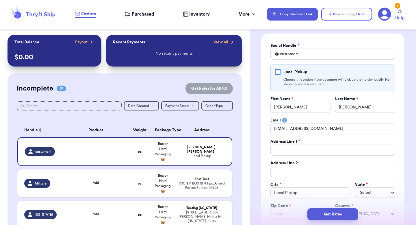
scroll to position [53, 0]
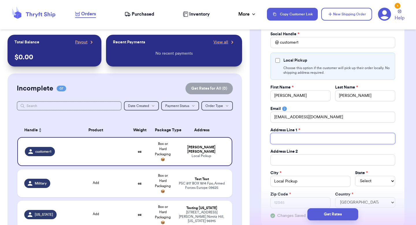
click at [298, 137] on input "Total Amount Paid" at bounding box center [332, 138] width 125 height 11
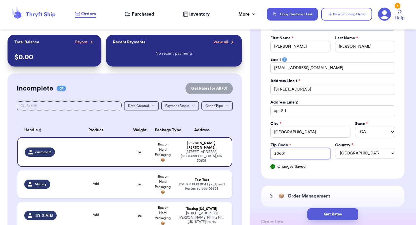
scroll to position [158, 0]
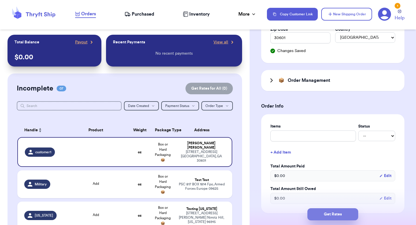
click at [331, 212] on button "Get Rates" at bounding box center [332, 214] width 51 height 12
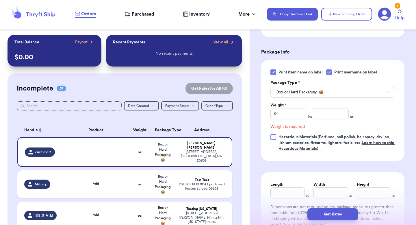
scroll to position [259, 0]
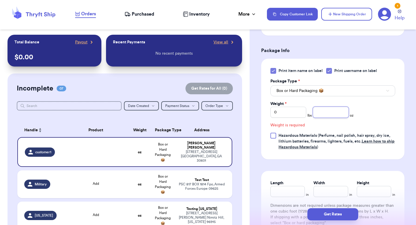
click at [332, 115] on input "number" at bounding box center [331, 112] width 36 height 11
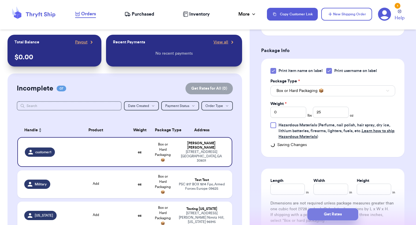
click at [328, 215] on button "Get Rates" at bounding box center [332, 214] width 51 height 12
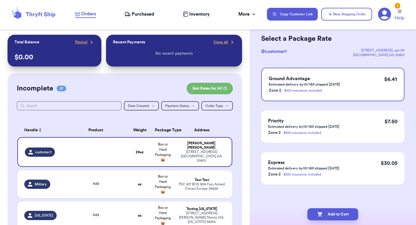
scroll to position [0, 0]
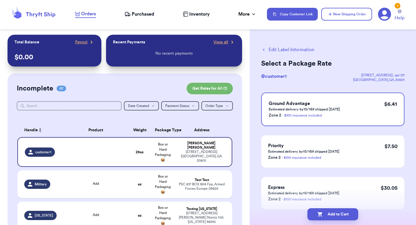
click at [328, 215] on button "Add to Cart" at bounding box center [332, 214] width 51 height 12
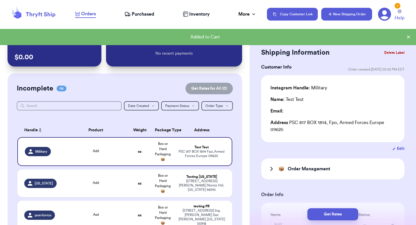
click at [331, 16] on icon "button" at bounding box center [330, 14] width 6 height 6
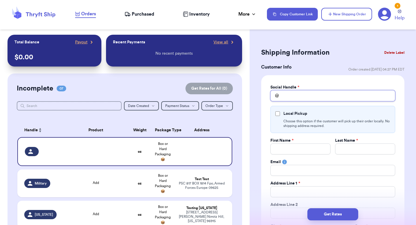
click at [295, 95] on input "Total Amount Paid" at bounding box center [332, 95] width 125 height 11
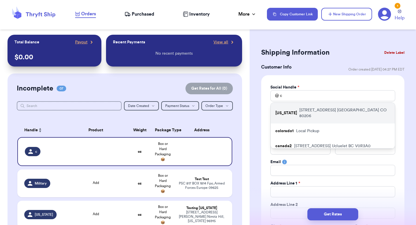
click at [294, 109] on div "[US_STATE] [STREET_ADDRESS]" at bounding box center [333, 113] width 124 height 21
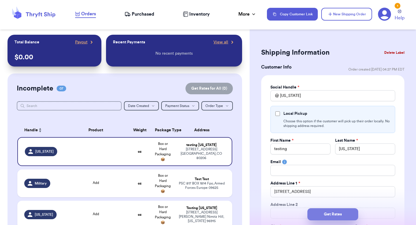
click at [322, 209] on button "Get Rates" at bounding box center [332, 214] width 51 height 12
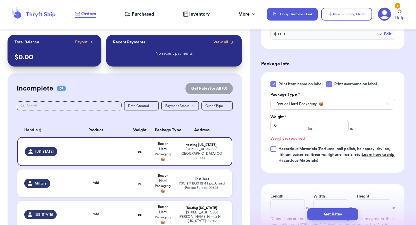
scroll to position [259, 0]
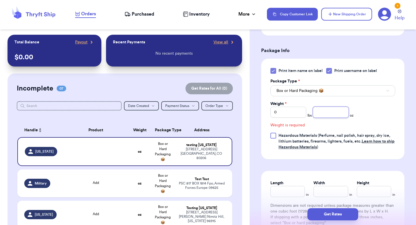
click at [336, 114] on input "number" at bounding box center [331, 112] width 36 height 11
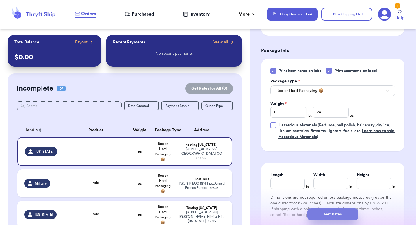
click at [331, 210] on button "Get Rates" at bounding box center [332, 214] width 51 height 12
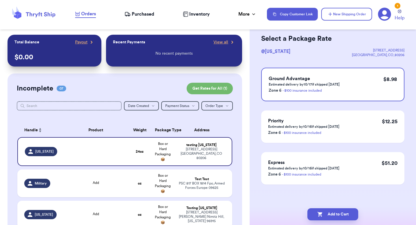
scroll to position [0, 0]
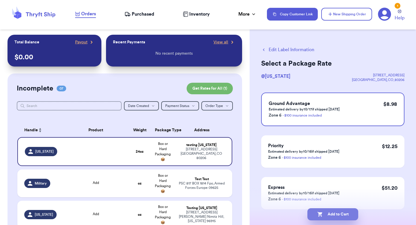
click at [331, 214] on button "Add to Cart" at bounding box center [332, 214] width 51 height 12
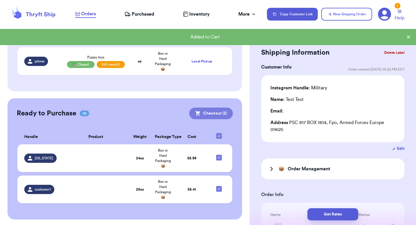
click at [202, 118] on button "Checkout ( 2 )" at bounding box center [211, 113] width 44 height 12
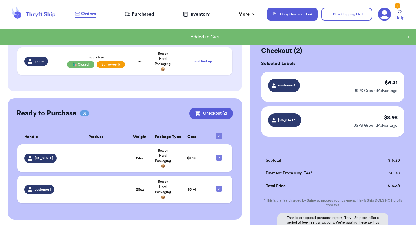
scroll to position [68, 0]
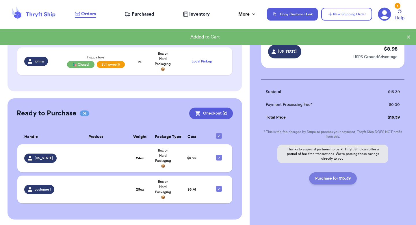
click at [337, 180] on button "Purchase for $15.39" at bounding box center [333, 178] width 48 height 12
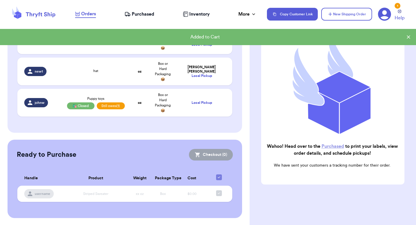
scroll to position [204, 0]
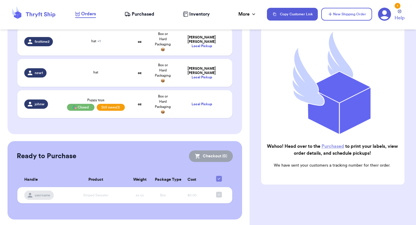
click at [150, 17] on span "Purchased" at bounding box center [143, 14] width 23 height 7
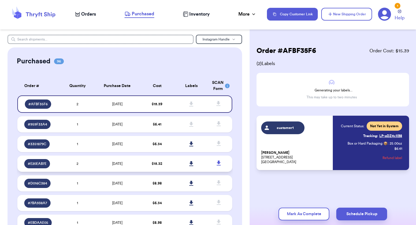
click at [166, 161] on td "$ 15.32" at bounding box center [157, 163] width 34 height 16
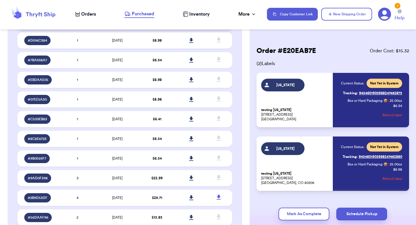
scroll to position [145, 0]
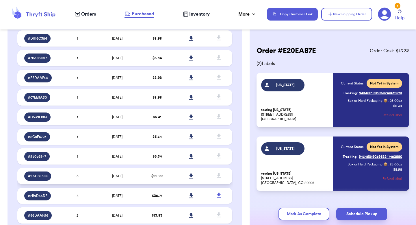
click at [165, 171] on td "$ 22.99" at bounding box center [157, 176] width 34 height 16
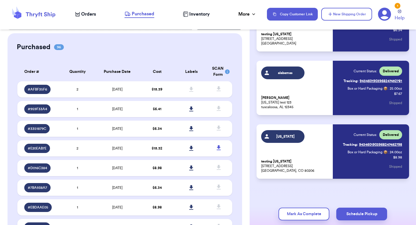
scroll to position [14, 0]
click at [82, 14] on span "Orders" at bounding box center [88, 14] width 15 height 7
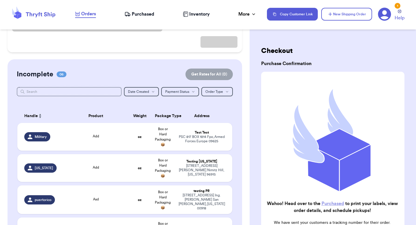
scroll to position [117, 0]
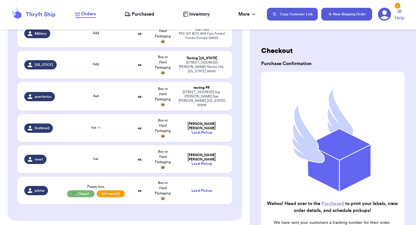
click at [351, 14] on button "New Shipping Order" at bounding box center [346, 14] width 51 height 13
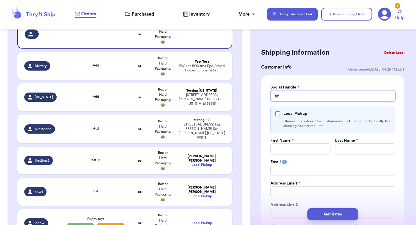
click at [290, 99] on input "Total Amount Paid" at bounding box center [332, 95] width 125 height 11
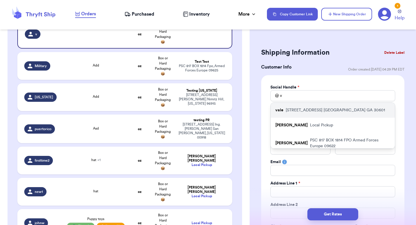
click at [290, 111] on p "269 hull street athens GA 30601" at bounding box center [335, 110] width 99 height 6
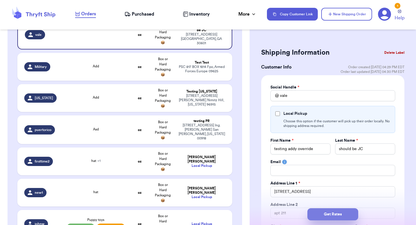
click at [331, 210] on button "Get Rates" at bounding box center [332, 214] width 51 height 12
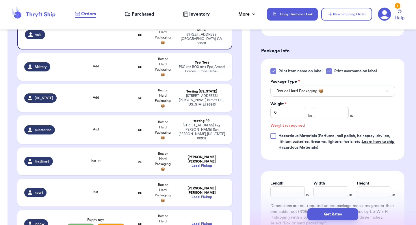
scroll to position [259, 0]
click at [328, 113] on input "number" at bounding box center [331, 112] width 36 height 11
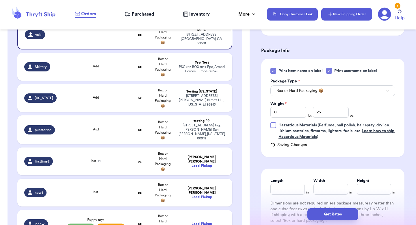
click at [340, 16] on button "New Shipping Order" at bounding box center [346, 14] width 51 height 13
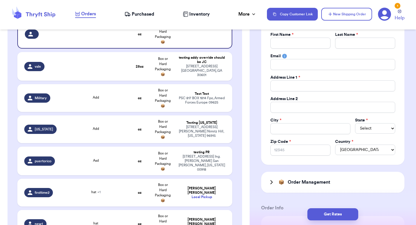
scroll to position [0, 0]
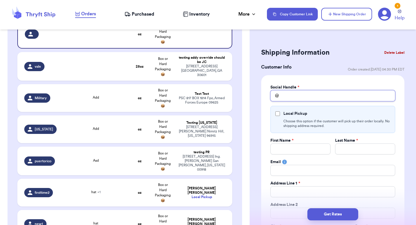
click at [288, 93] on input "Total Amount Paid" at bounding box center [332, 95] width 125 height 11
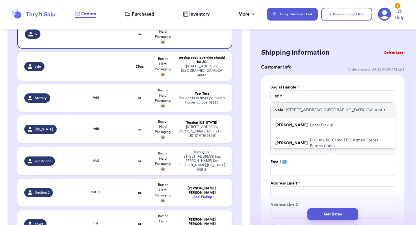
click at [292, 113] on div "vale 269 hull street athens GA 30601" at bounding box center [333, 110] width 124 height 15
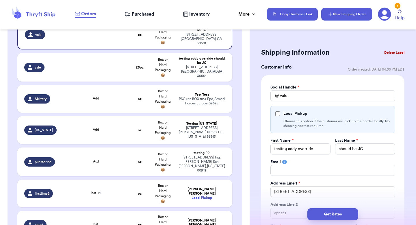
click at [361, 10] on button "New Shipping Order" at bounding box center [346, 14] width 51 height 13
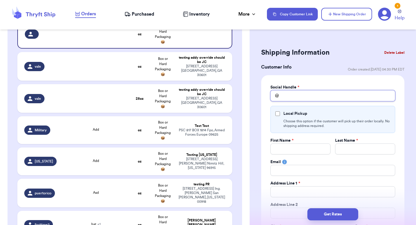
click at [295, 94] on input "Total Amount Paid" at bounding box center [332, 95] width 125 height 11
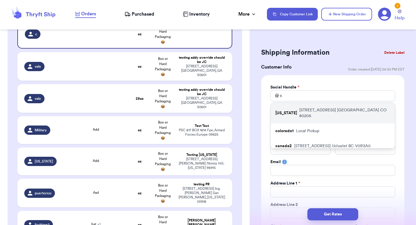
click at [297, 106] on div "[US_STATE] [STREET_ADDRESS]" at bounding box center [333, 113] width 124 height 21
